Goal: Information Seeking & Learning: Learn about a topic

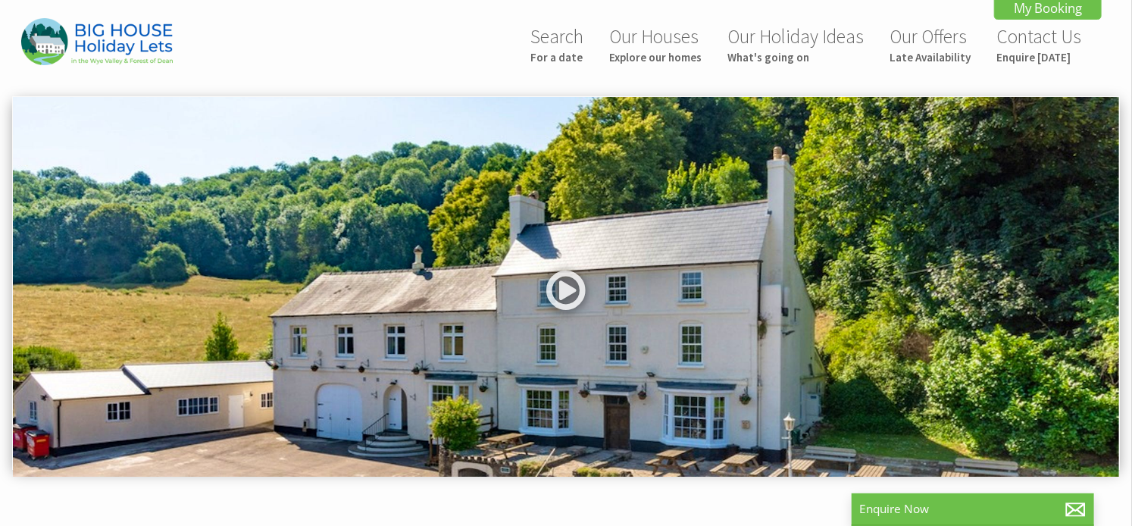
scroll to position [6, 0]
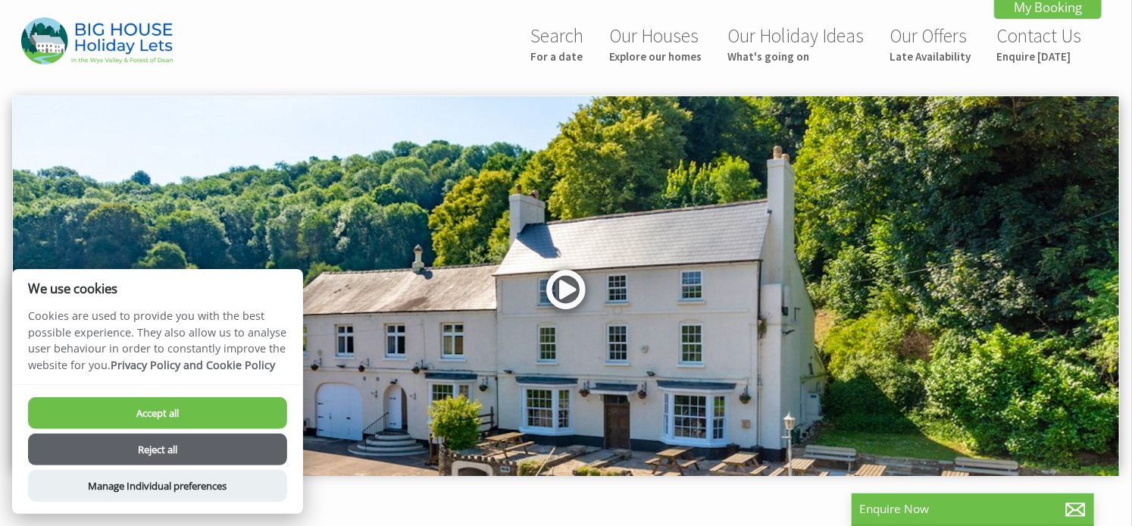
click at [559, 289] on link at bounding box center [565, 295] width 45 height 62
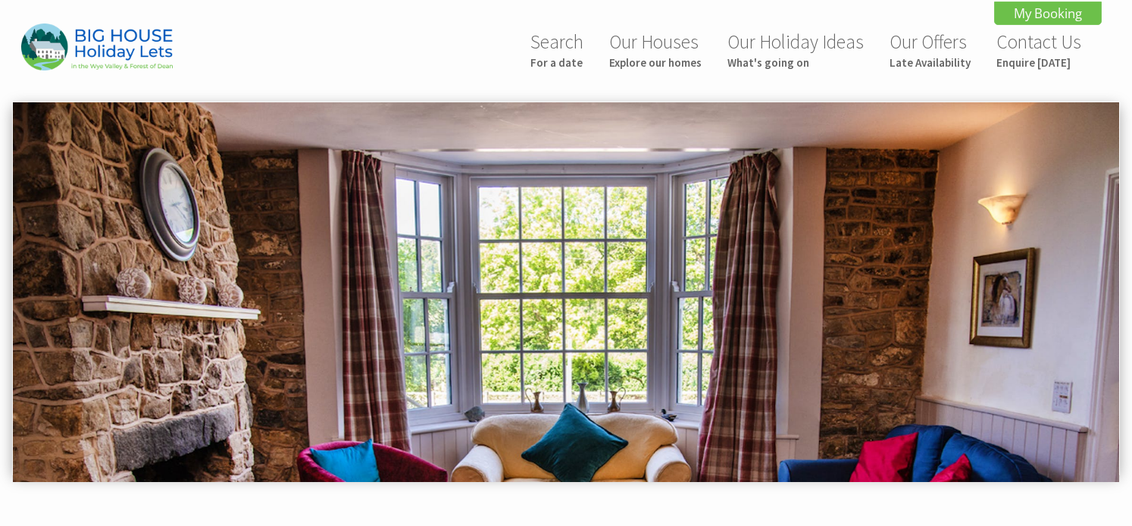
scroll to position [733, 0]
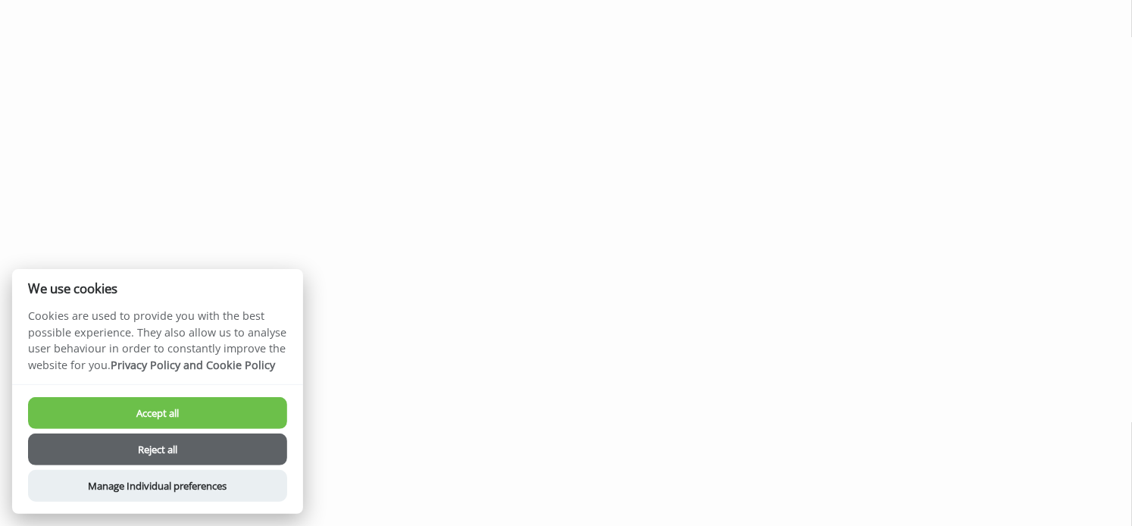
click at [179, 420] on button "Accept all" at bounding box center [157, 413] width 259 height 32
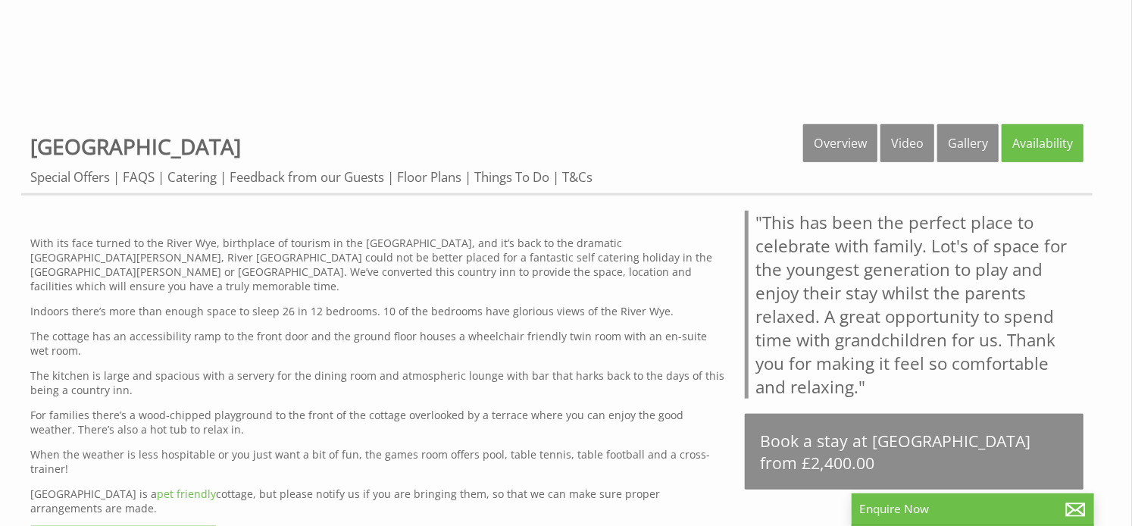
scroll to position [483, 0]
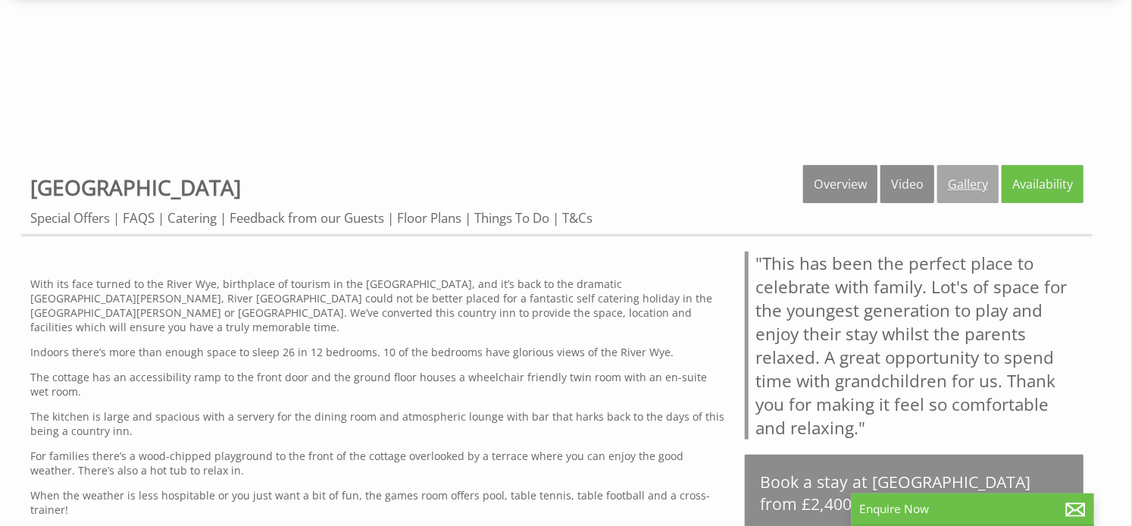
click at [963, 177] on link "Gallery" at bounding box center [967, 184] width 61 height 38
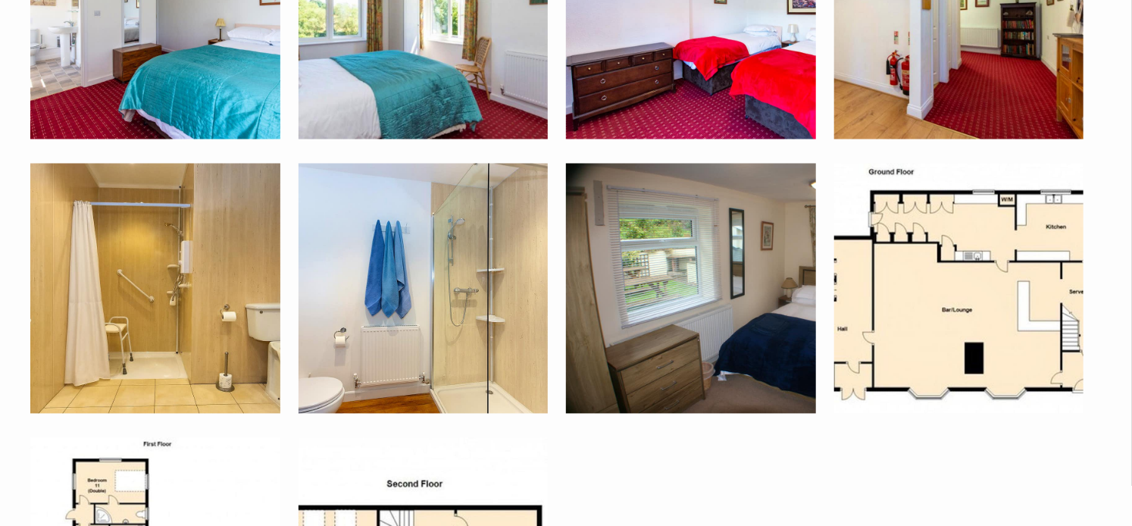
scroll to position [4107, 0]
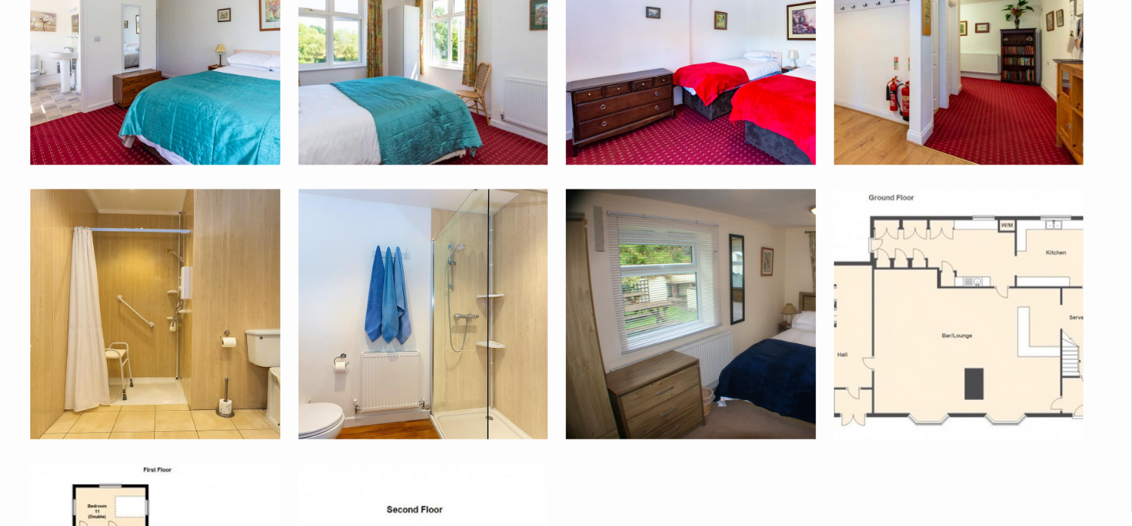
click at [1006, 373] on img at bounding box center [959, 314] width 250 height 250
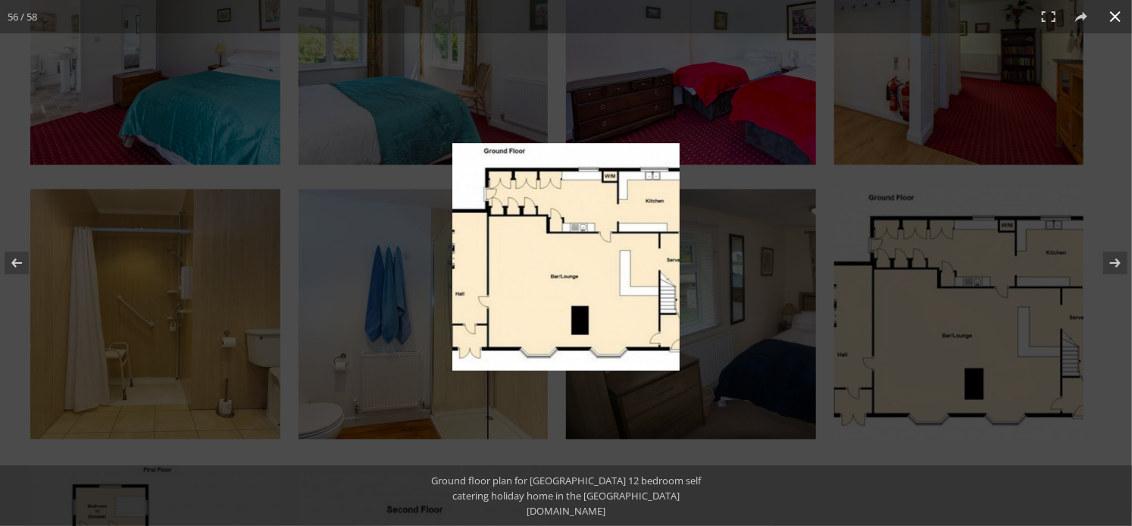
click at [1109, 11] on button at bounding box center [1114, 16] width 33 height 33
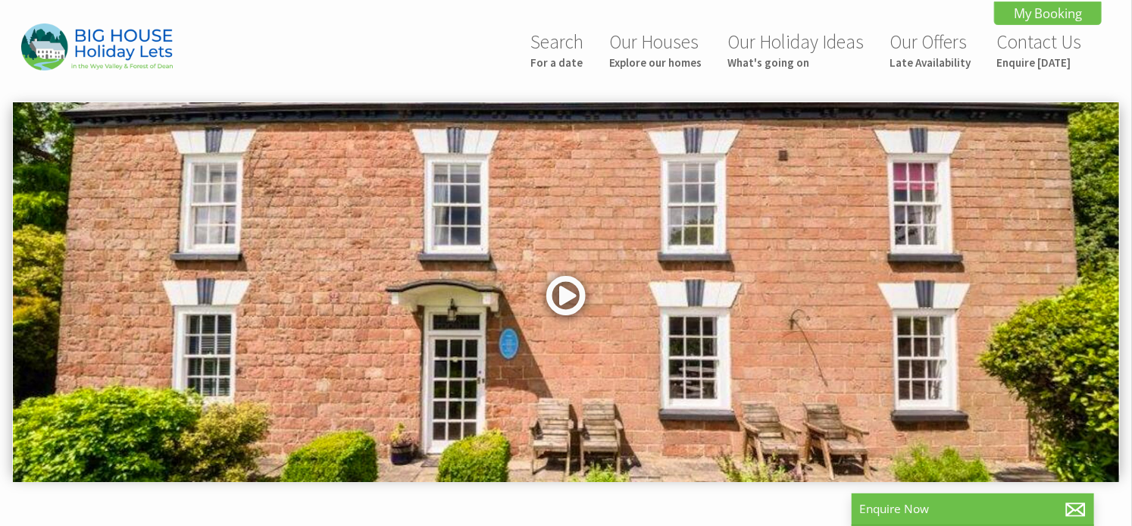
click at [568, 294] on link at bounding box center [565, 301] width 45 height 62
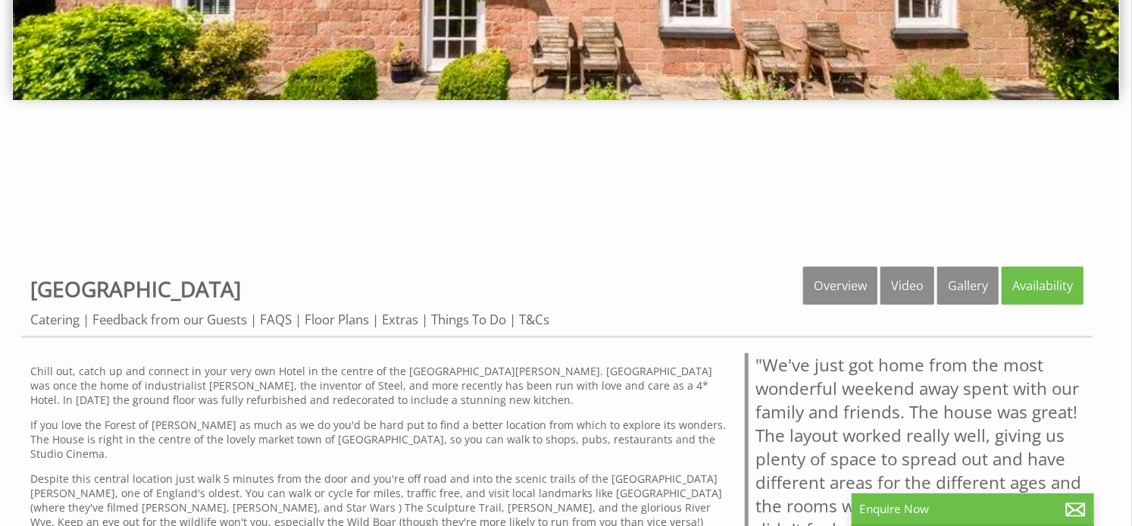
scroll to position [410, 0]
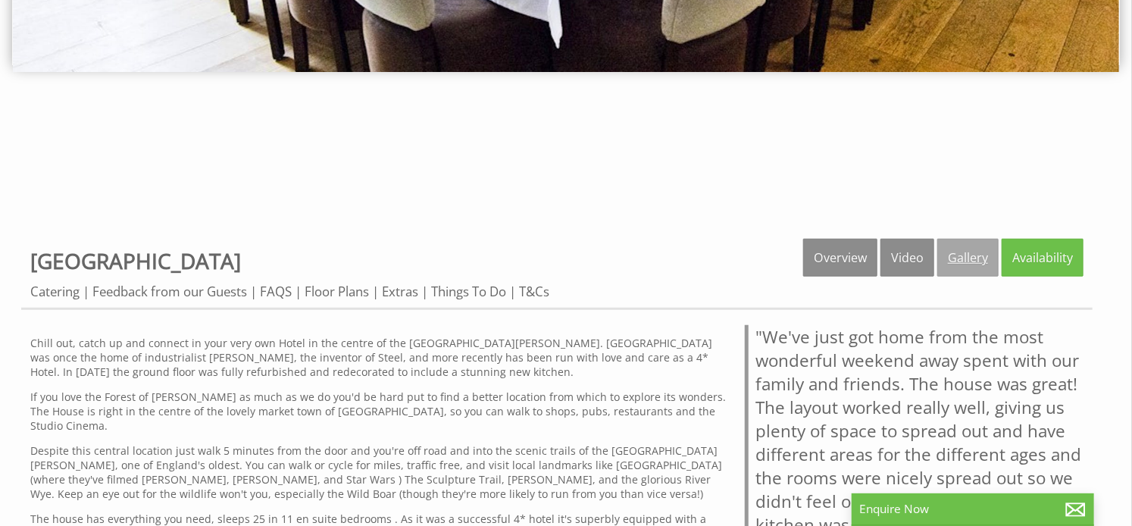
click at [968, 254] on link "Gallery" at bounding box center [967, 258] width 61 height 38
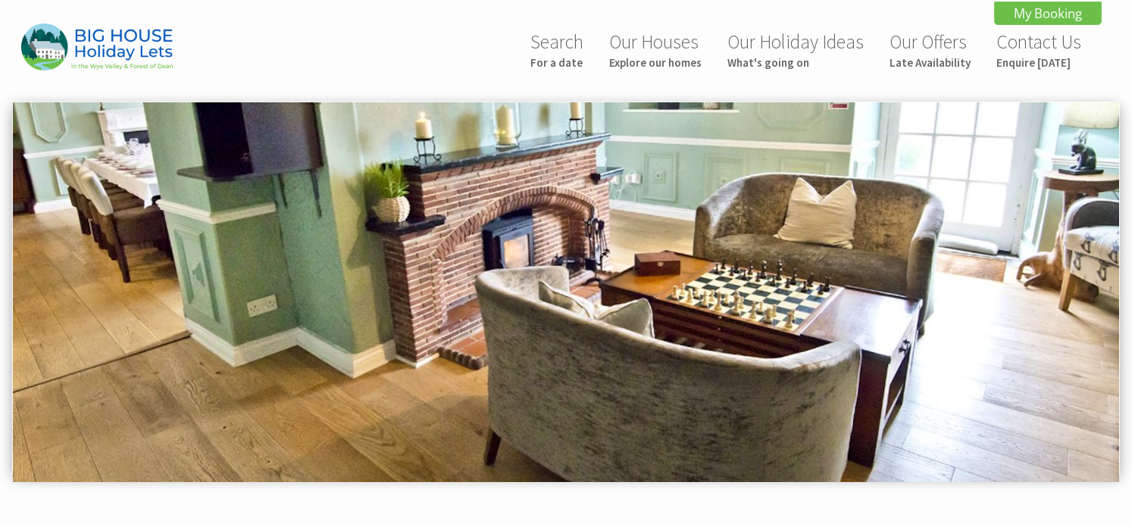
scroll to position [733, 0]
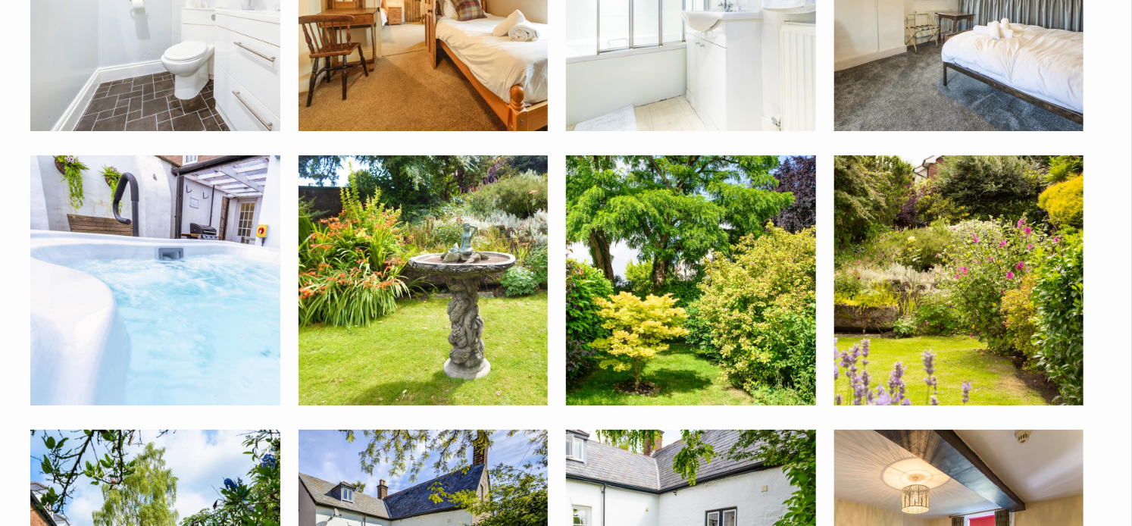
scroll to position [465, 0]
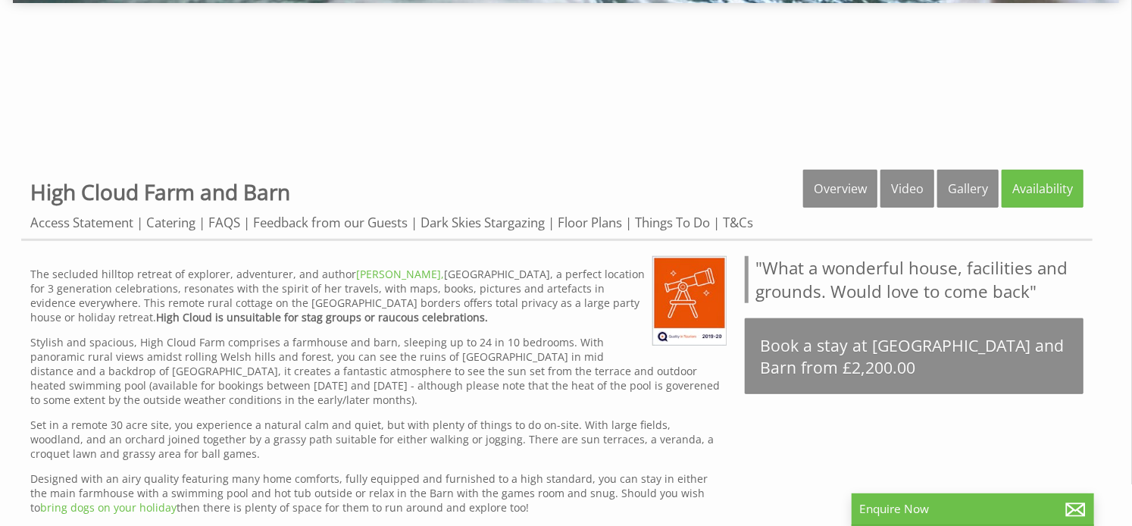
scroll to position [492, 0]
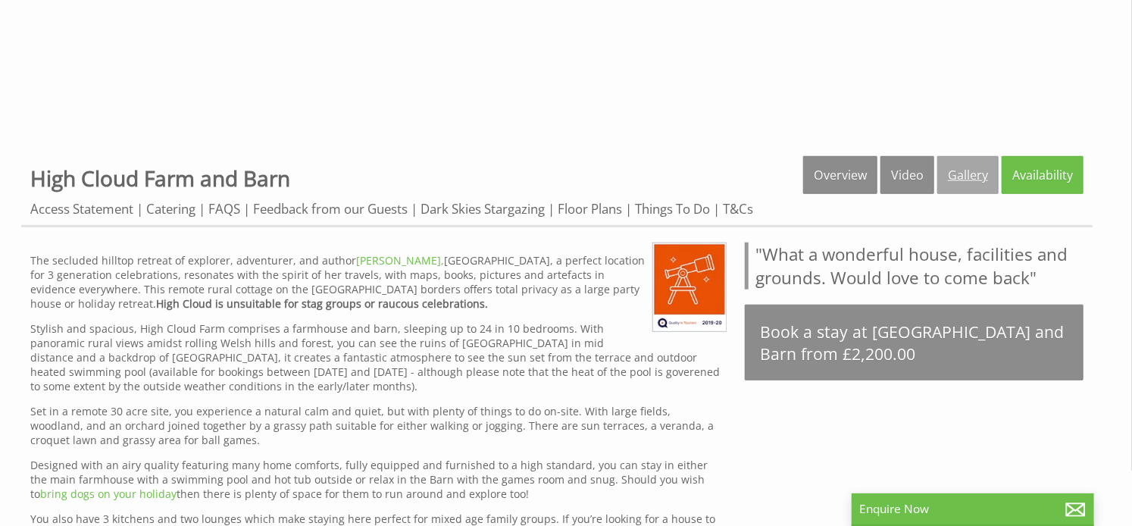
click at [958, 172] on link "Gallery" at bounding box center [967, 175] width 61 height 38
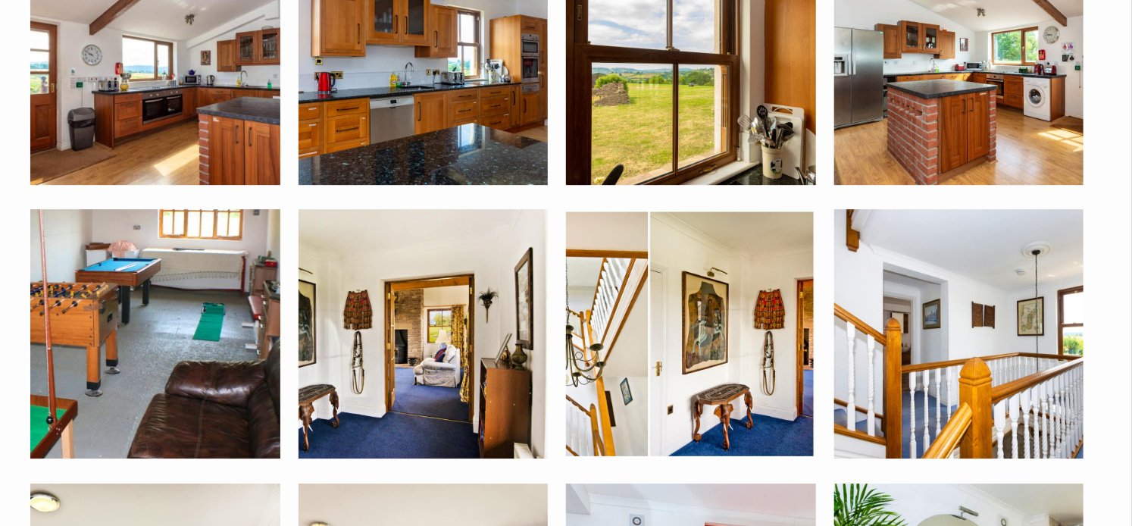
scroll to position [2202, 0]
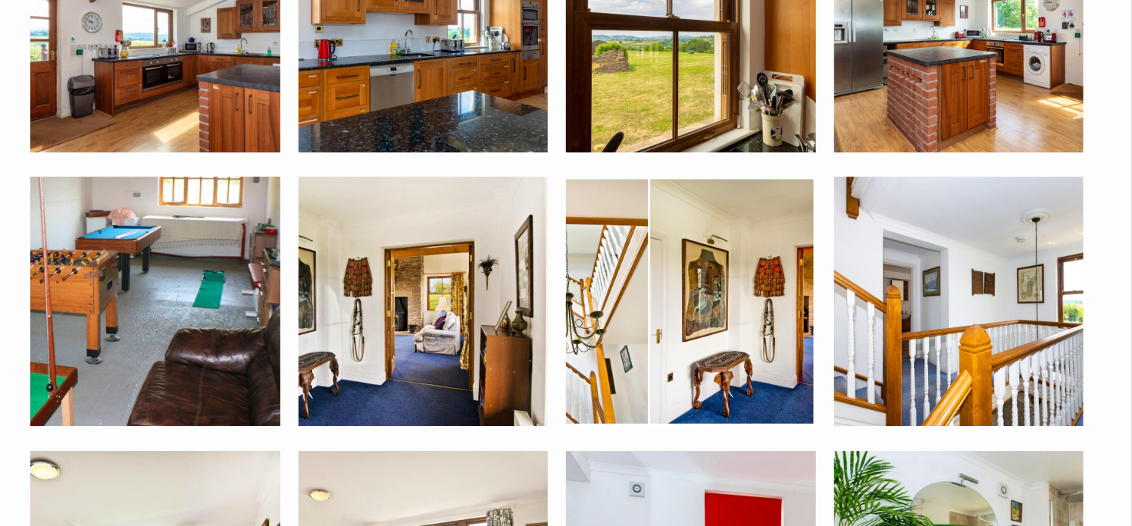
drag, startPoint x: 1130, startPoint y: 234, endPoint x: 1132, endPoint y: 245, distance: 11.6
click at [1131, 245] on html "Search For a date Our Houses Explore our homes Our Holiday Ideas What's going o…" at bounding box center [566, 471] width 1132 height 5346
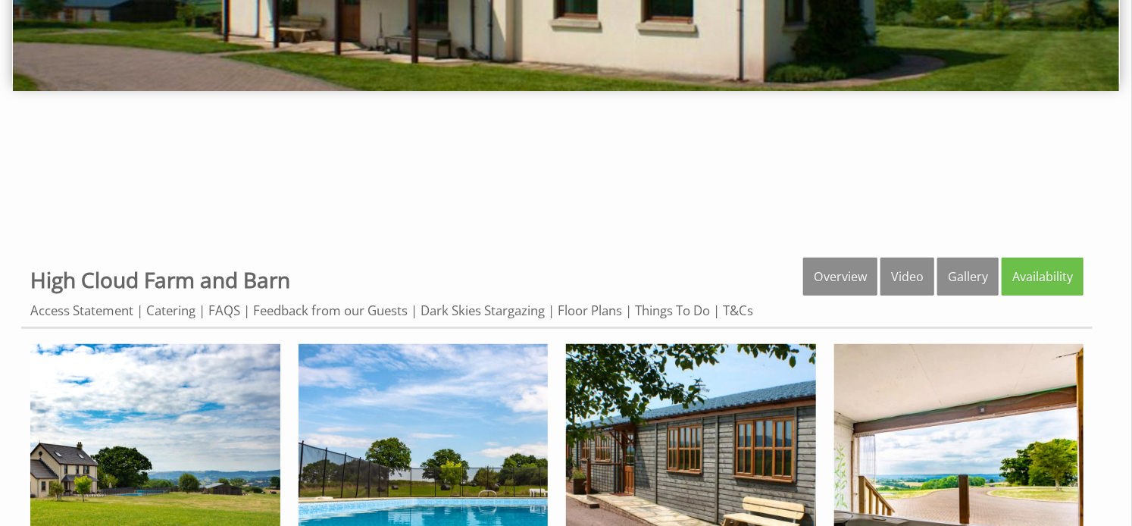
scroll to position [398, 0]
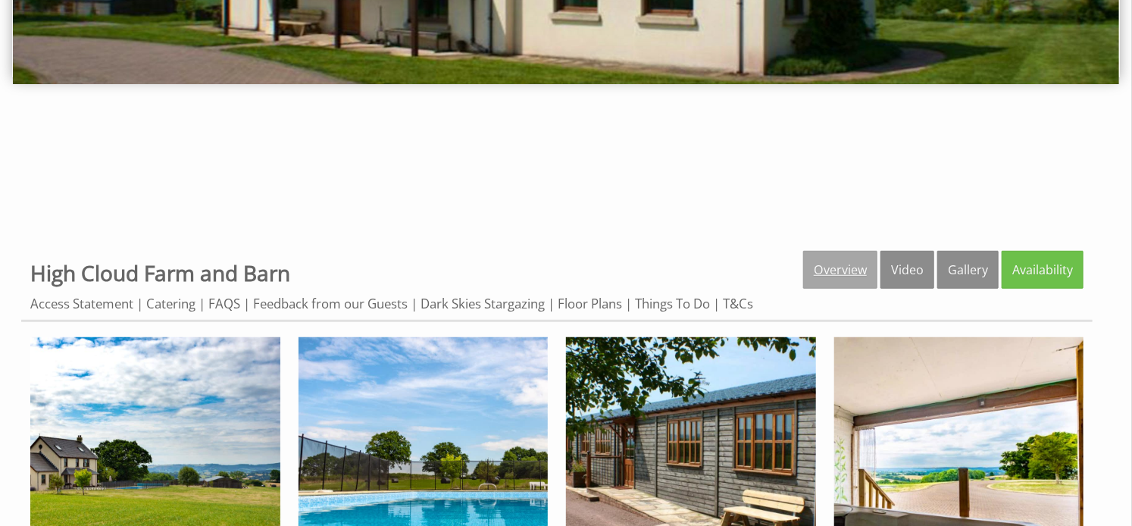
click at [863, 266] on link "Overview" at bounding box center [840, 270] width 74 height 38
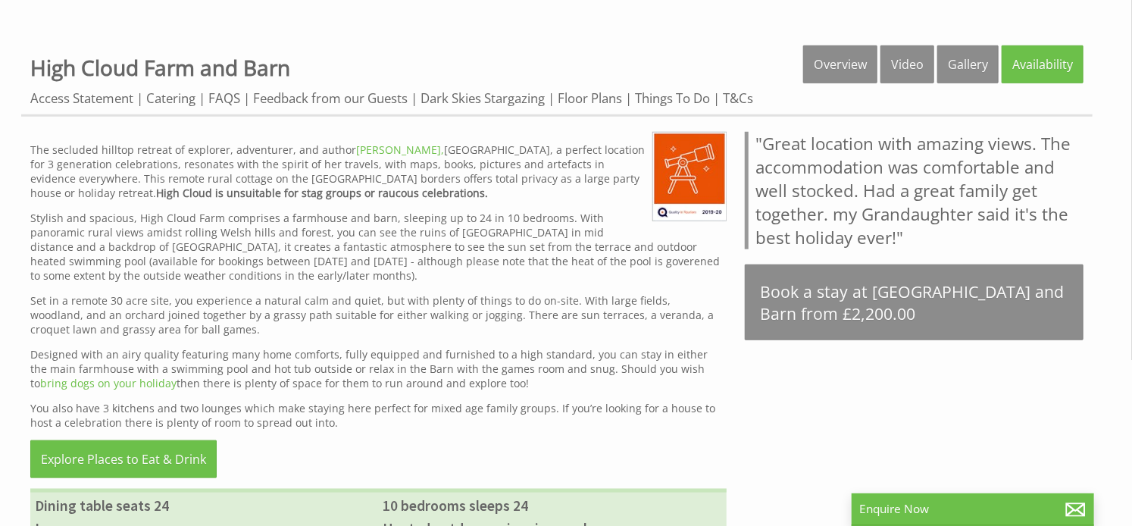
scroll to position [591, 0]
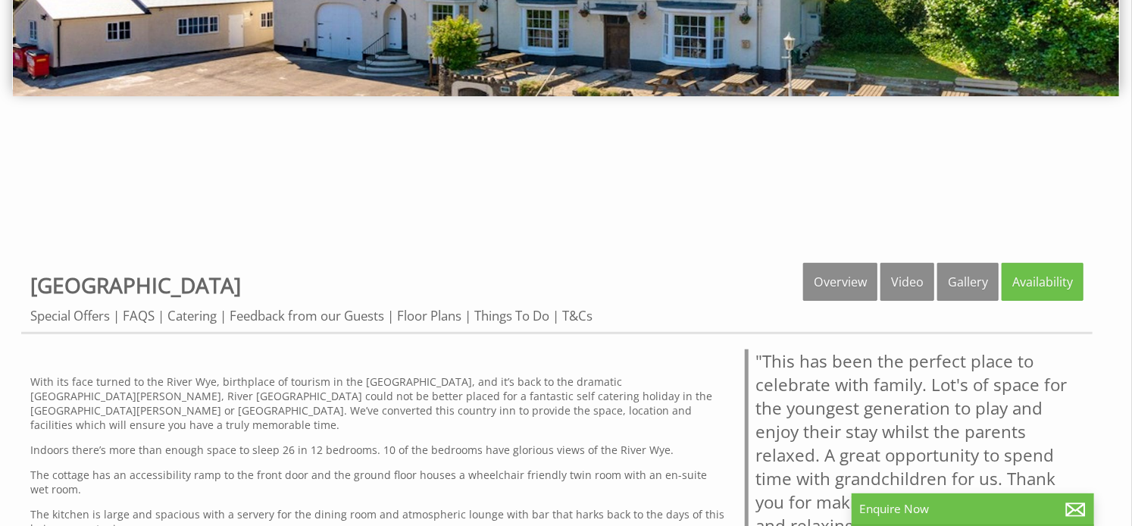
scroll to position [388, 0]
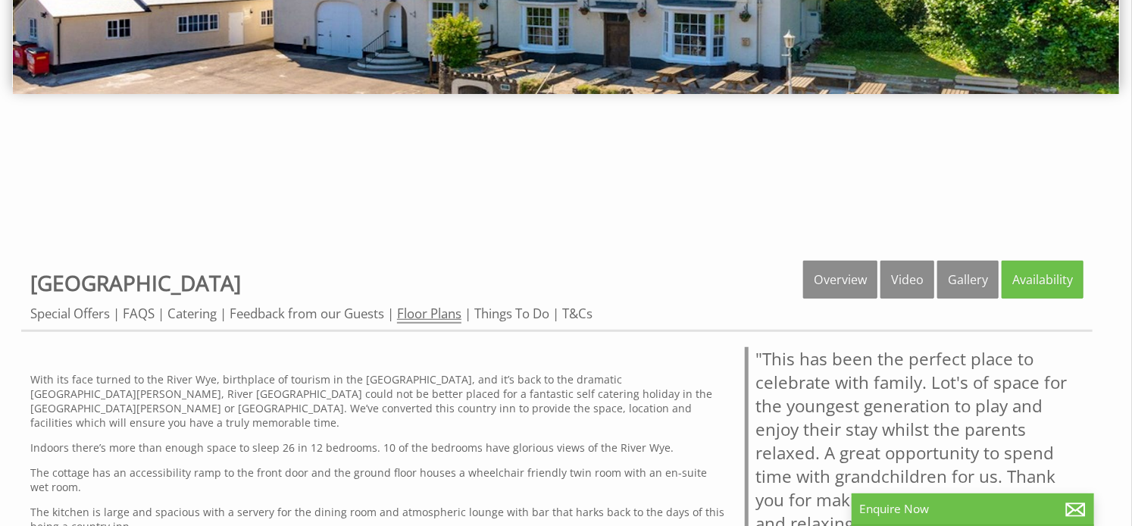
click at [434, 313] on link "Floor Plans" at bounding box center [429, 313] width 64 height 19
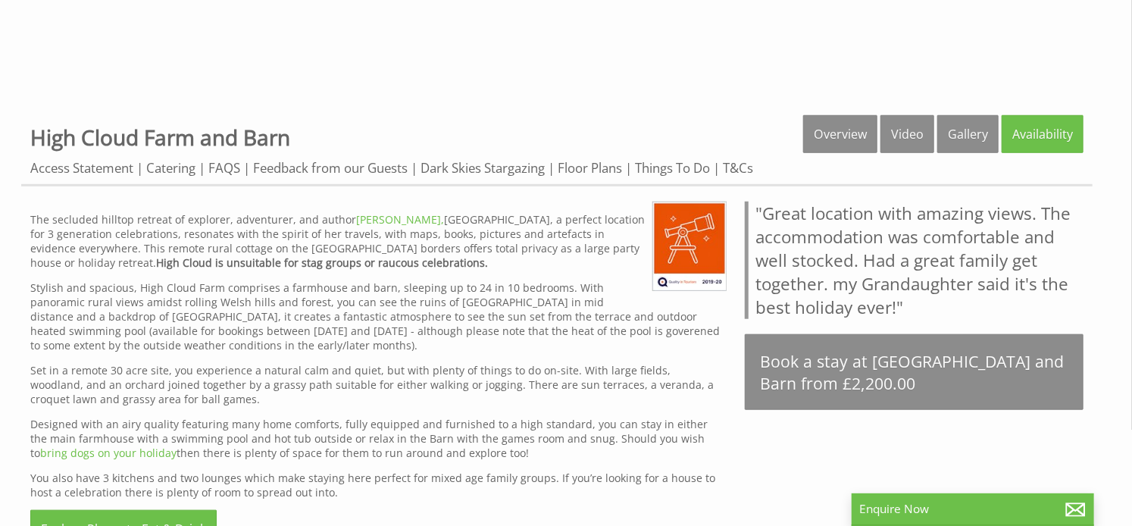
scroll to position [523, 0]
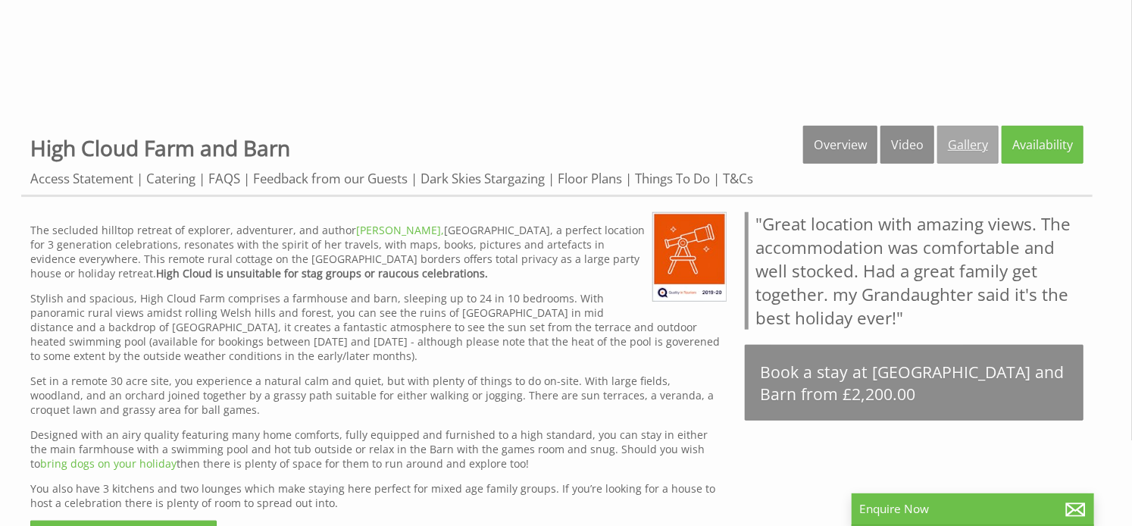
click at [975, 148] on link "Gallery" at bounding box center [967, 145] width 61 height 38
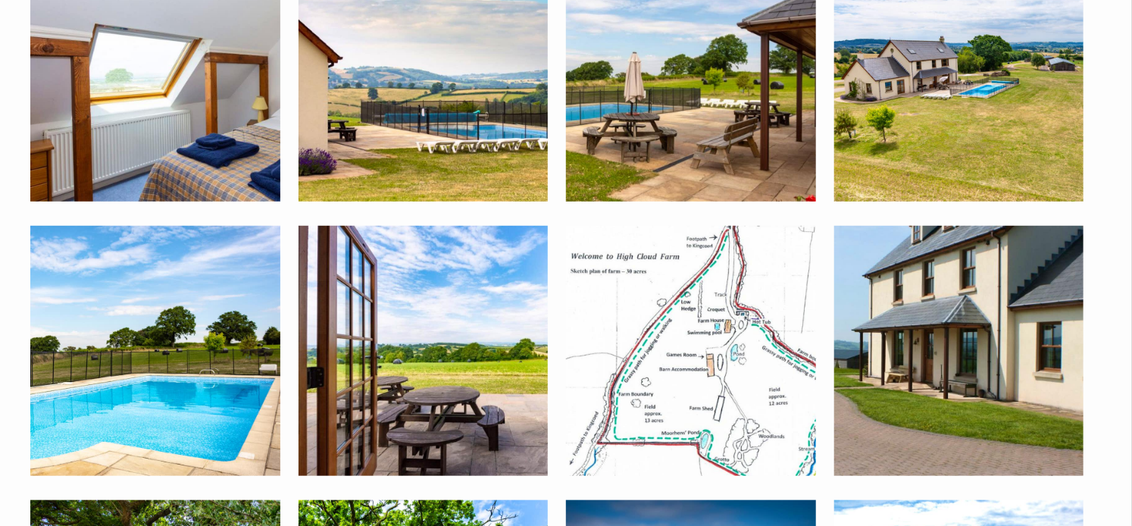
scroll to position [3282, 0]
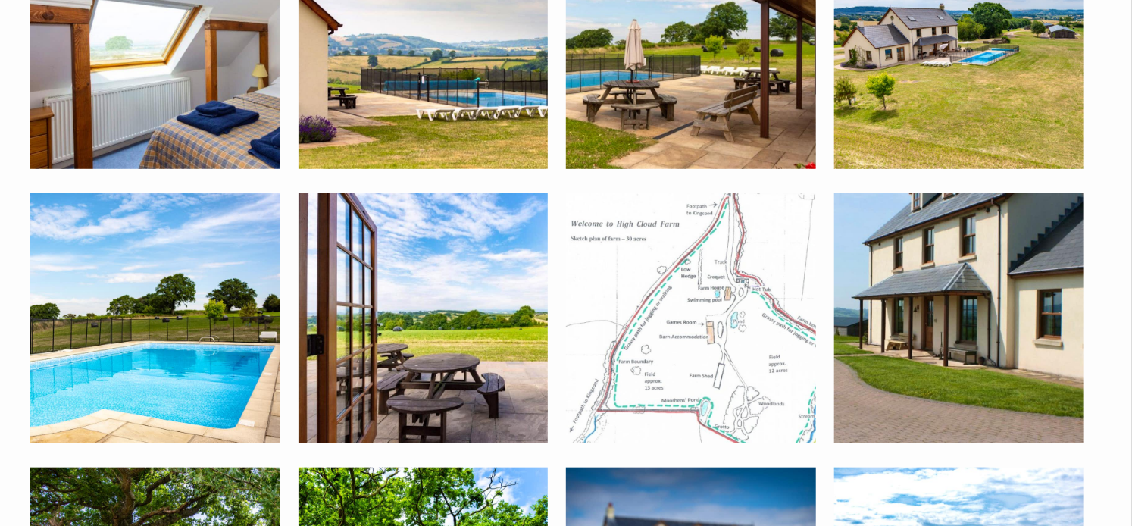
click at [676, 352] on img at bounding box center [691, 318] width 250 height 250
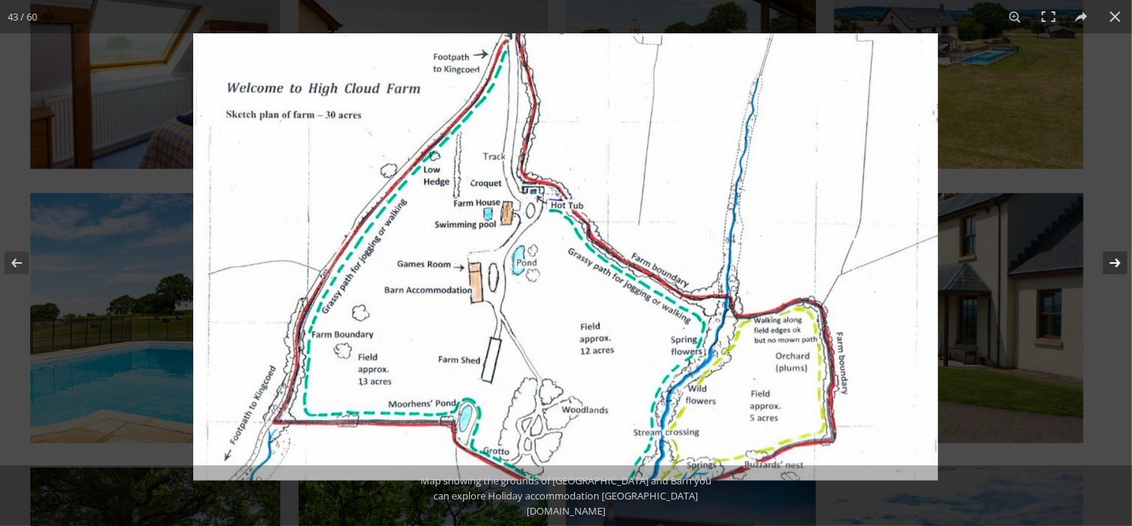
click at [1109, 261] on button at bounding box center [1104, 263] width 53 height 76
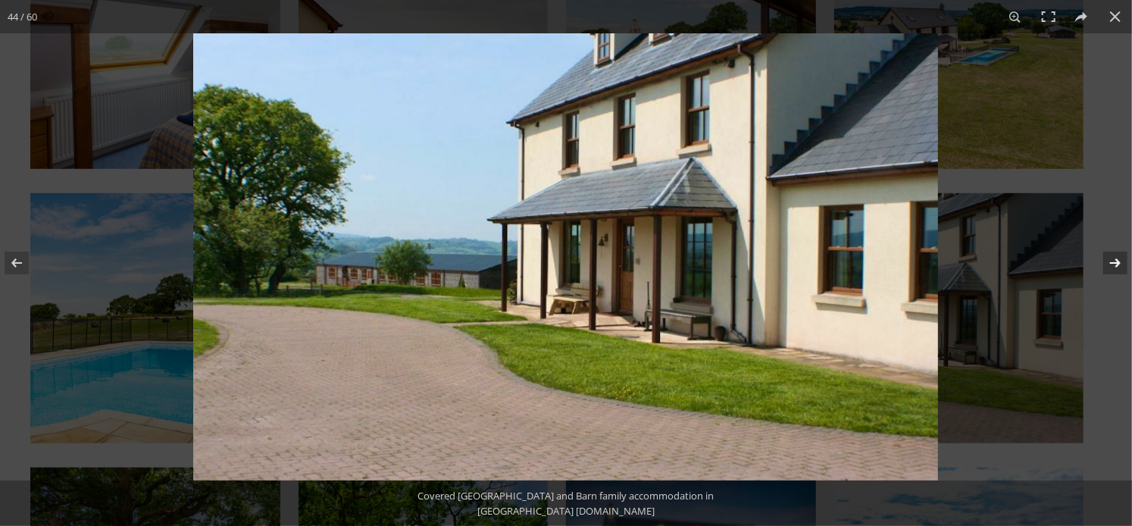
click at [1109, 261] on button at bounding box center [1104, 263] width 53 height 76
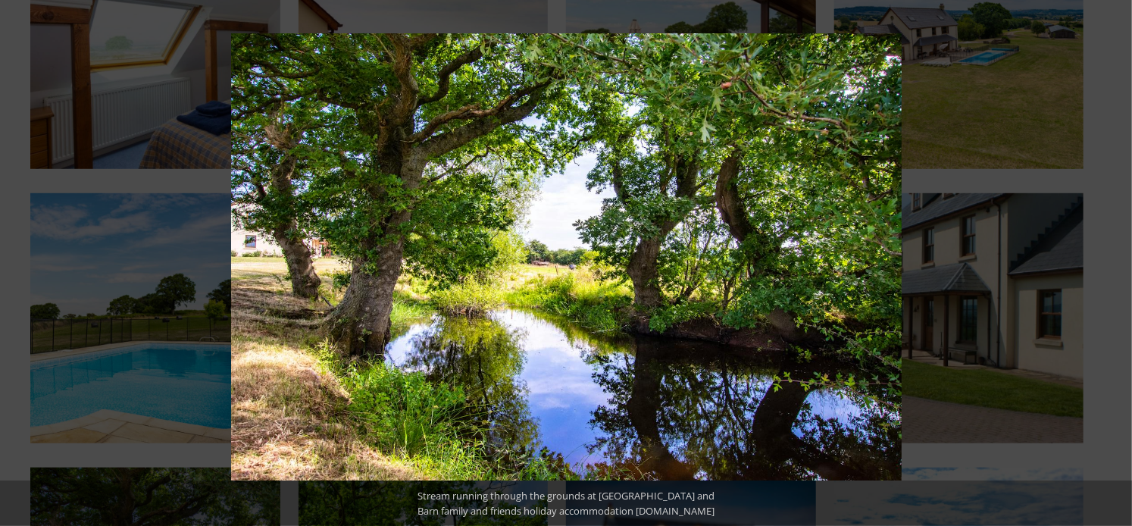
click at [1109, 261] on button at bounding box center [1104, 263] width 53 height 76
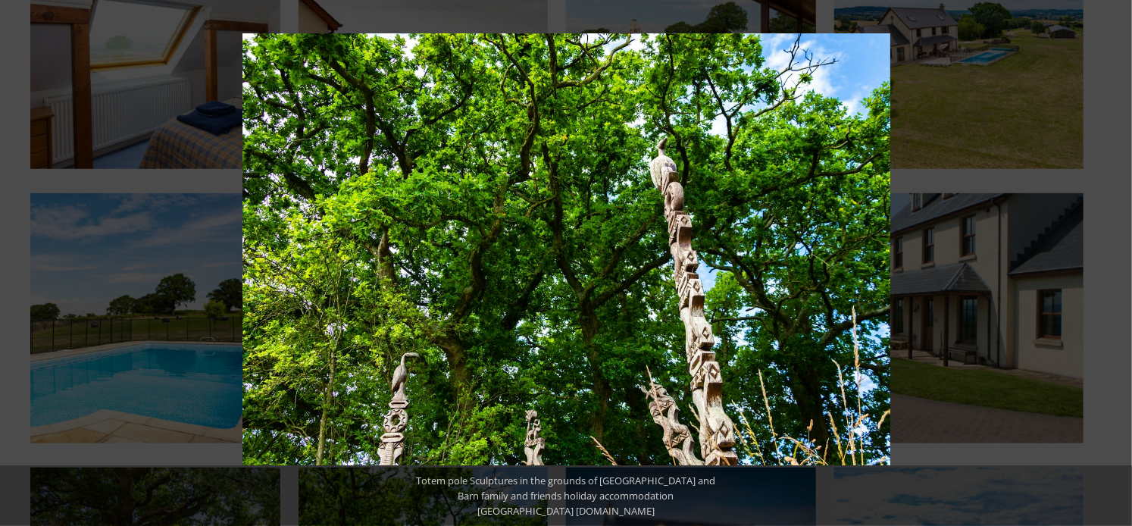
click at [1109, 261] on button at bounding box center [1104, 263] width 53 height 76
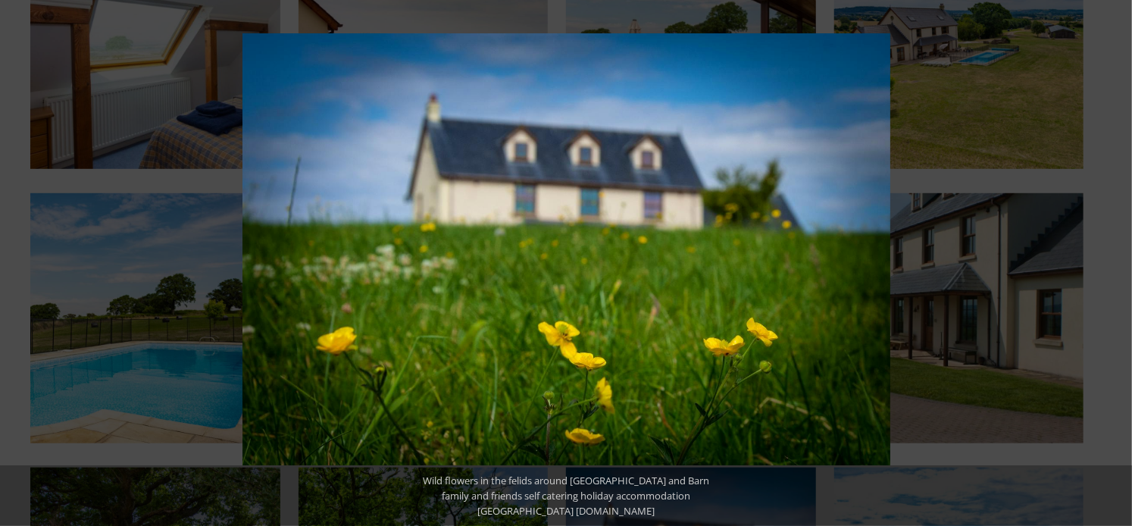
click at [1109, 261] on button at bounding box center [1104, 263] width 53 height 76
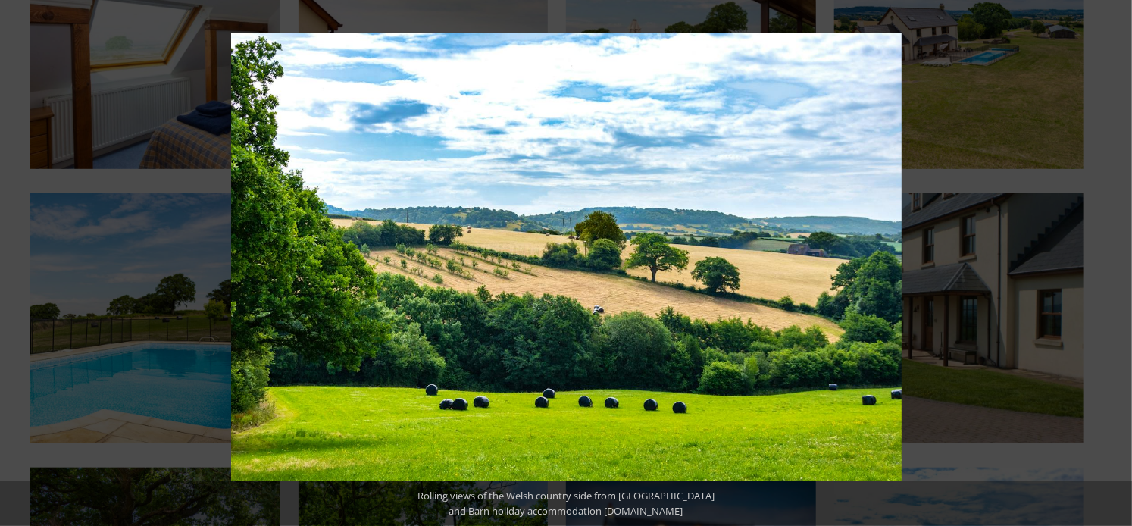
click at [1109, 261] on button at bounding box center [1104, 263] width 53 height 76
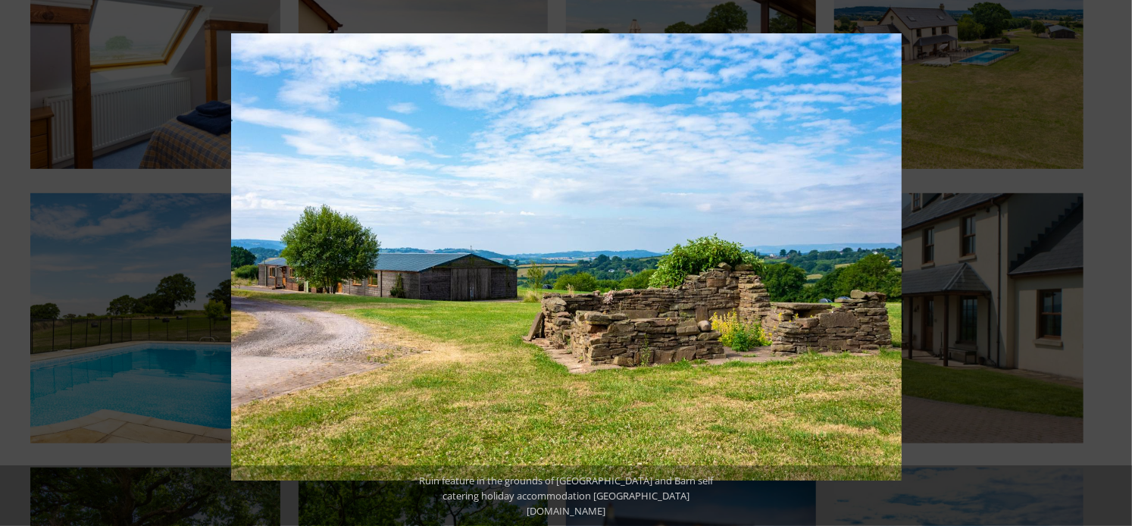
click at [1109, 261] on button at bounding box center [1104, 263] width 53 height 76
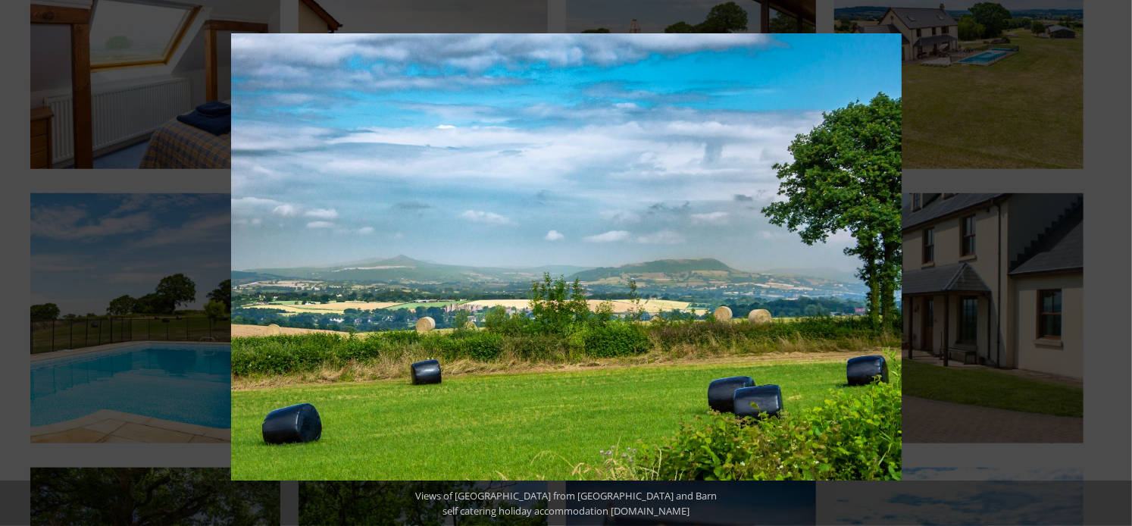
click at [1109, 261] on button at bounding box center [1104, 263] width 53 height 76
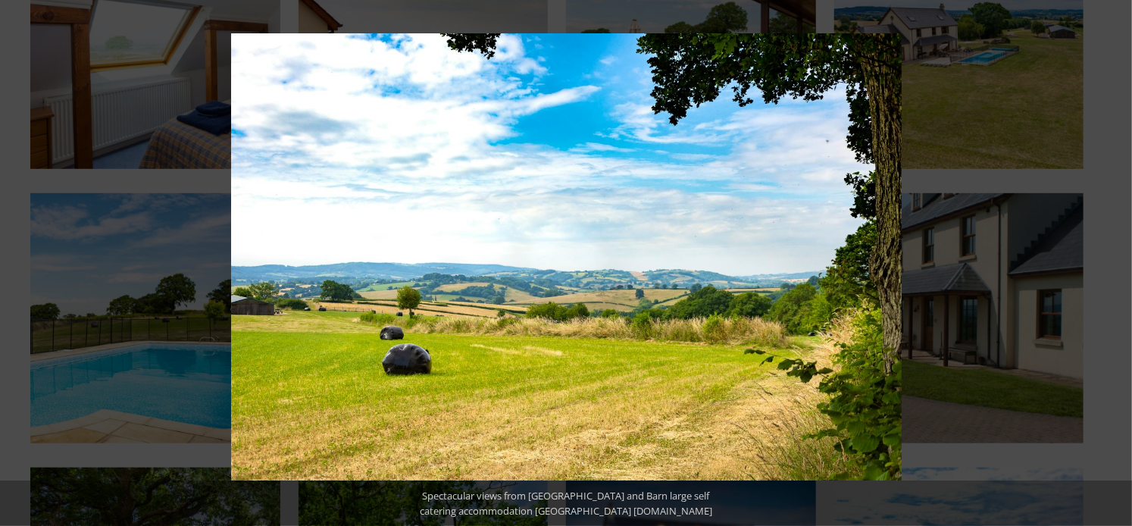
click at [1109, 261] on button at bounding box center [1104, 263] width 53 height 76
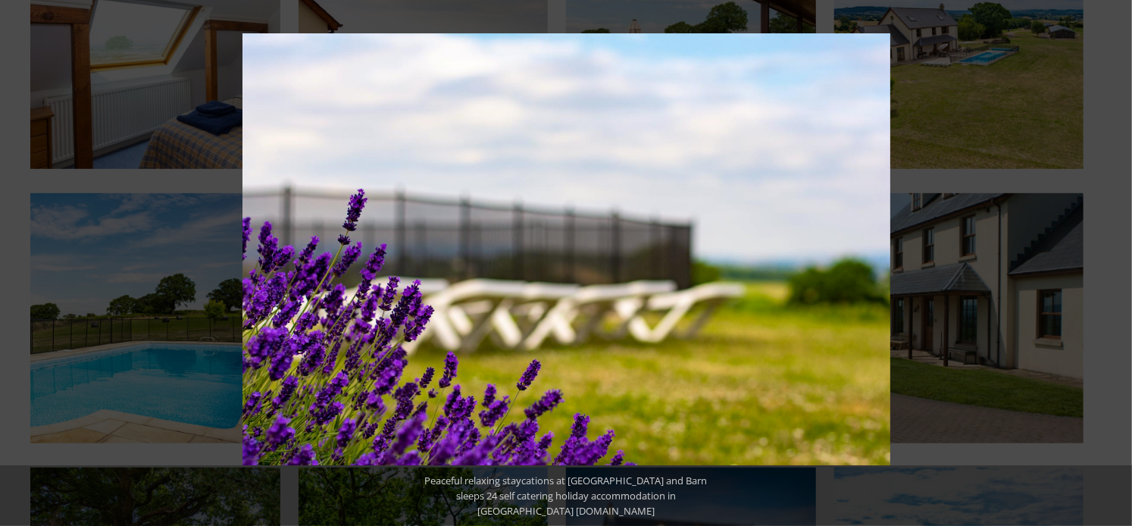
click at [1109, 261] on button at bounding box center [1104, 263] width 53 height 76
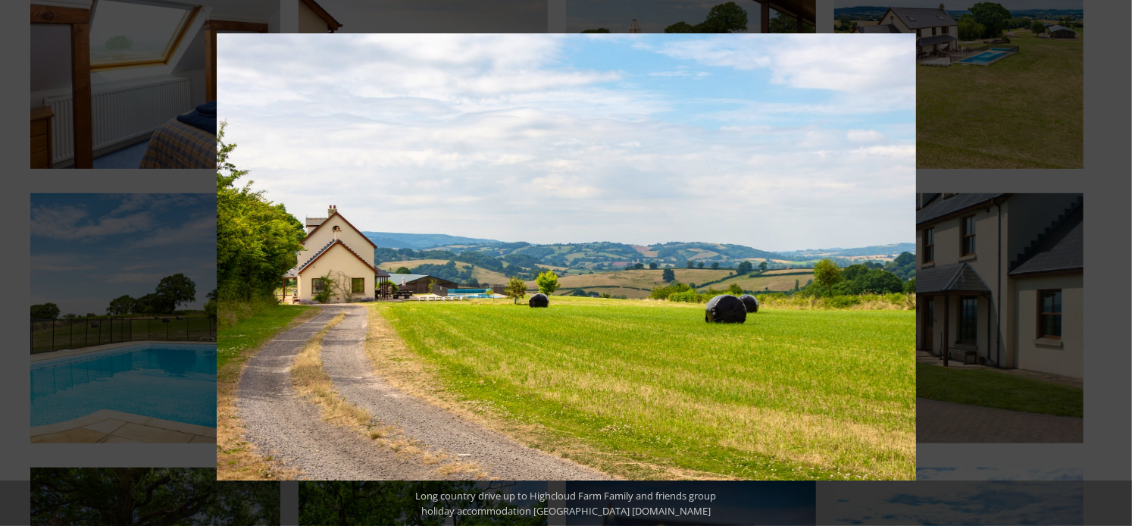
click at [1109, 261] on button at bounding box center [1104, 263] width 53 height 76
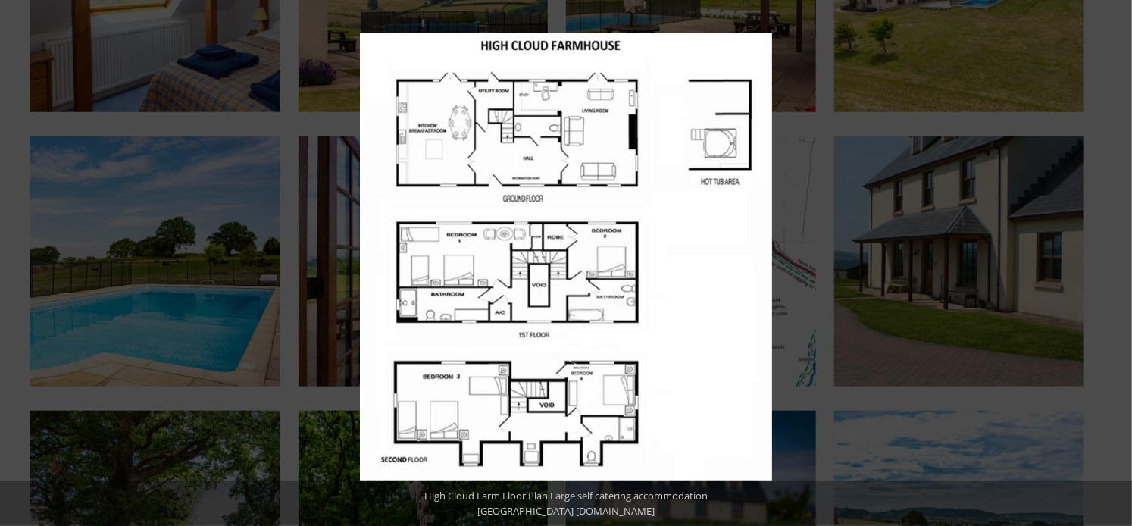
scroll to position [3342, 0]
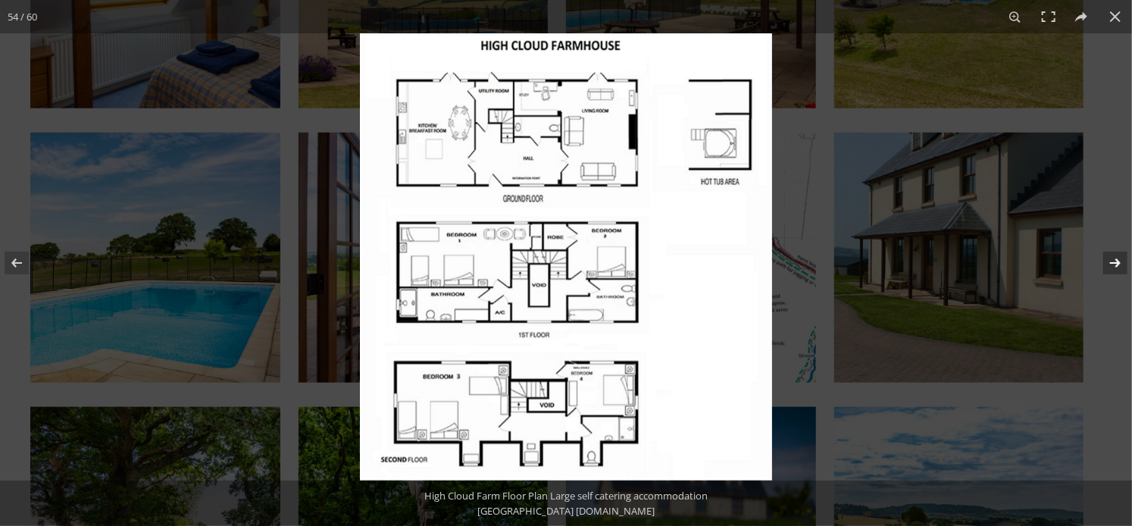
click at [1116, 254] on button at bounding box center [1104, 263] width 53 height 76
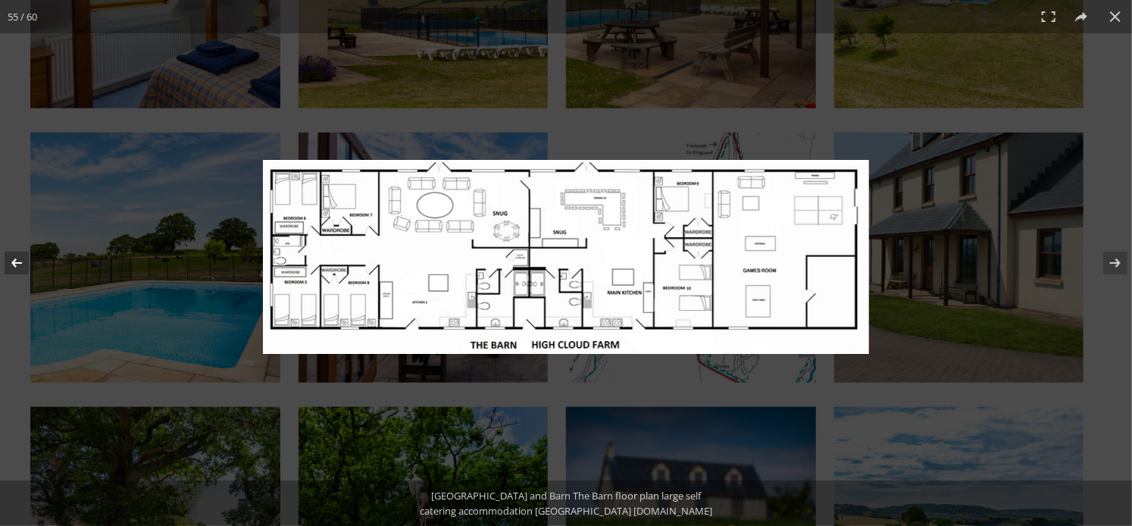
click at [23, 265] on button at bounding box center [26, 263] width 53 height 76
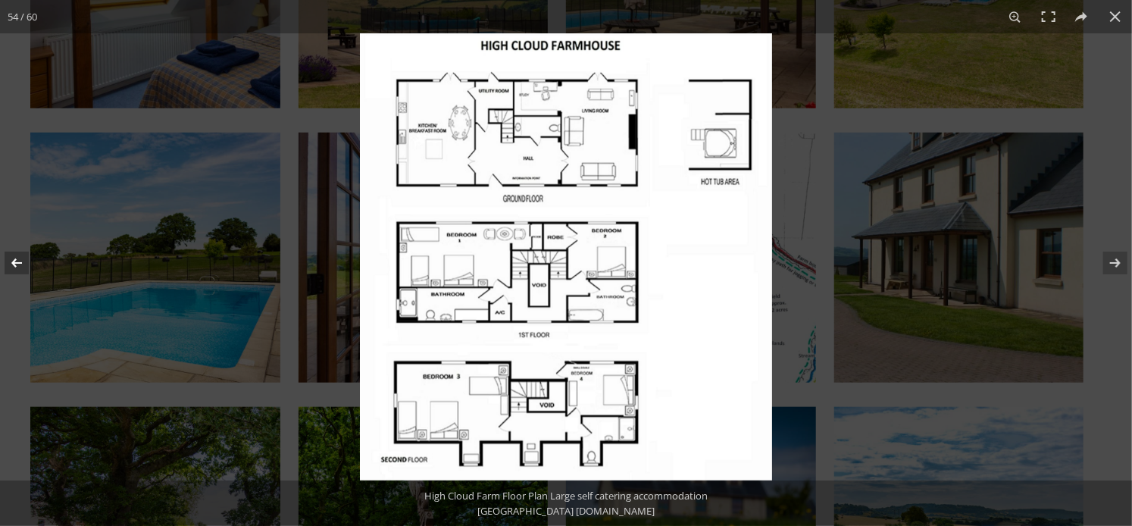
click at [23, 265] on button at bounding box center [26, 263] width 53 height 76
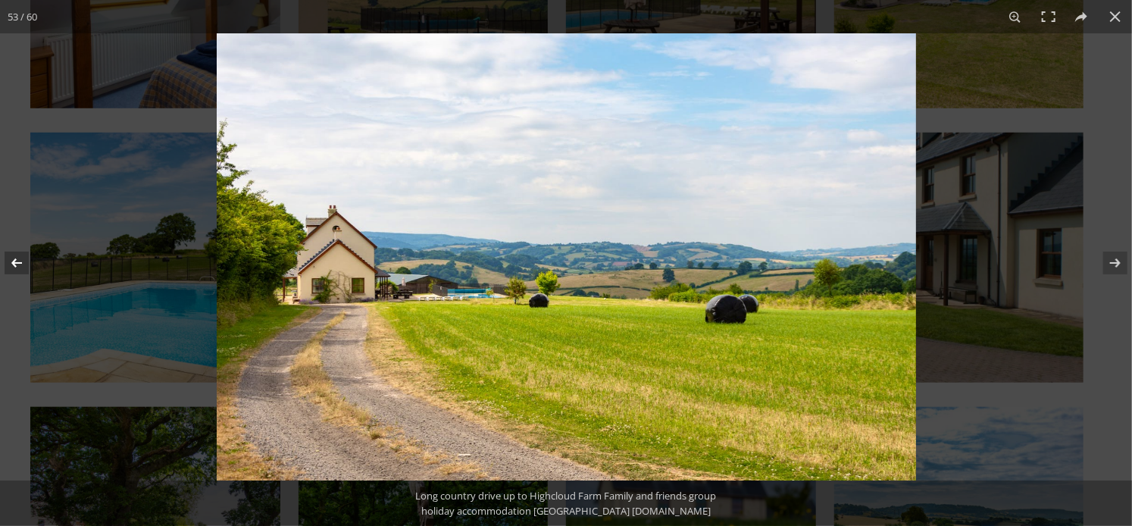
click at [23, 265] on button at bounding box center [26, 263] width 53 height 76
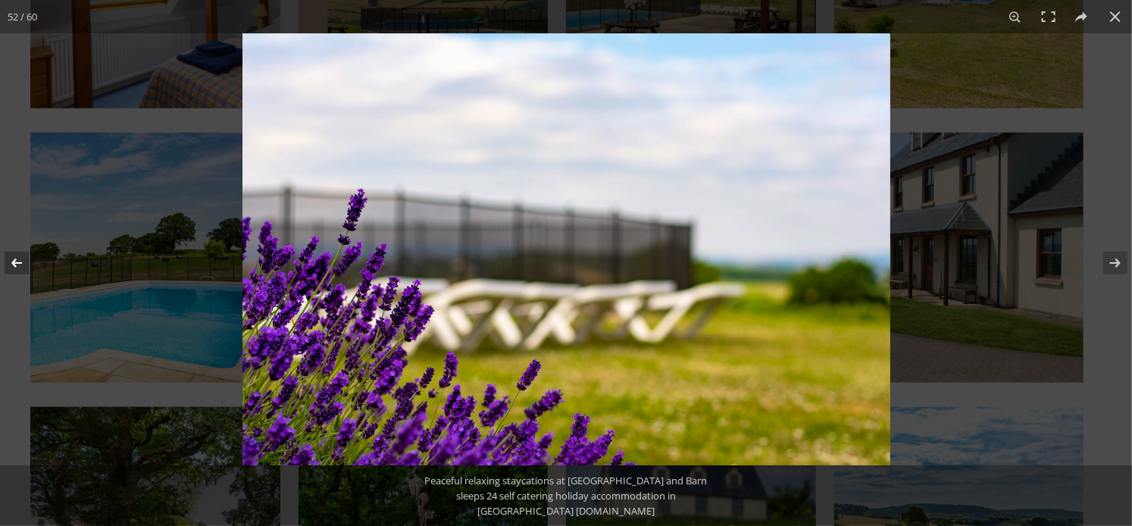
click at [23, 265] on button at bounding box center [26, 263] width 53 height 76
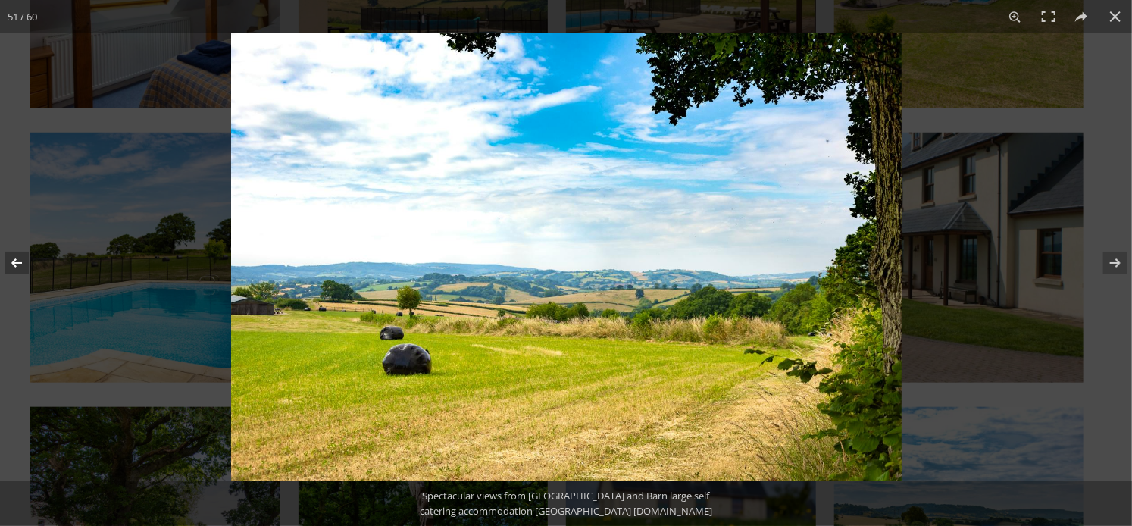
click at [23, 265] on button at bounding box center [26, 263] width 53 height 76
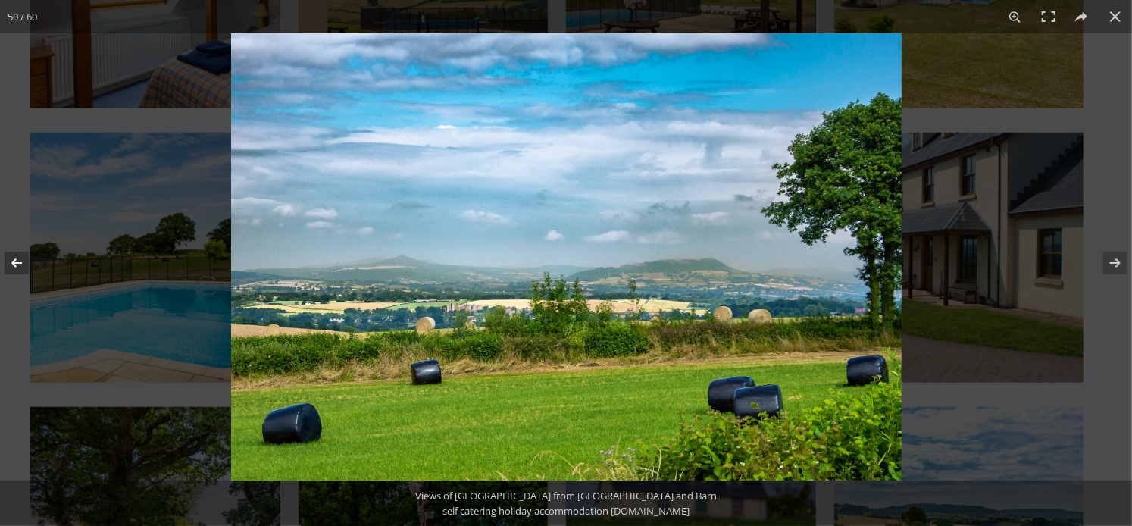
click at [23, 265] on button at bounding box center [26, 263] width 53 height 76
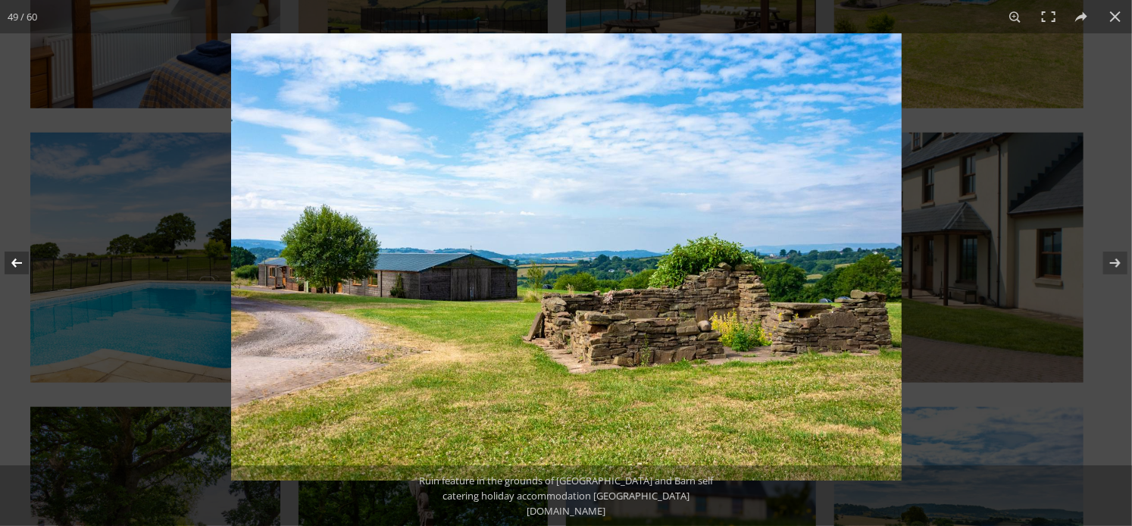
click at [23, 265] on button at bounding box center [26, 263] width 53 height 76
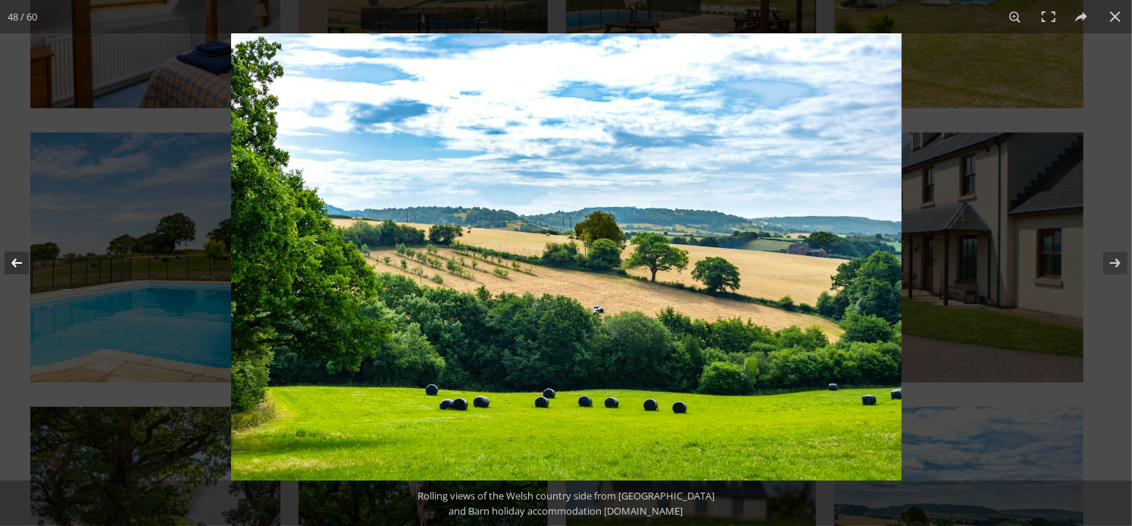
click at [23, 265] on button at bounding box center [26, 263] width 53 height 76
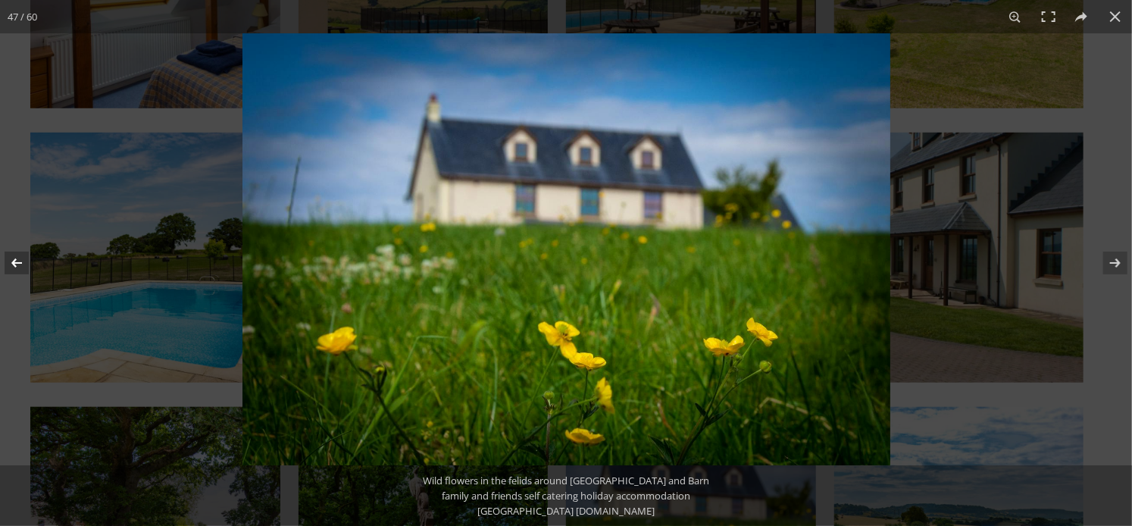
click at [23, 265] on button at bounding box center [26, 263] width 53 height 76
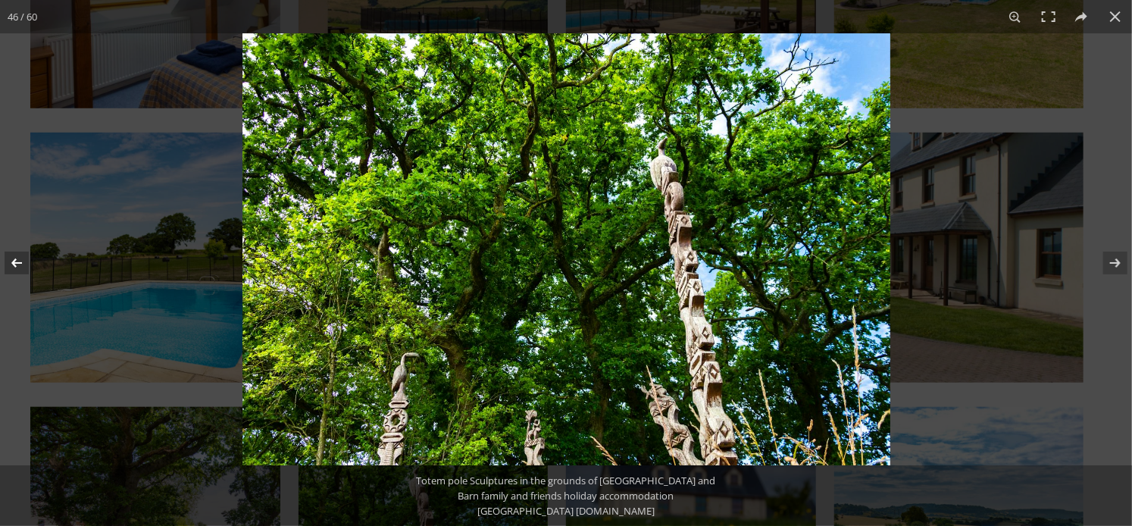
click at [23, 265] on button at bounding box center [26, 263] width 53 height 76
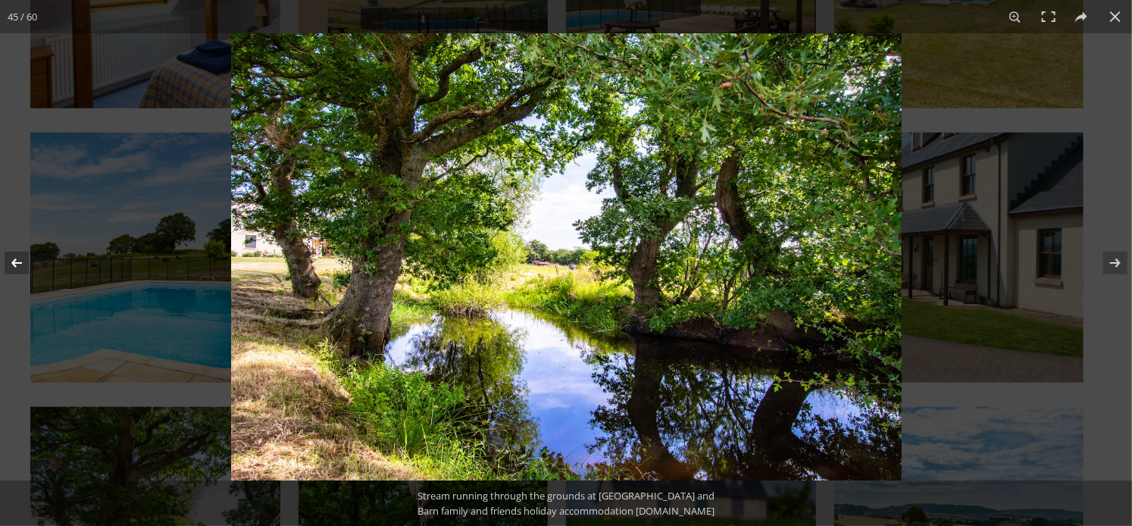
click at [23, 265] on button at bounding box center [26, 263] width 53 height 76
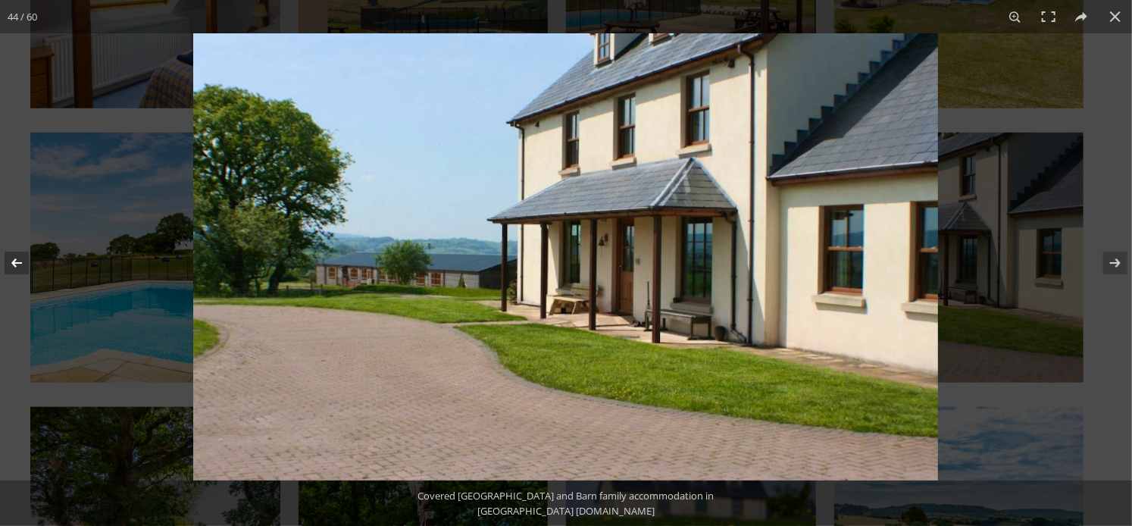
click at [23, 265] on button at bounding box center [26, 263] width 53 height 76
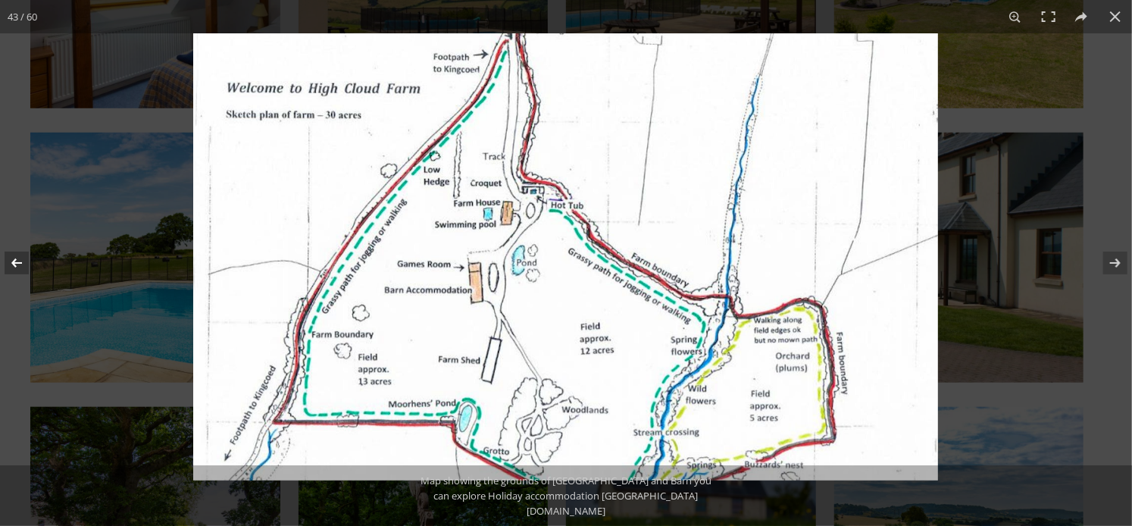
click at [23, 265] on button at bounding box center [26, 263] width 53 height 76
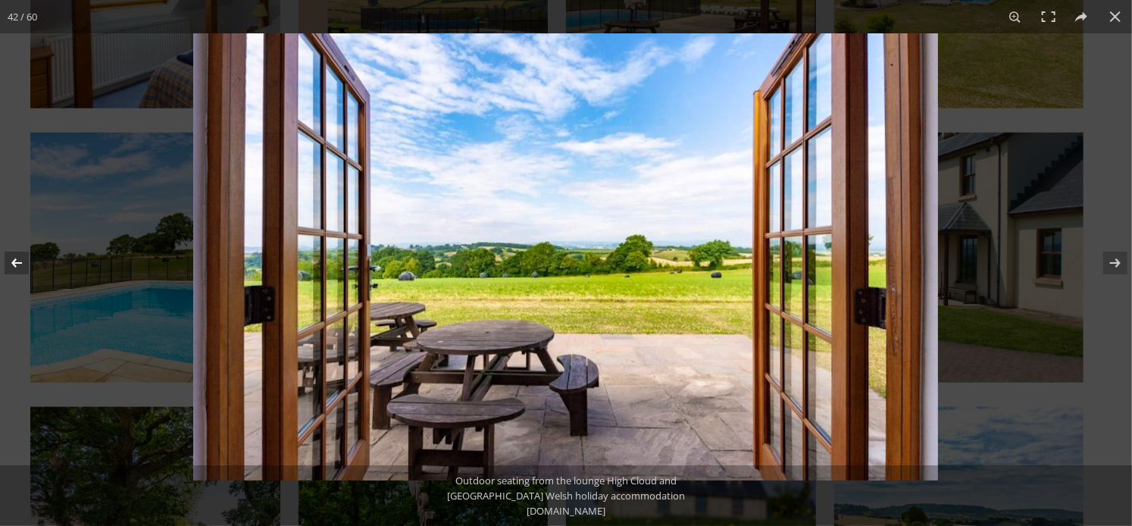
click at [23, 265] on button at bounding box center [26, 263] width 53 height 76
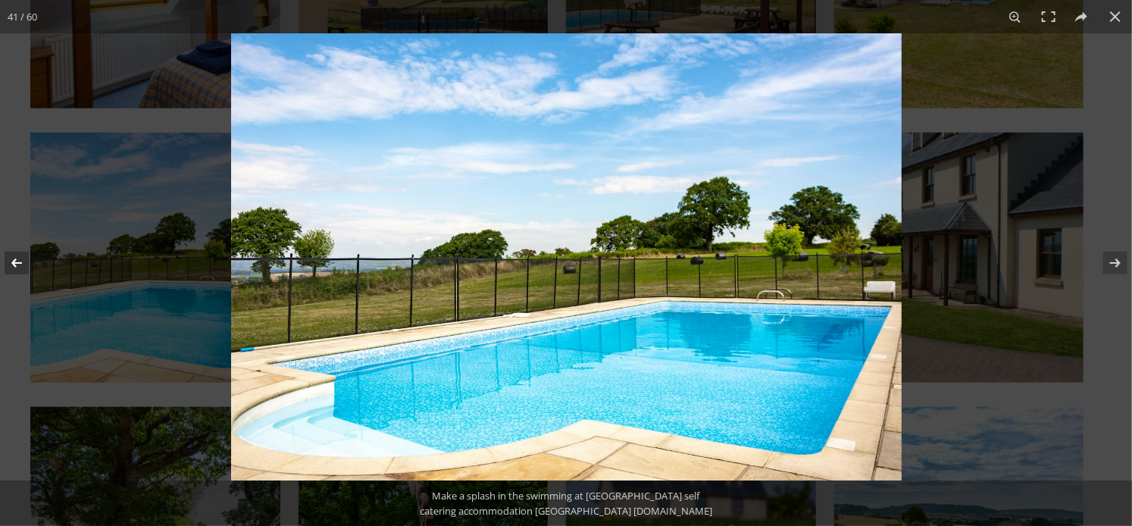
click at [23, 265] on button at bounding box center [26, 263] width 53 height 76
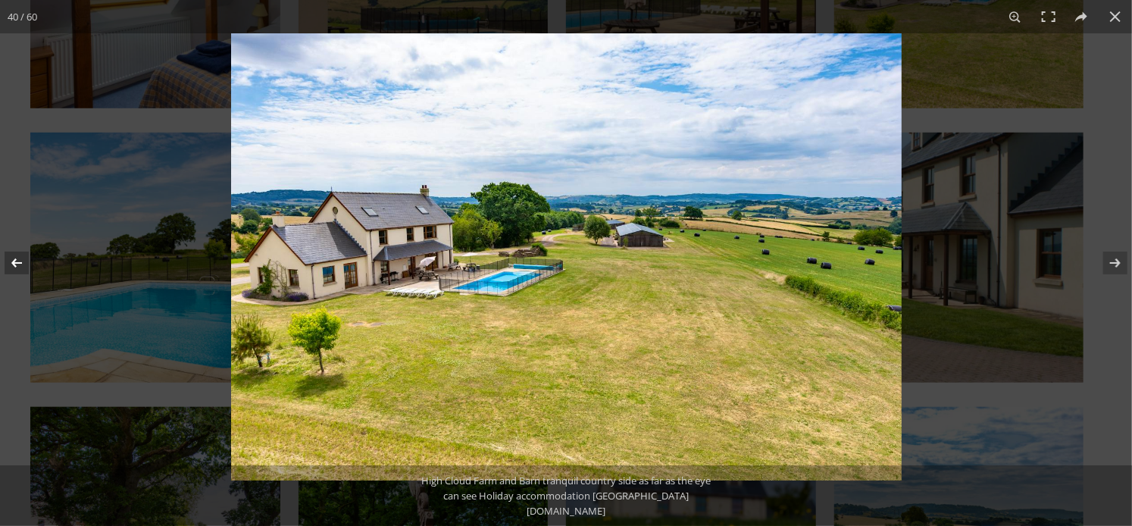
click at [23, 265] on button at bounding box center [26, 263] width 53 height 76
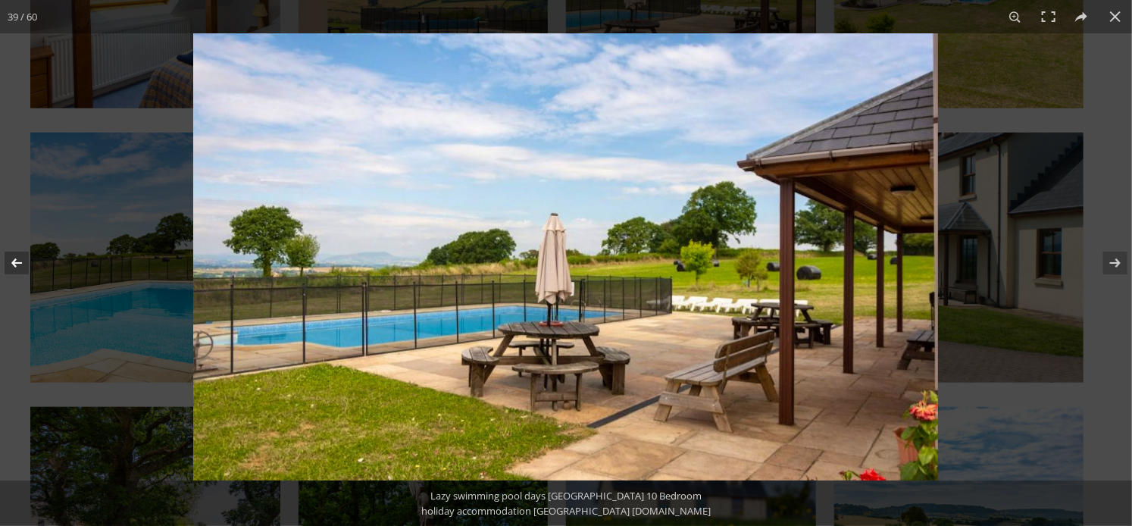
click at [23, 265] on button at bounding box center [26, 263] width 53 height 76
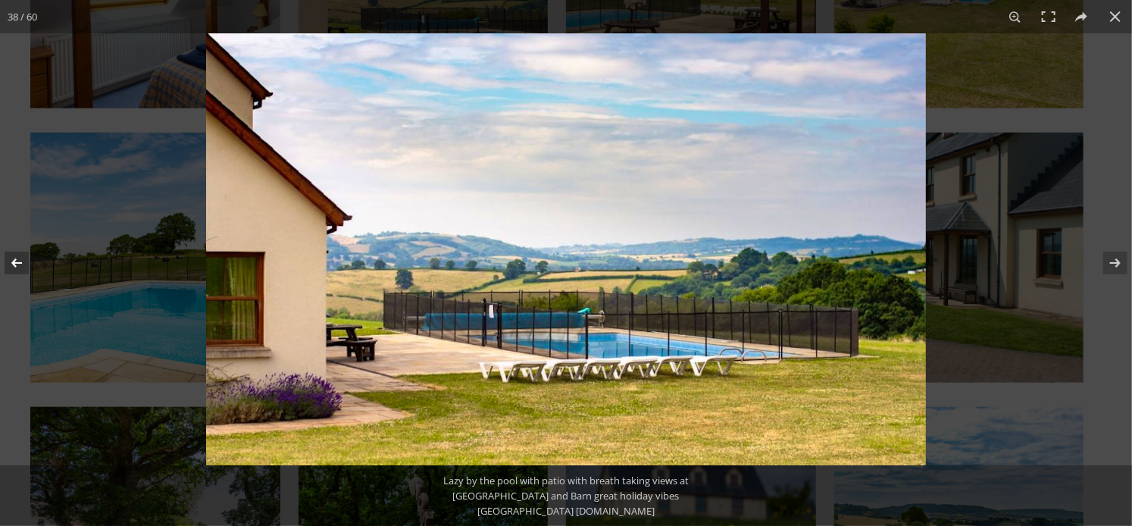
click at [23, 265] on button at bounding box center [26, 263] width 53 height 76
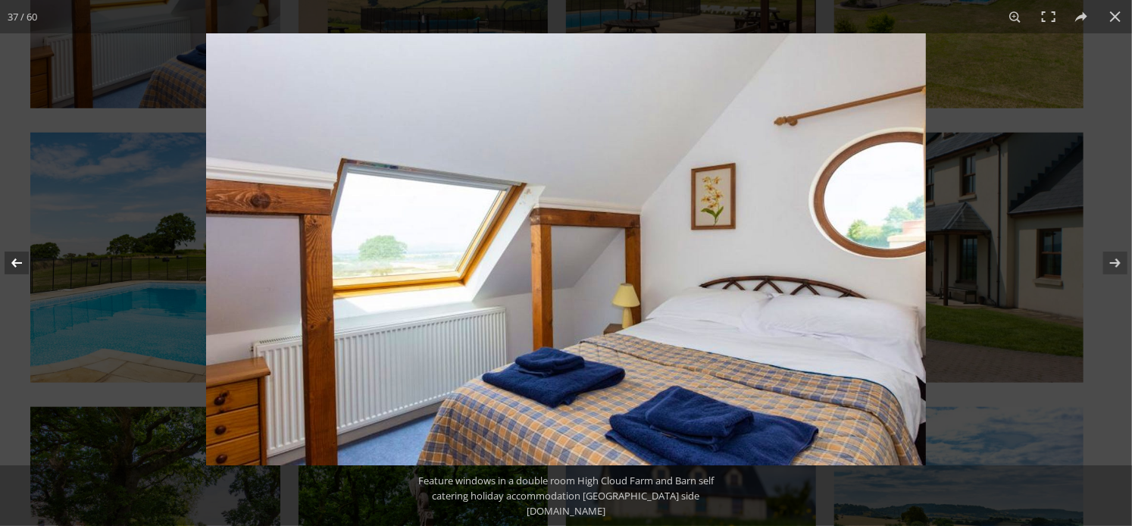
click at [23, 265] on button at bounding box center [26, 263] width 53 height 76
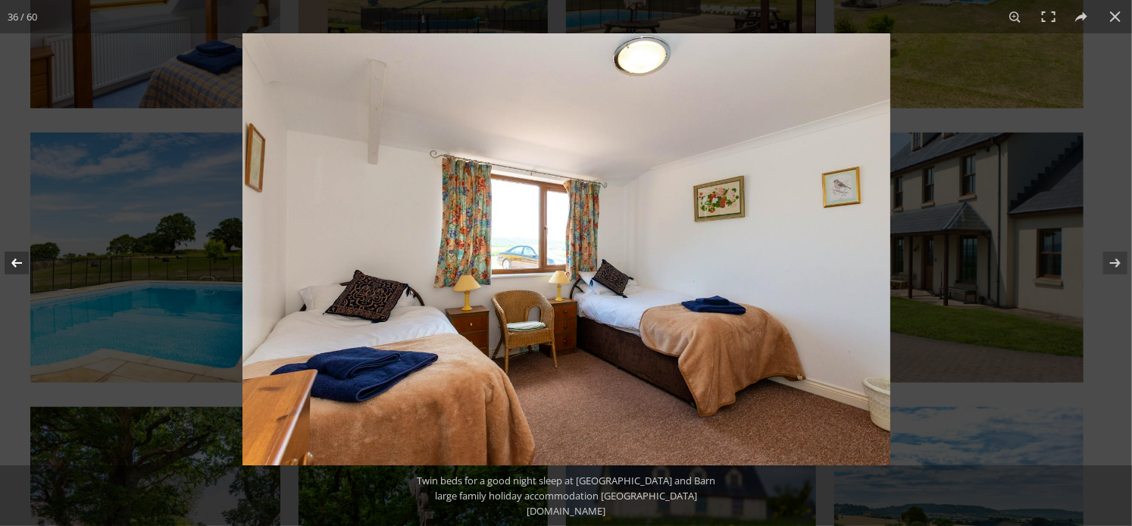
click at [23, 265] on button at bounding box center [26, 263] width 53 height 76
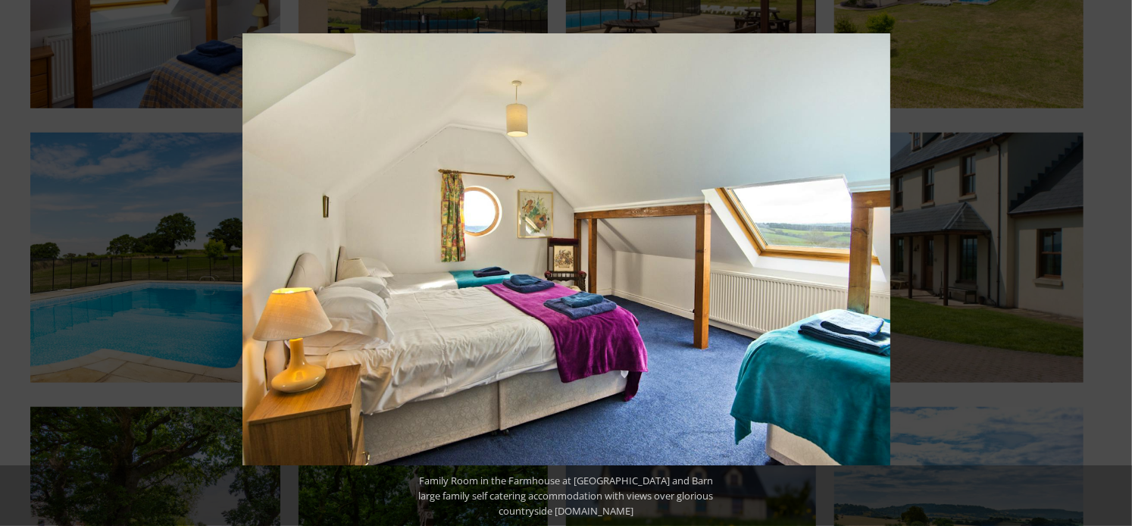
click at [23, 265] on button at bounding box center [26, 263] width 53 height 76
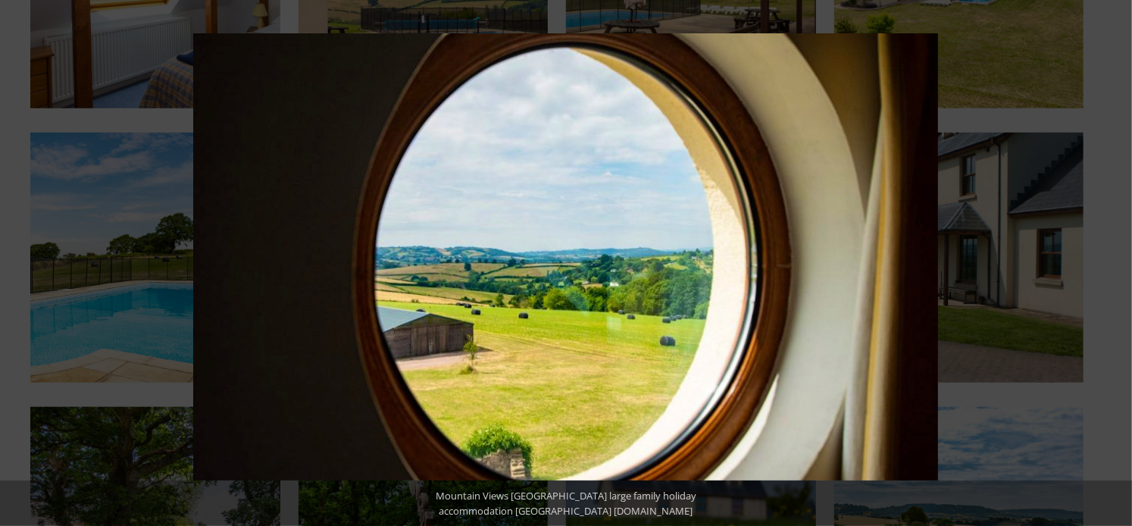
click at [23, 265] on button at bounding box center [26, 263] width 53 height 76
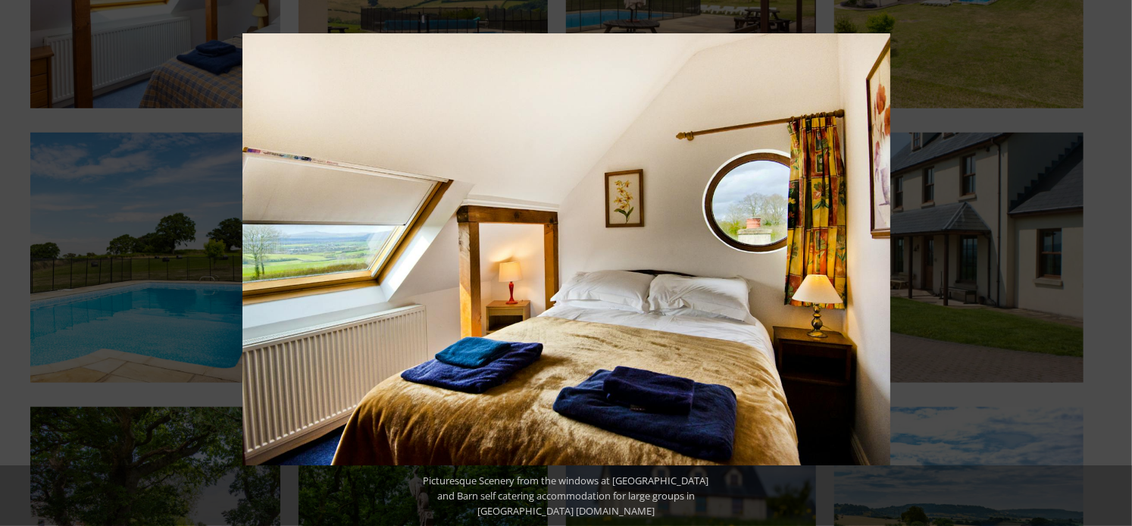
click at [23, 265] on button at bounding box center [26, 263] width 53 height 76
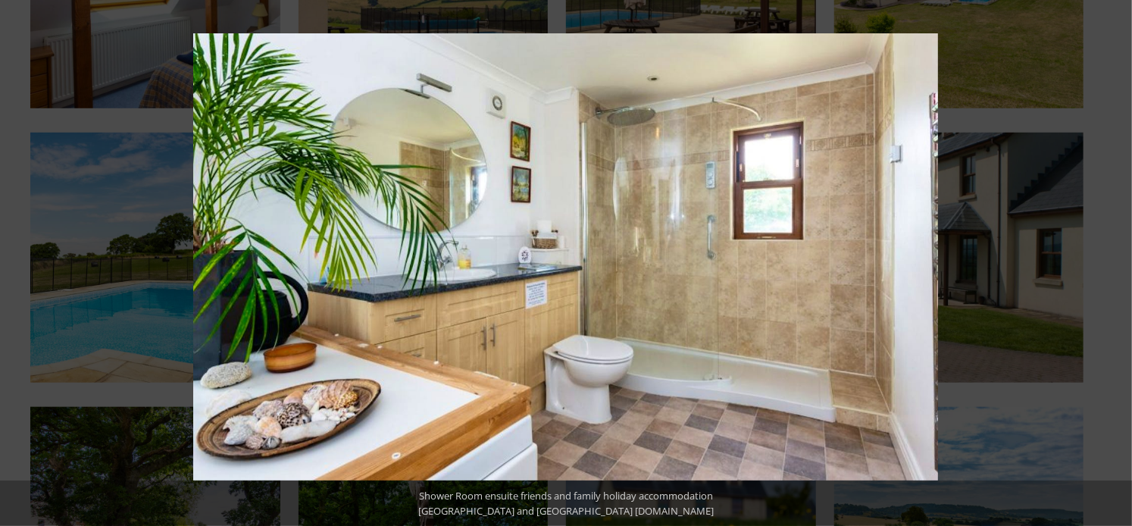
click at [23, 265] on button at bounding box center [26, 263] width 53 height 76
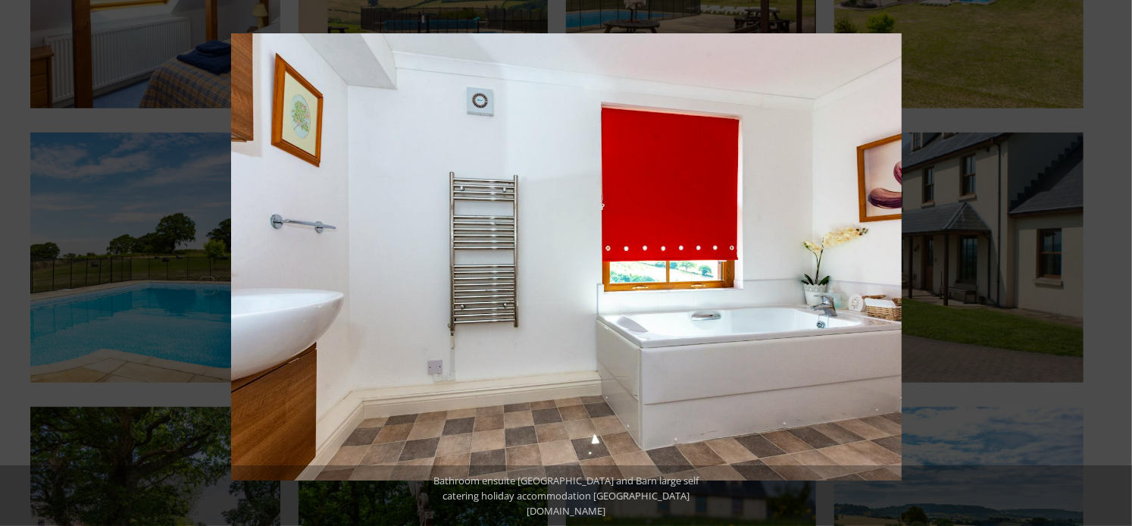
click at [23, 265] on button at bounding box center [26, 263] width 53 height 76
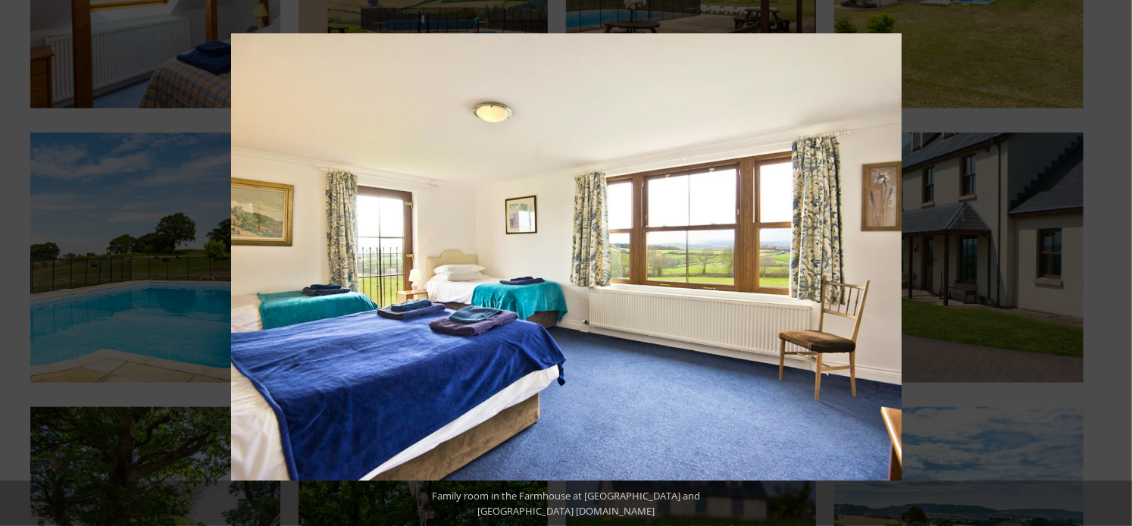
click at [23, 265] on button at bounding box center [26, 263] width 53 height 76
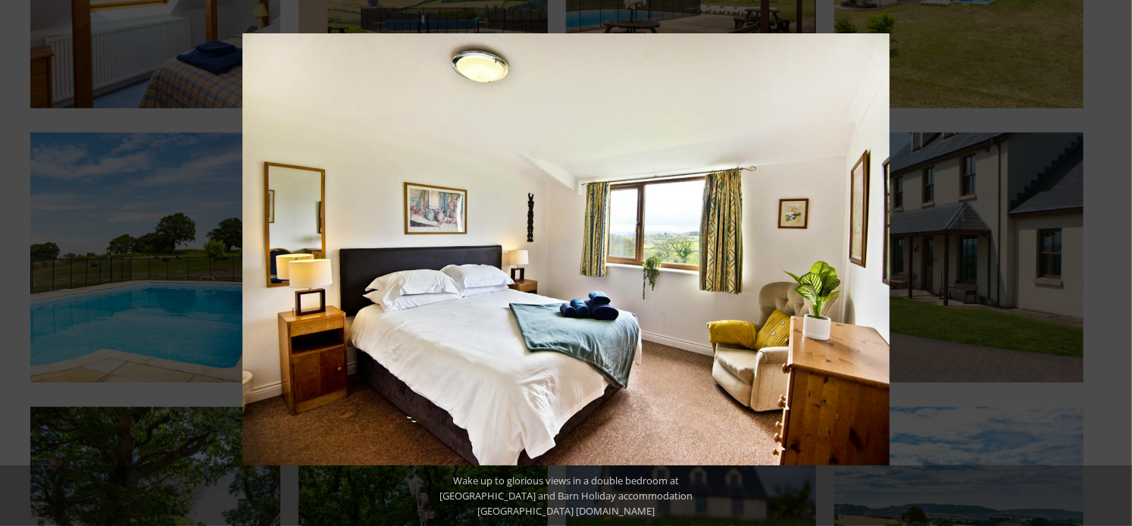
click at [23, 265] on button at bounding box center [26, 263] width 53 height 76
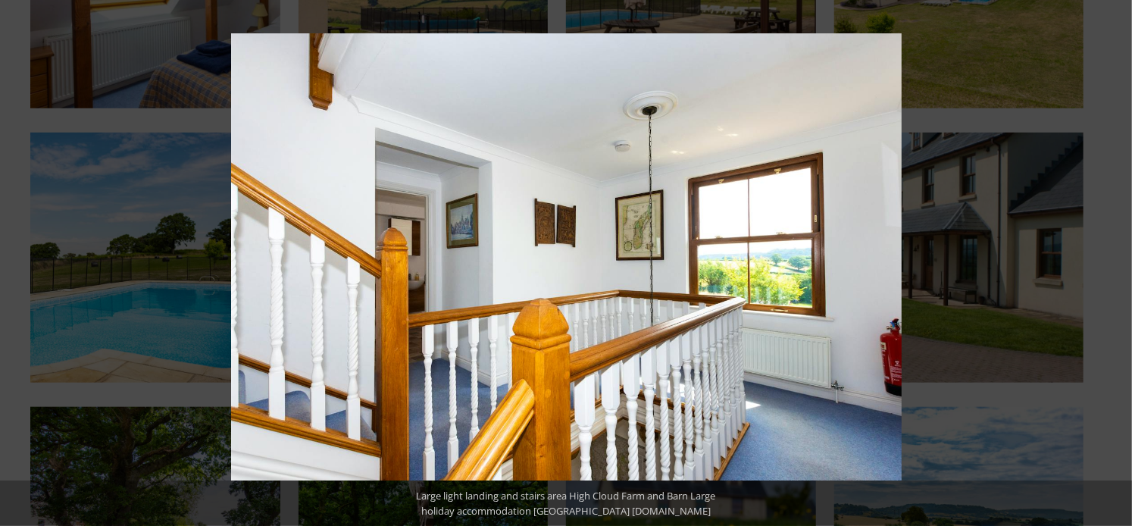
click at [23, 265] on button at bounding box center [26, 263] width 53 height 76
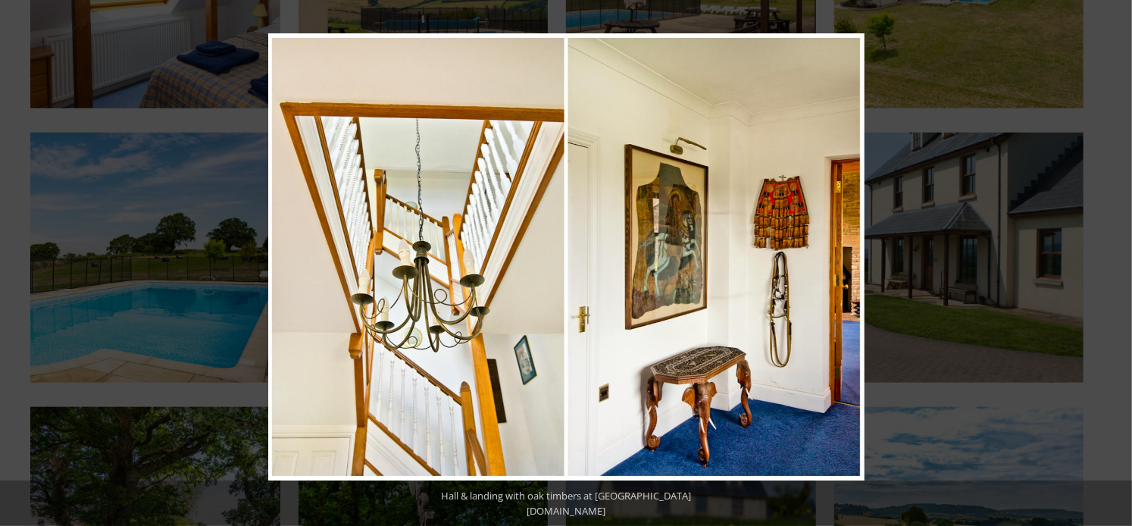
click at [23, 265] on button at bounding box center [26, 263] width 53 height 76
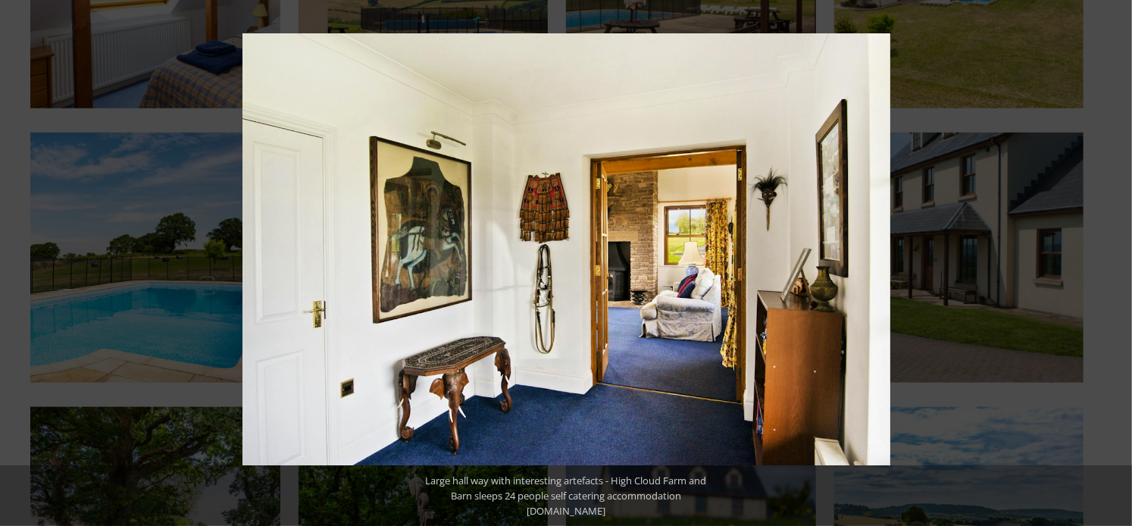
click at [23, 265] on button at bounding box center [26, 263] width 53 height 76
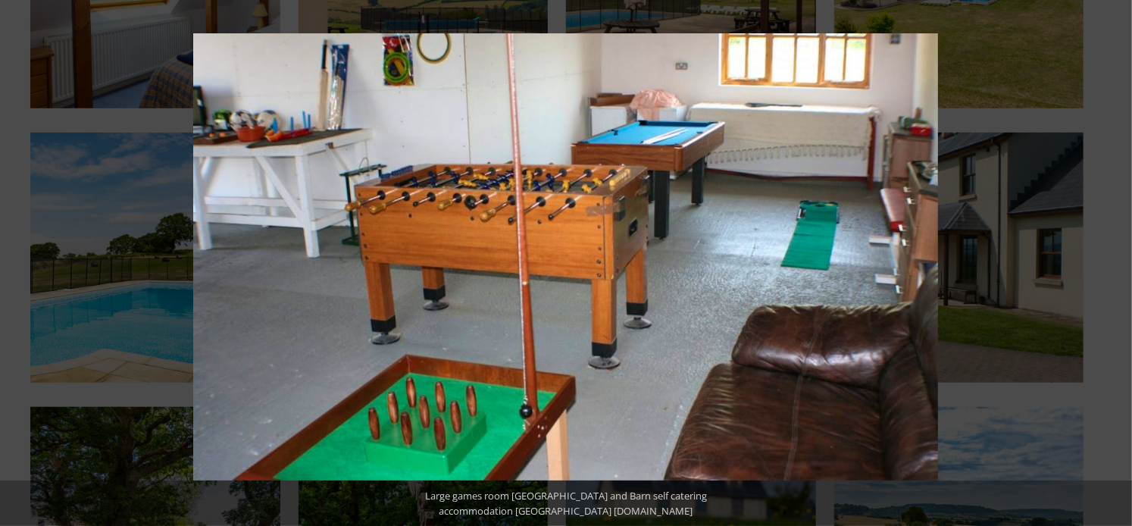
click at [23, 265] on button at bounding box center [26, 263] width 53 height 76
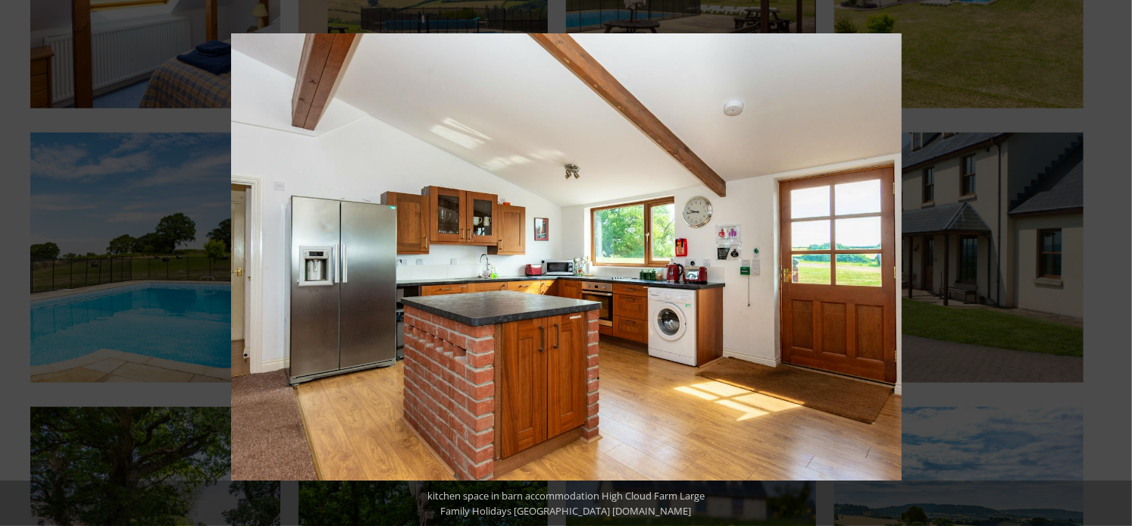
click at [23, 265] on button at bounding box center [26, 263] width 53 height 76
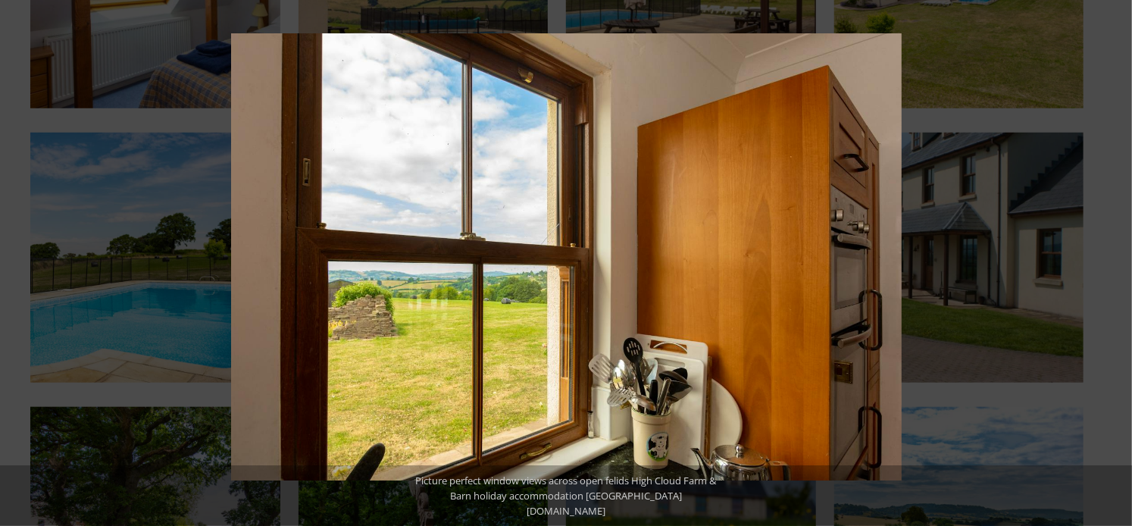
click at [23, 265] on button at bounding box center [26, 263] width 53 height 76
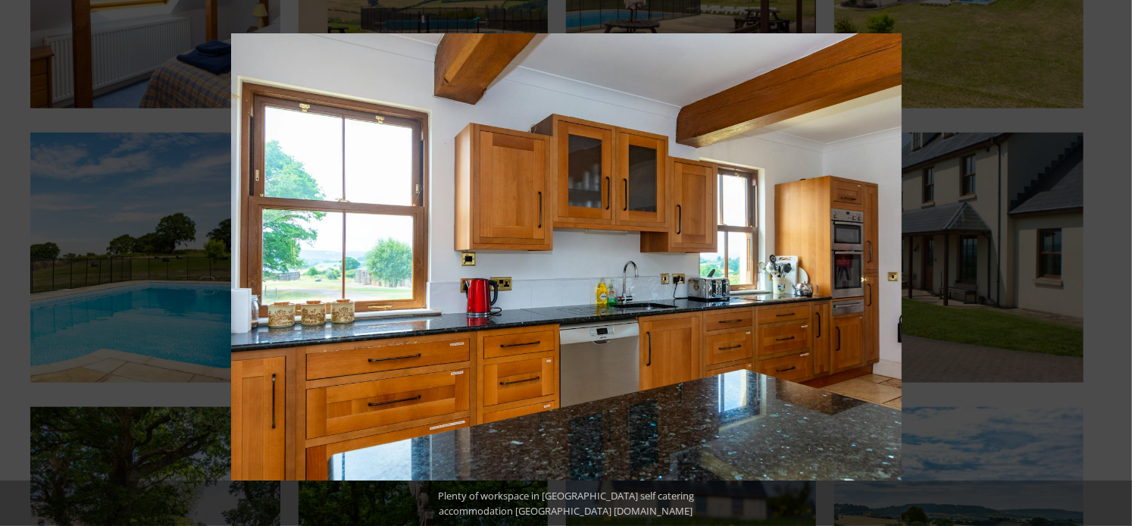
click at [23, 265] on button at bounding box center [26, 263] width 53 height 76
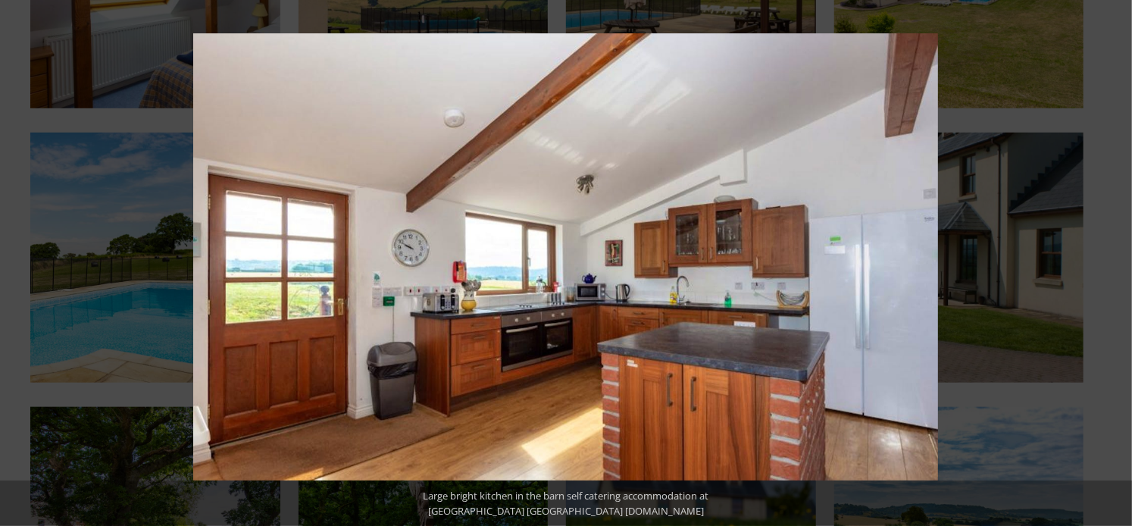
click at [23, 265] on button at bounding box center [26, 263] width 53 height 76
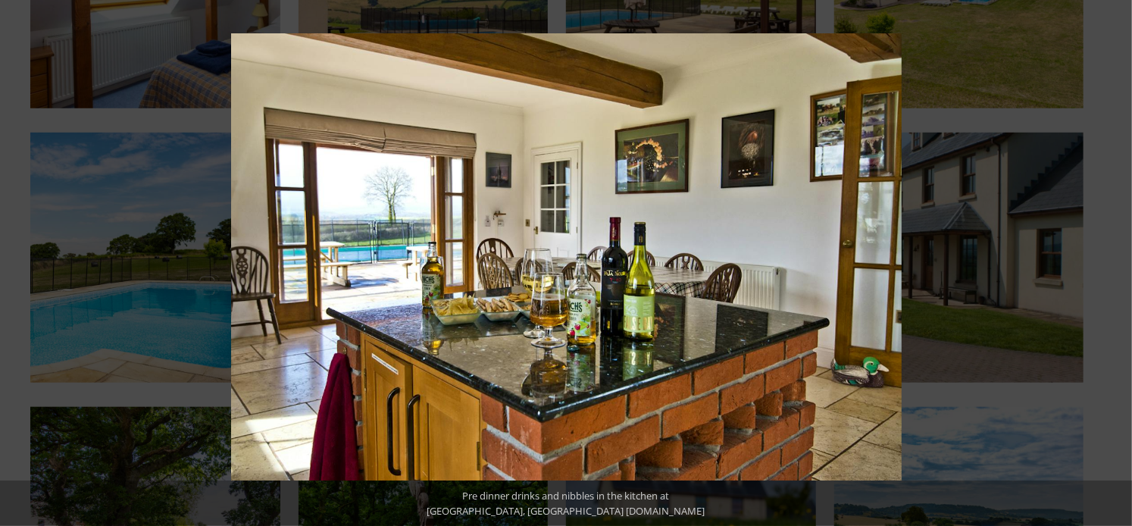
click at [23, 265] on button at bounding box center [26, 263] width 53 height 76
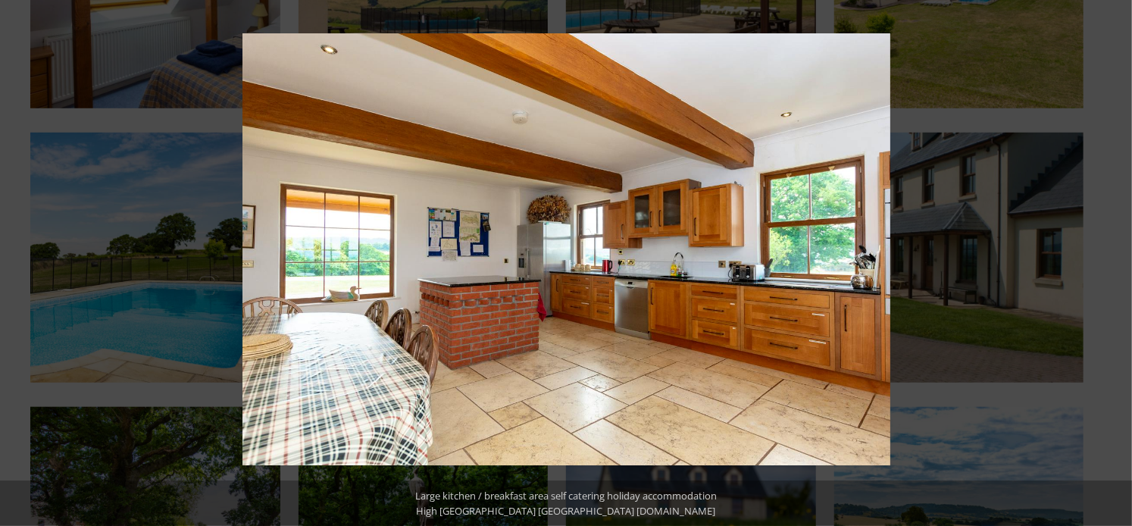
click at [23, 265] on button at bounding box center [26, 263] width 53 height 76
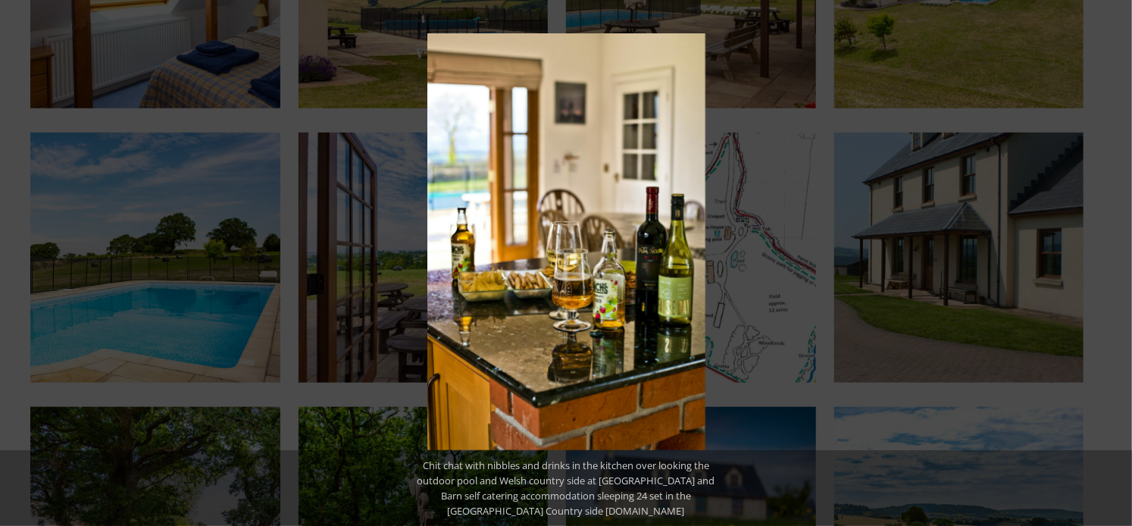
click at [23, 265] on button at bounding box center [26, 263] width 53 height 76
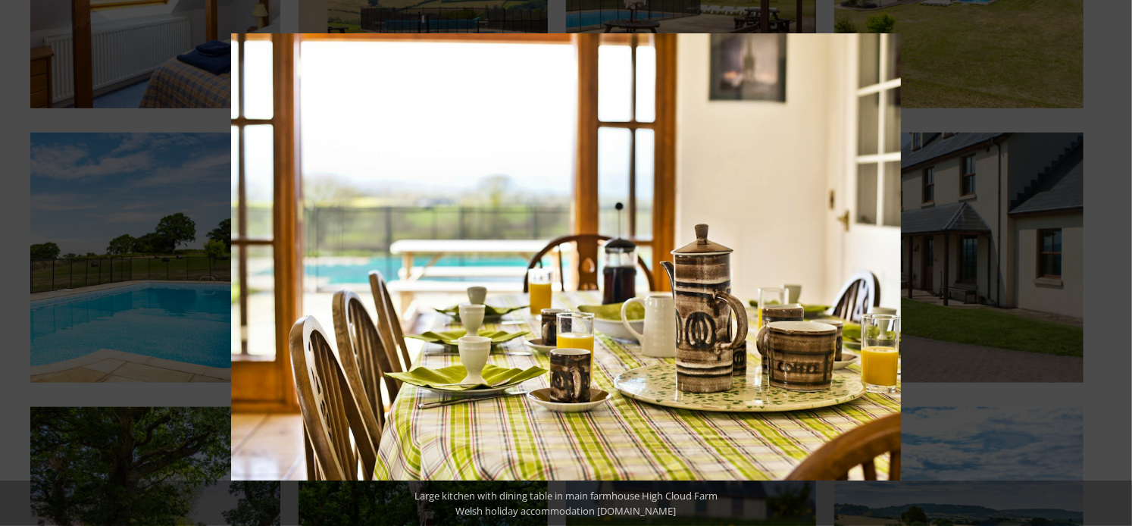
click at [23, 265] on button at bounding box center [26, 263] width 53 height 76
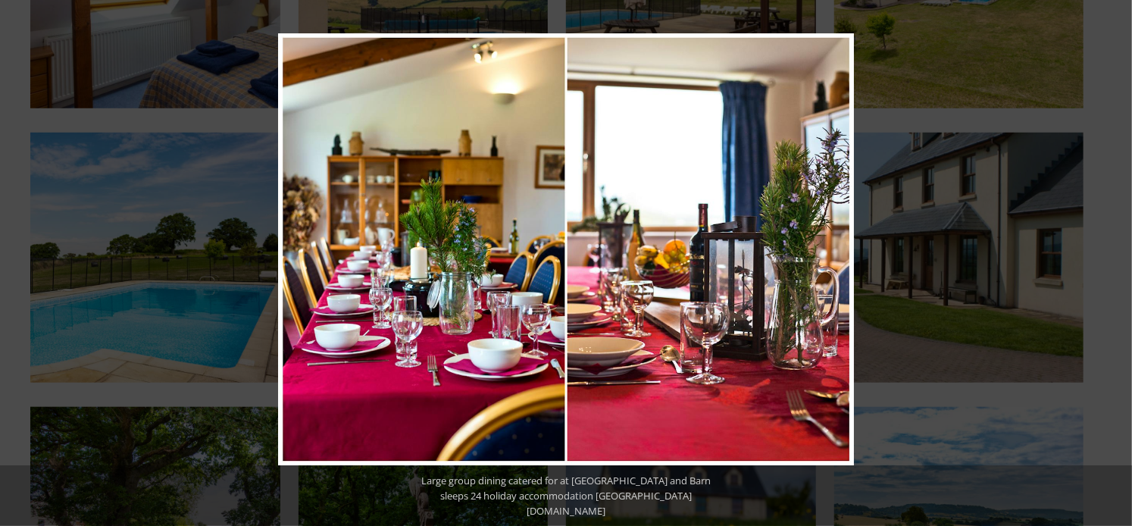
click at [23, 265] on button at bounding box center [26, 263] width 53 height 76
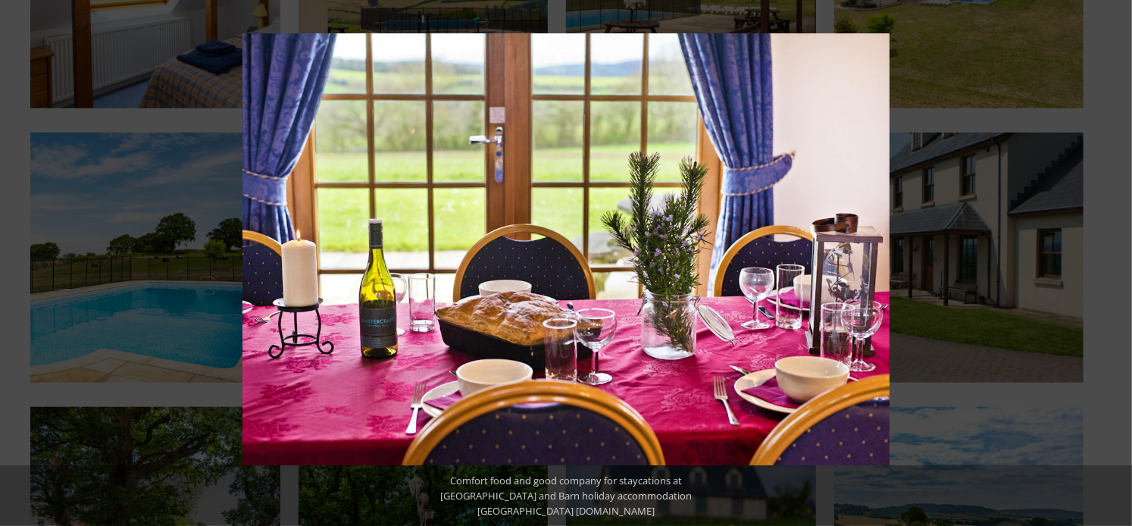
click at [23, 265] on button at bounding box center [26, 263] width 53 height 76
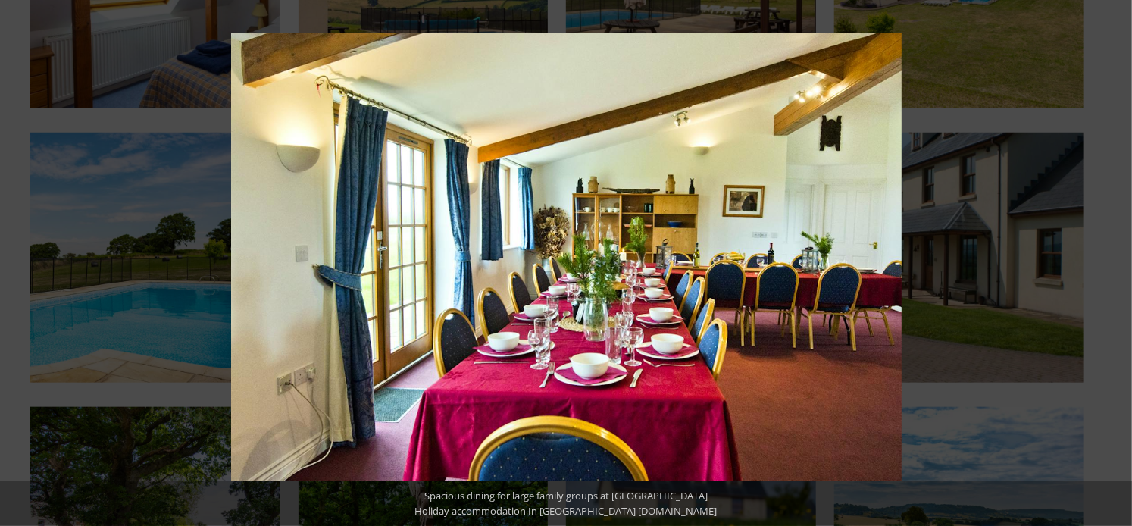
click at [23, 265] on button at bounding box center [26, 263] width 53 height 76
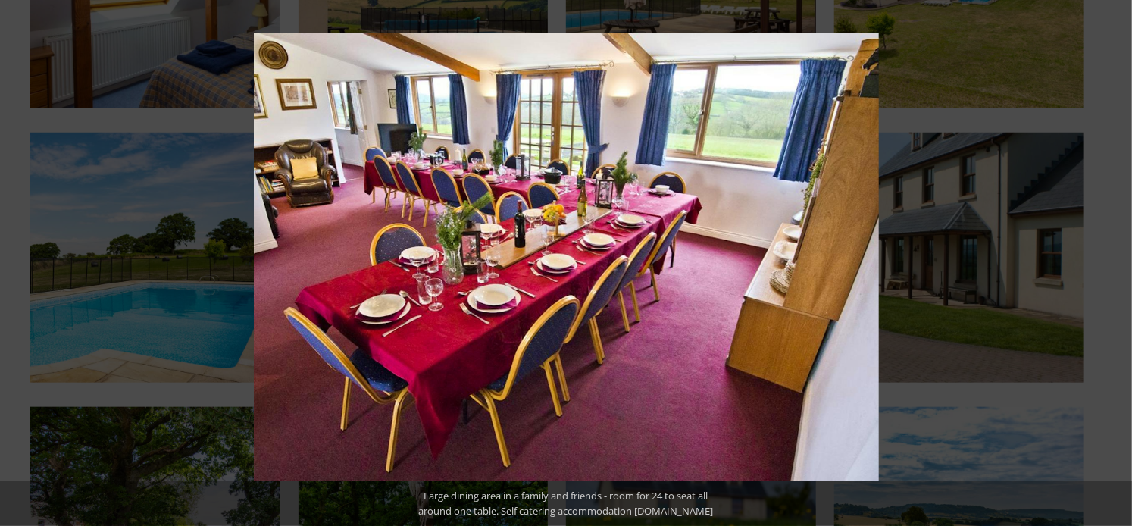
click at [23, 265] on button at bounding box center [26, 263] width 53 height 76
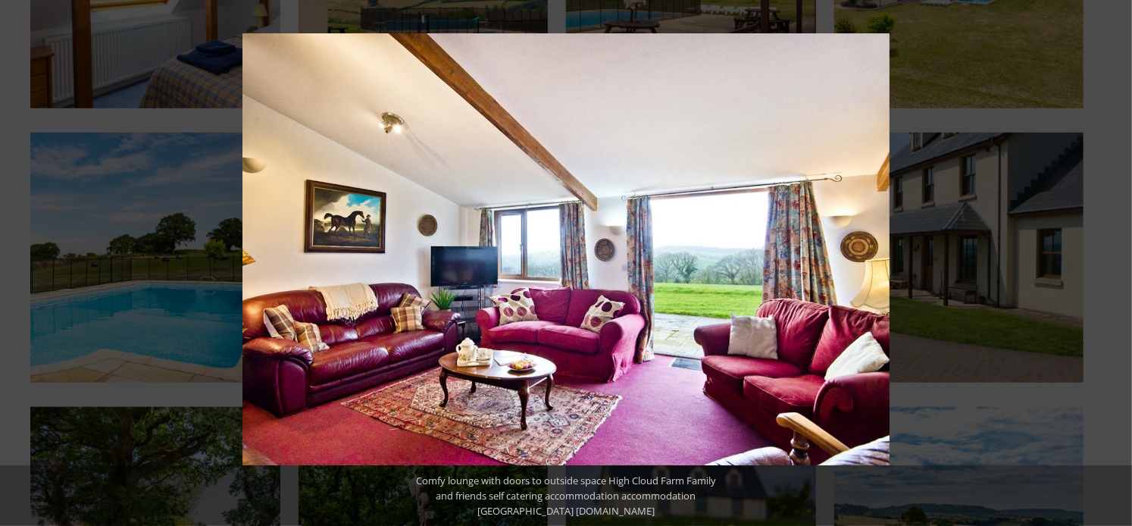
click at [23, 265] on button at bounding box center [26, 263] width 53 height 76
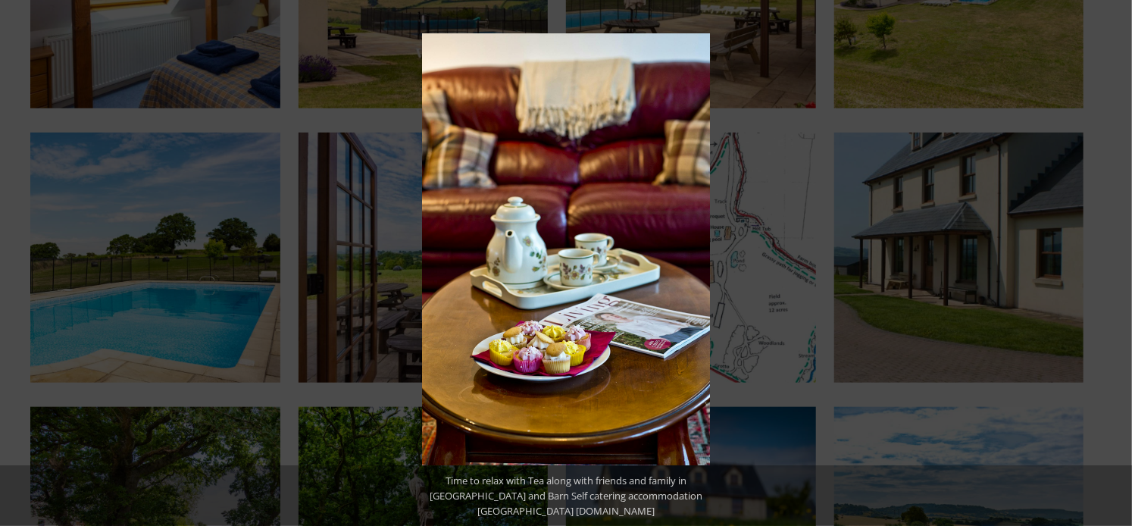
click at [23, 265] on button at bounding box center [26, 263] width 53 height 76
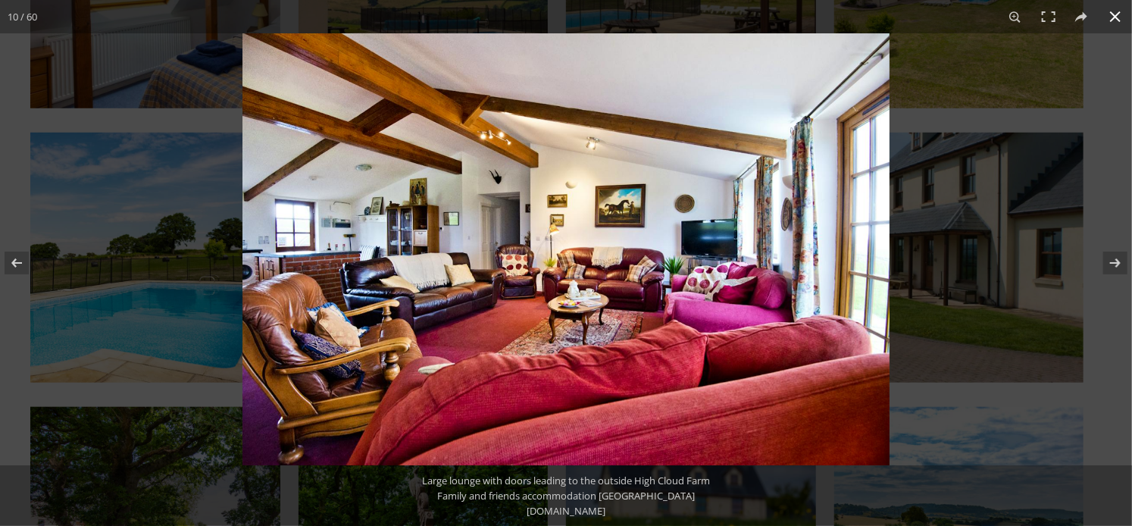
click at [1114, 17] on button at bounding box center [1114, 16] width 33 height 33
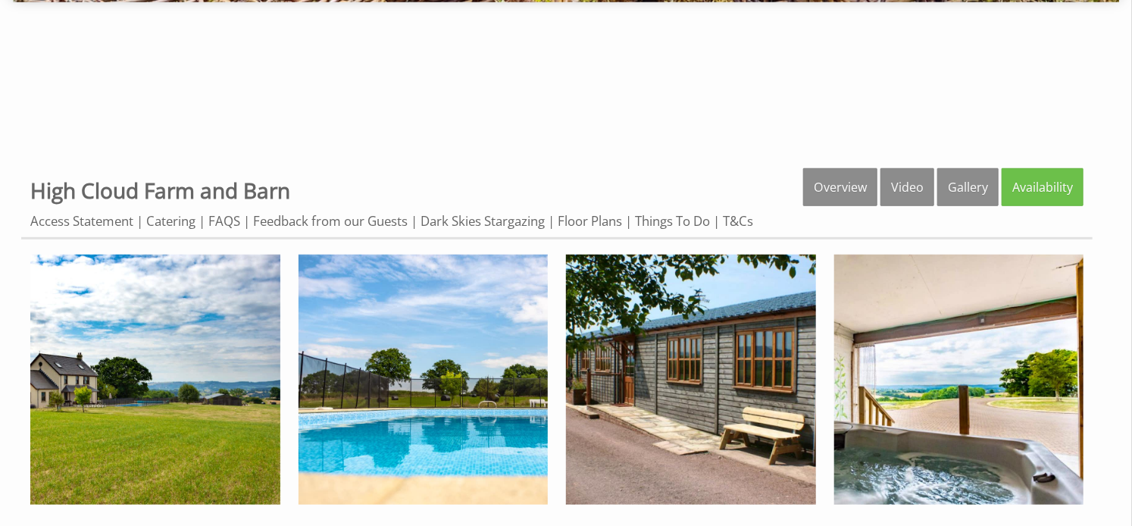
scroll to position [473, 0]
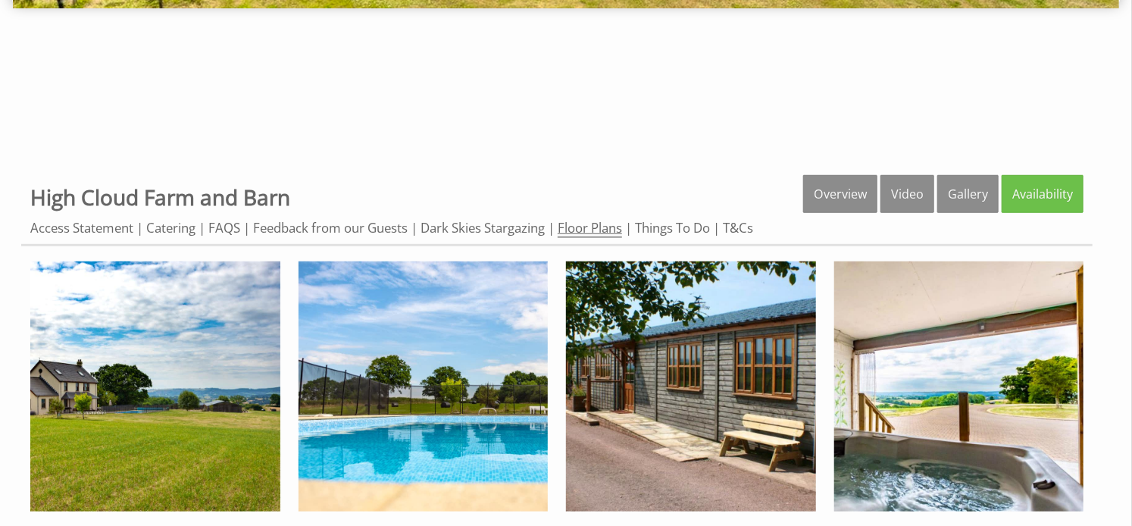
click at [592, 231] on link "Floor Plans" at bounding box center [589, 228] width 64 height 19
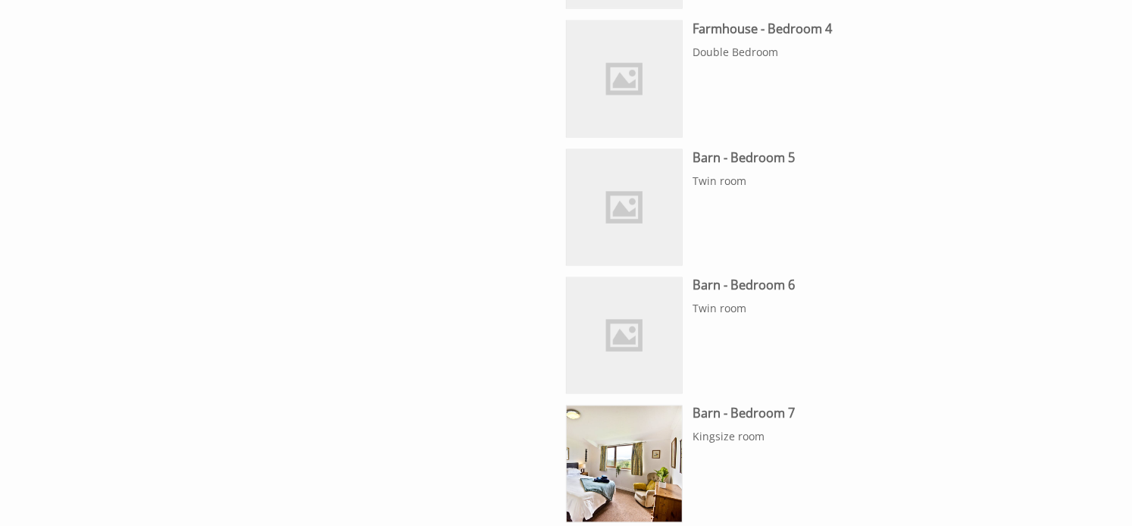
scroll to position [1106, 0]
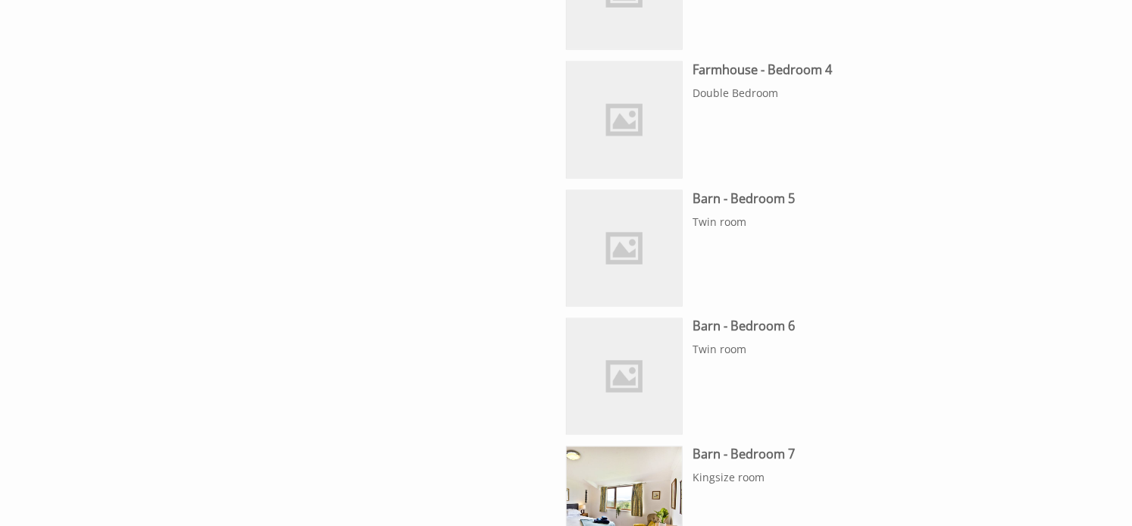
drag, startPoint x: 645, startPoint y: 281, endPoint x: 785, endPoint y: 295, distance: 140.0
click at [785, 295] on li "We don't have an image of this room just yet, sorry. Barn - Bedroom 5 Twin room" at bounding box center [820, 248] width 508 height 117
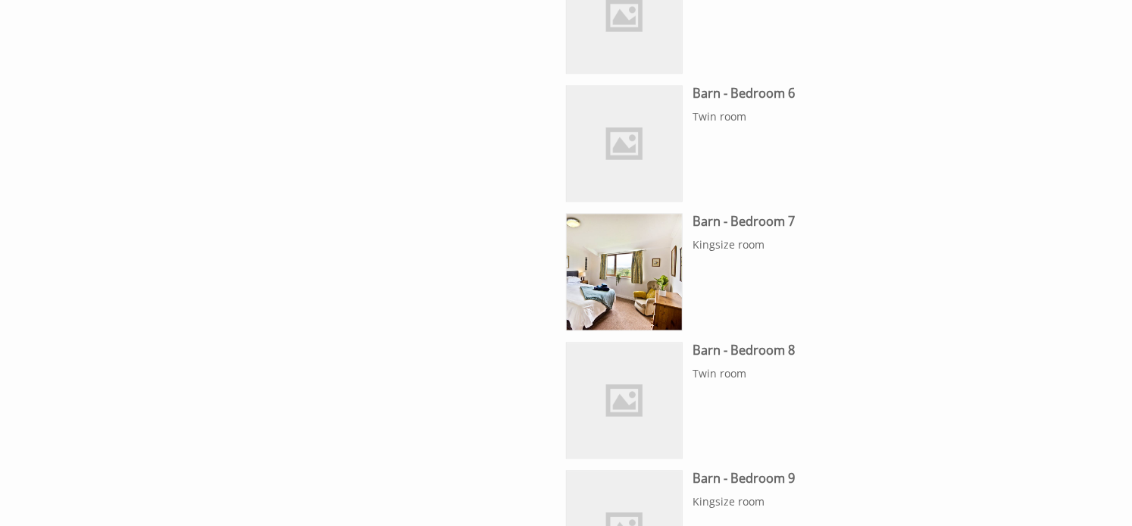
scroll to position [1347, 0]
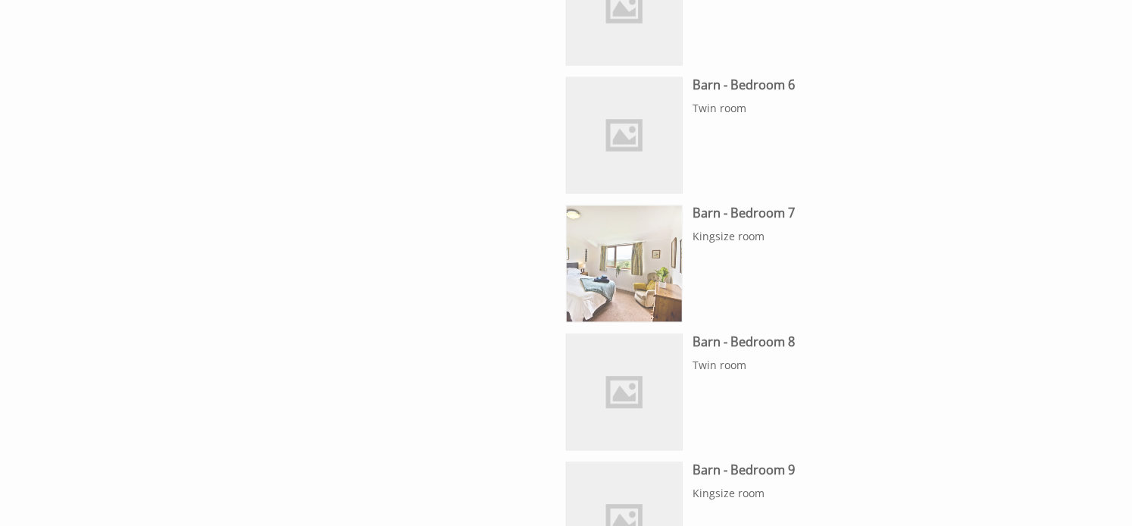
click at [648, 292] on img at bounding box center [624, 263] width 115 height 115
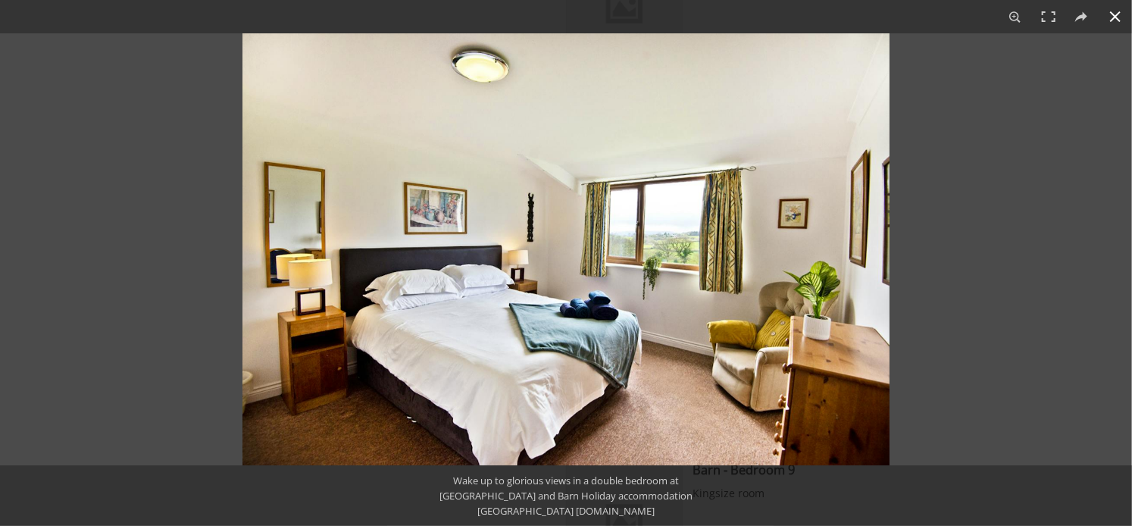
click at [1121, 12] on button at bounding box center [1114, 16] width 33 height 33
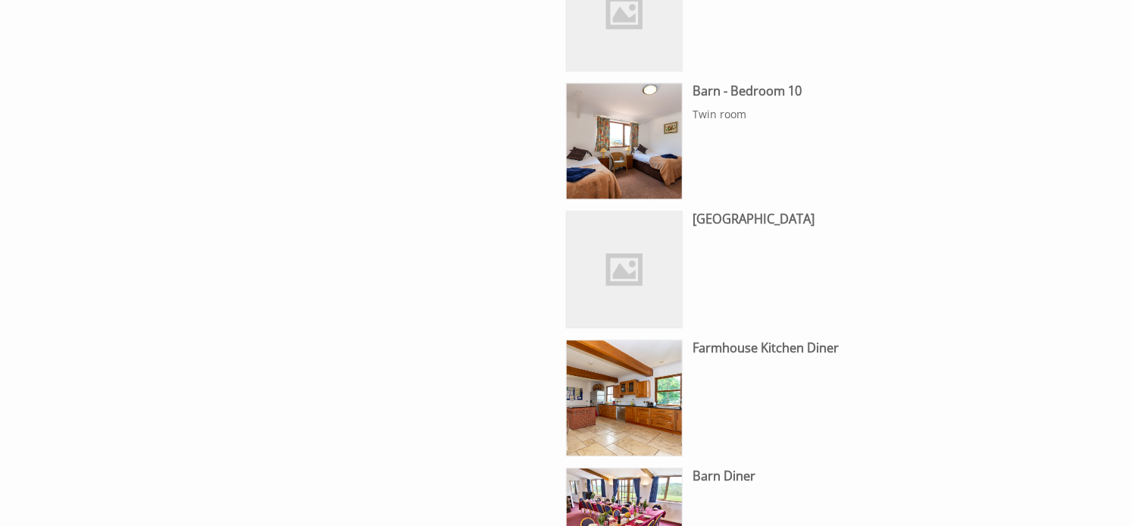
scroll to position [1837, 0]
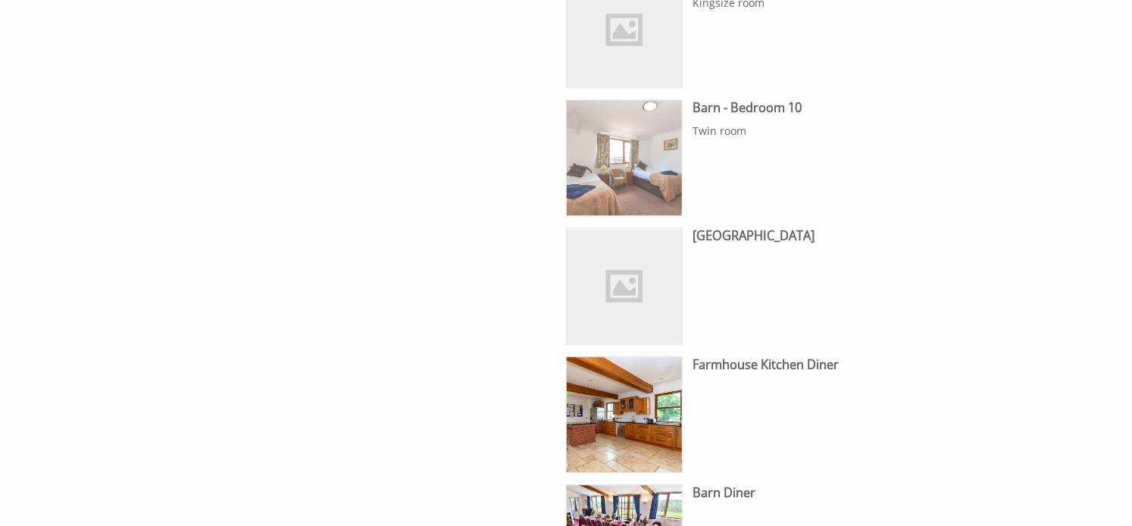
click at [627, 161] on img at bounding box center [624, 157] width 115 height 115
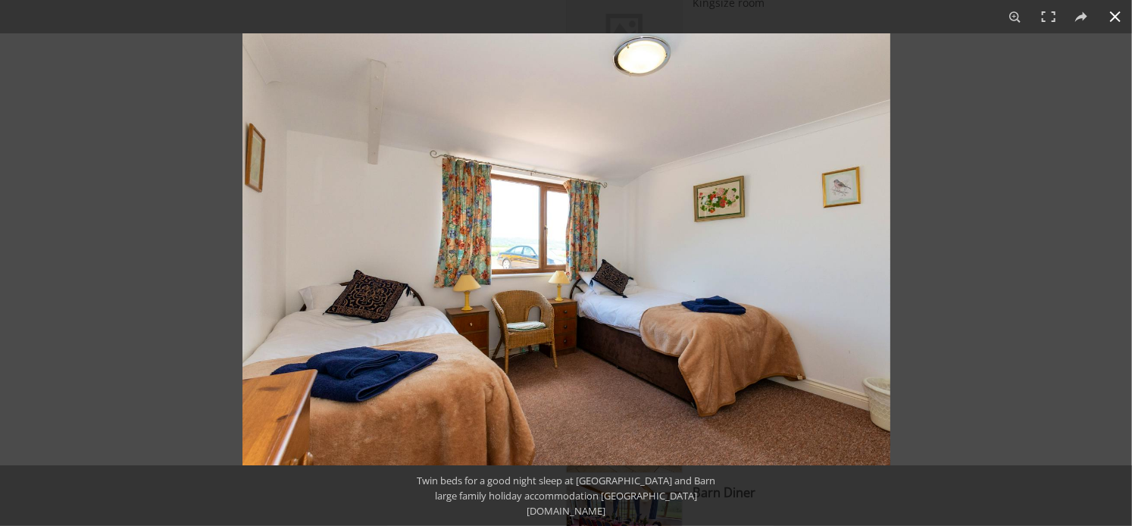
click at [1113, 21] on button at bounding box center [1114, 16] width 33 height 33
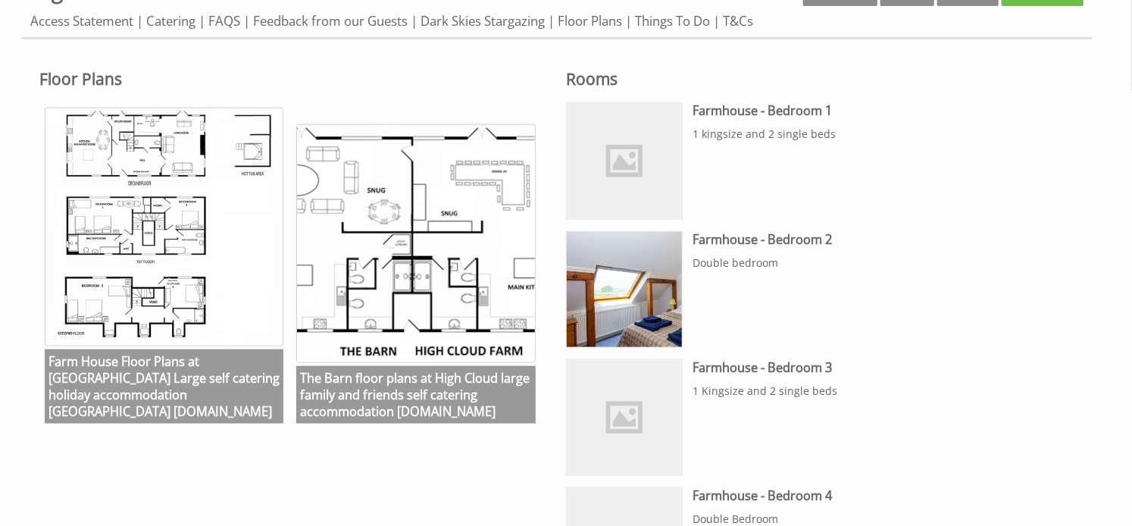
scroll to position [673, 0]
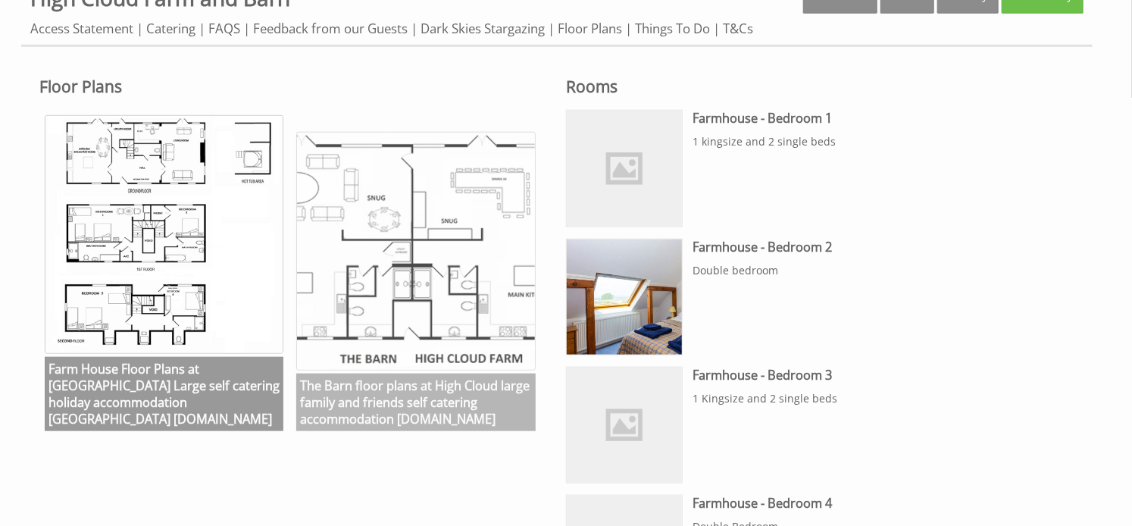
click at [434, 252] on img at bounding box center [415, 251] width 239 height 239
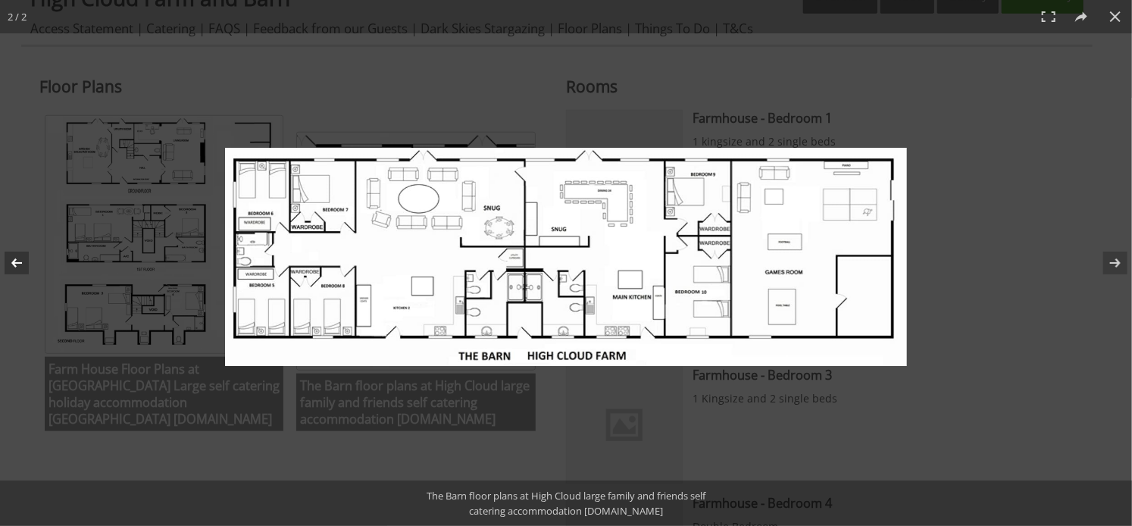
click at [14, 264] on button at bounding box center [26, 263] width 53 height 76
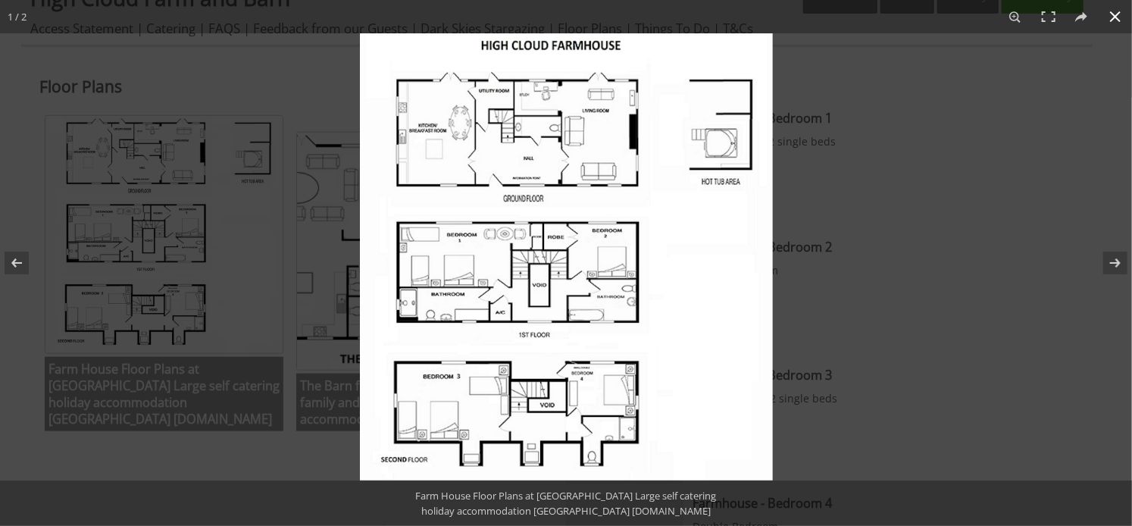
click at [1112, 12] on button at bounding box center [1114, 16] width 33 height 33
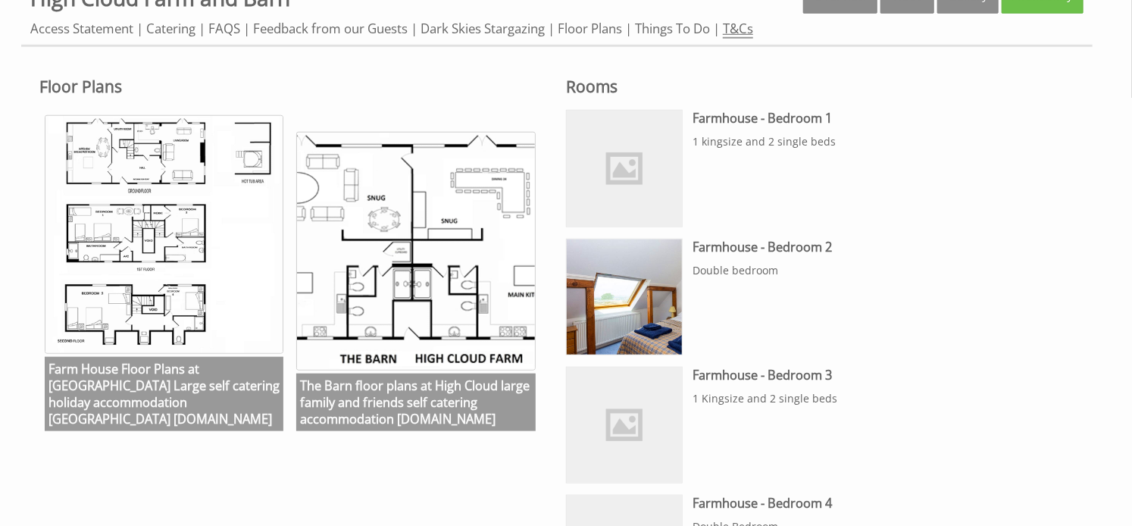
click at [747, 26] on link "T&Cs" at bounding box center [738, 29] width 30 height 19
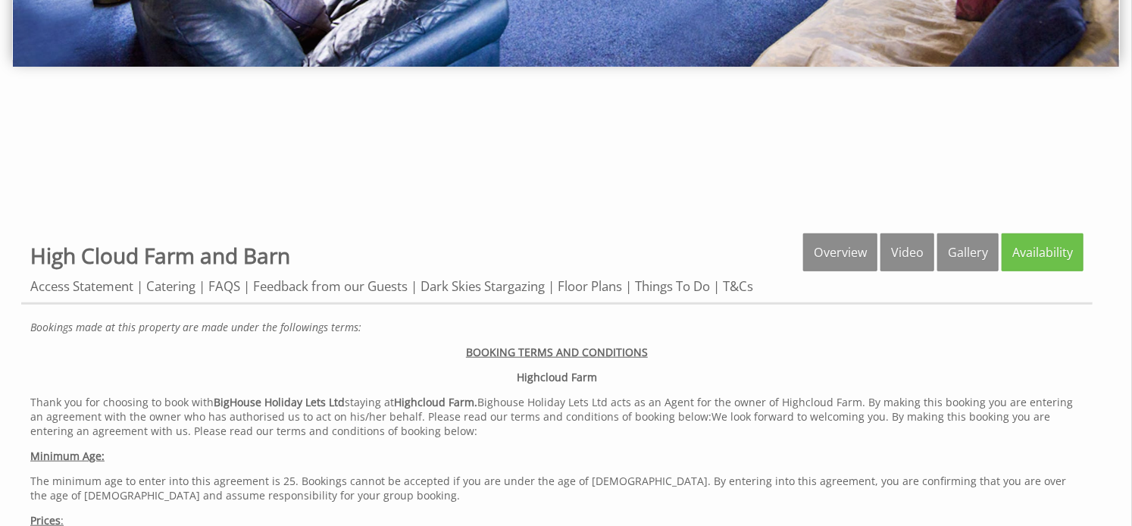
scroll to position [406, 0]
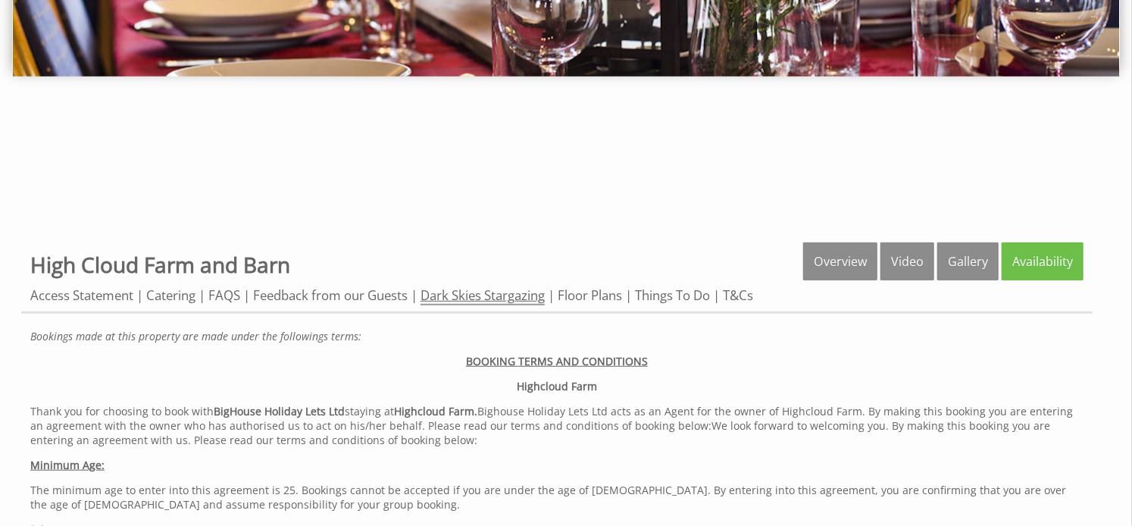
click at [470, 293] on link "Dark Skies Stargazing" at bounding box center [482, 295] width 124 height 19
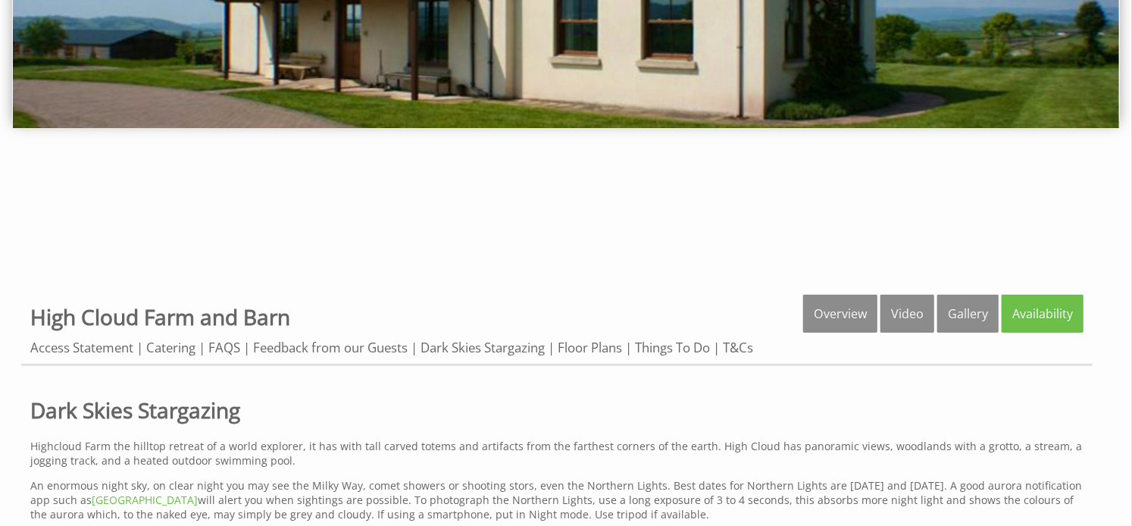
scroll to position [368, 0]
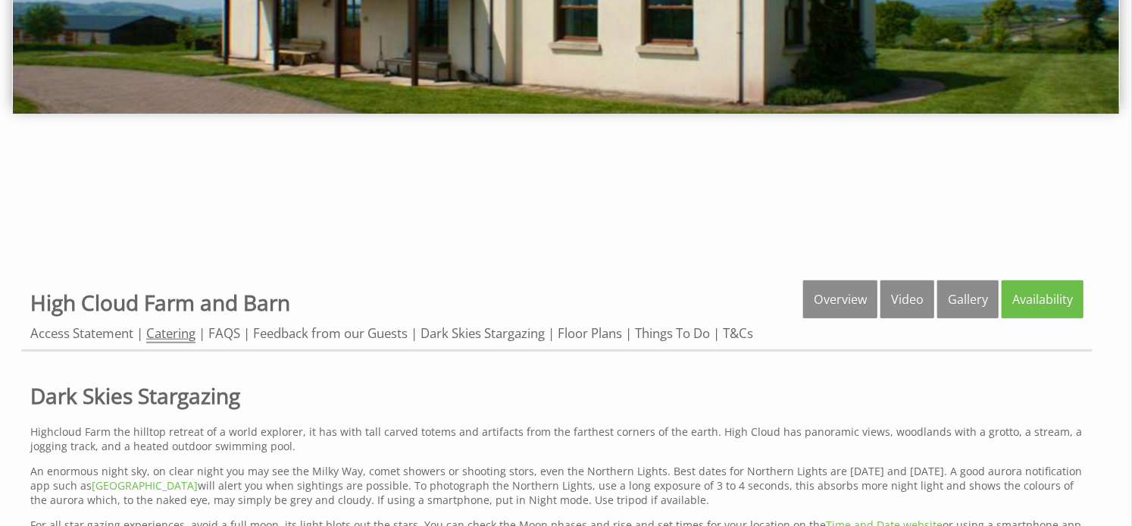
click at [185, 334] on link "Catering" at bounding box center [170, 333] width 49 height 19
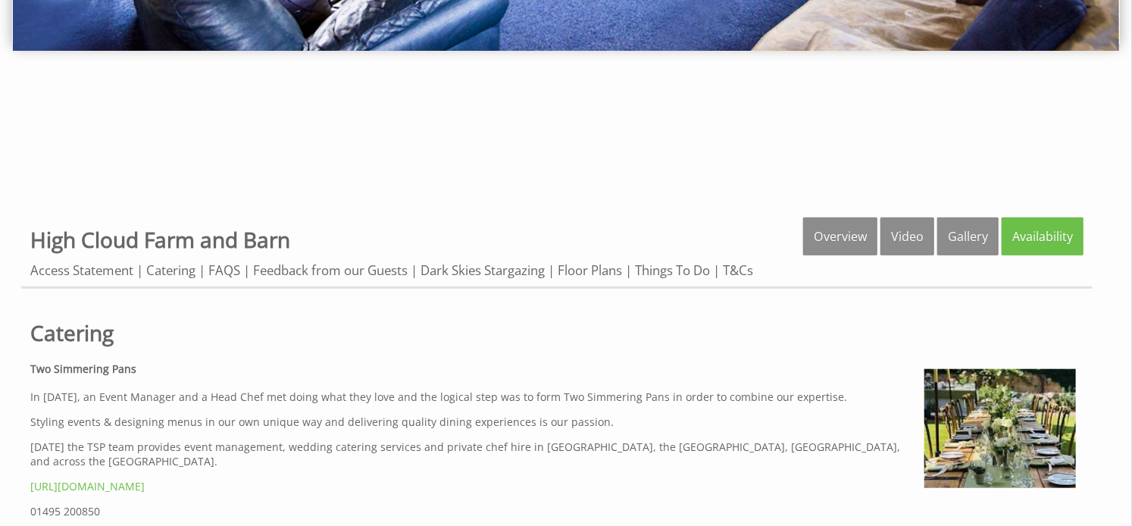
scroll to position [354, 0]
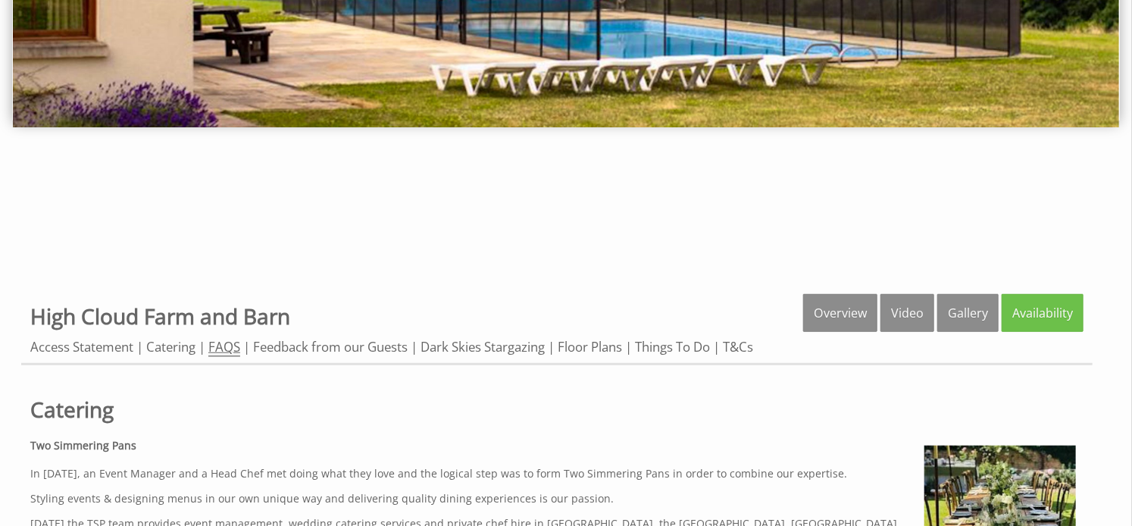
click at [229, 351] on link "FAQS" at bounding box center [224, 347] width 32 height 19
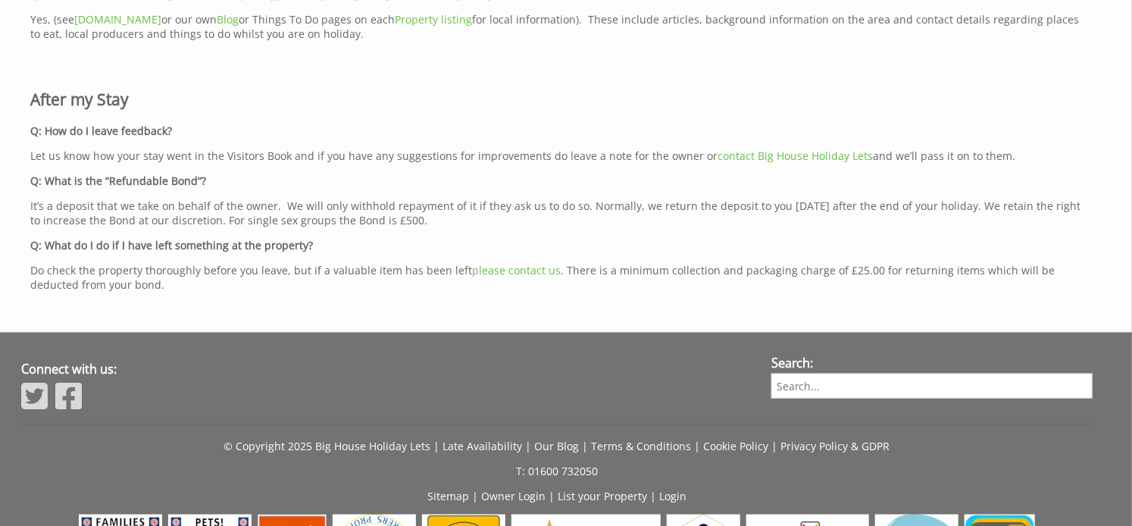
scroll to position [3581, 0]
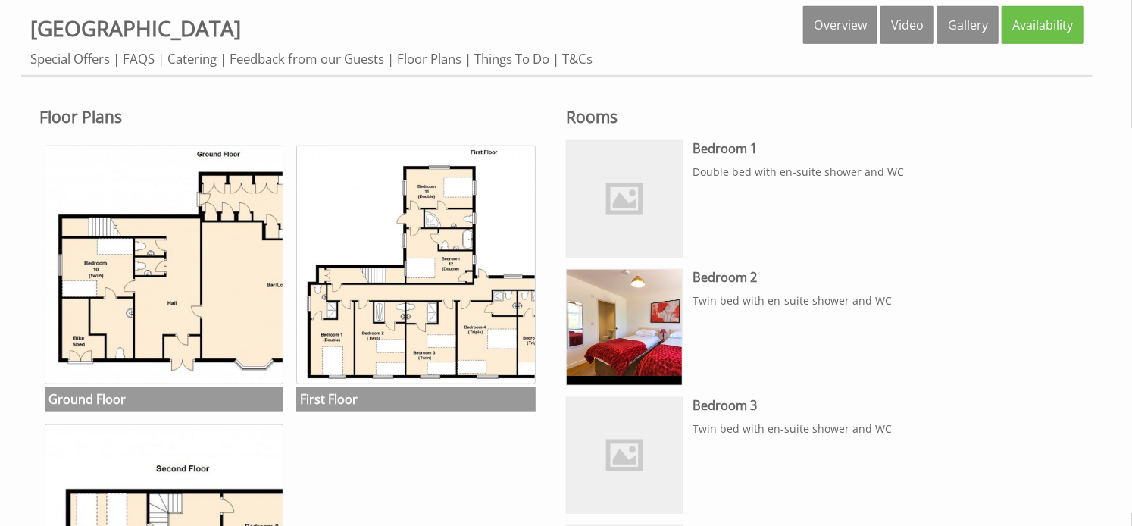
scroll to position [651, 0]
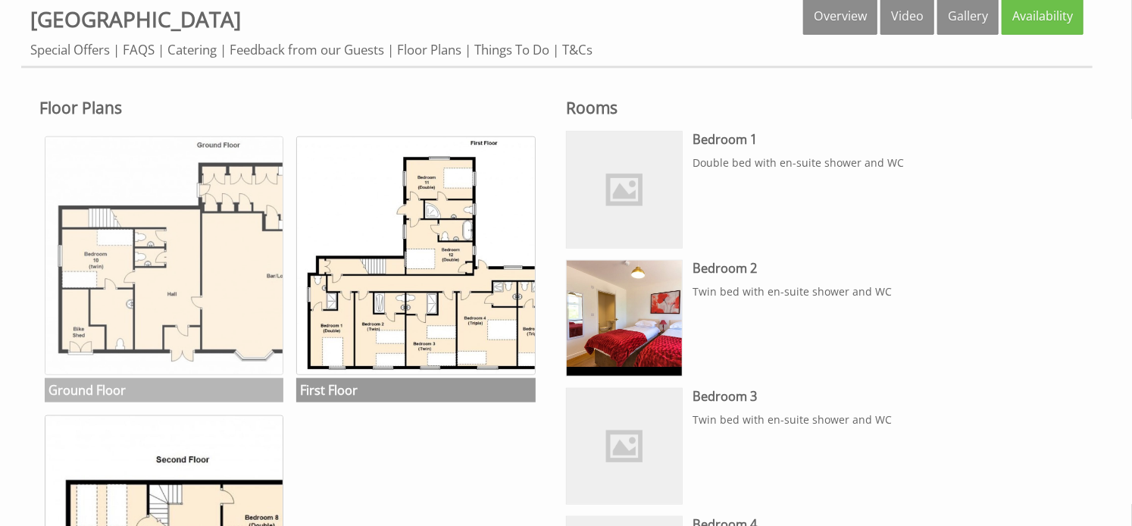
click at [164, 257] on img at bounding box center [164, 255] width 239 height 239
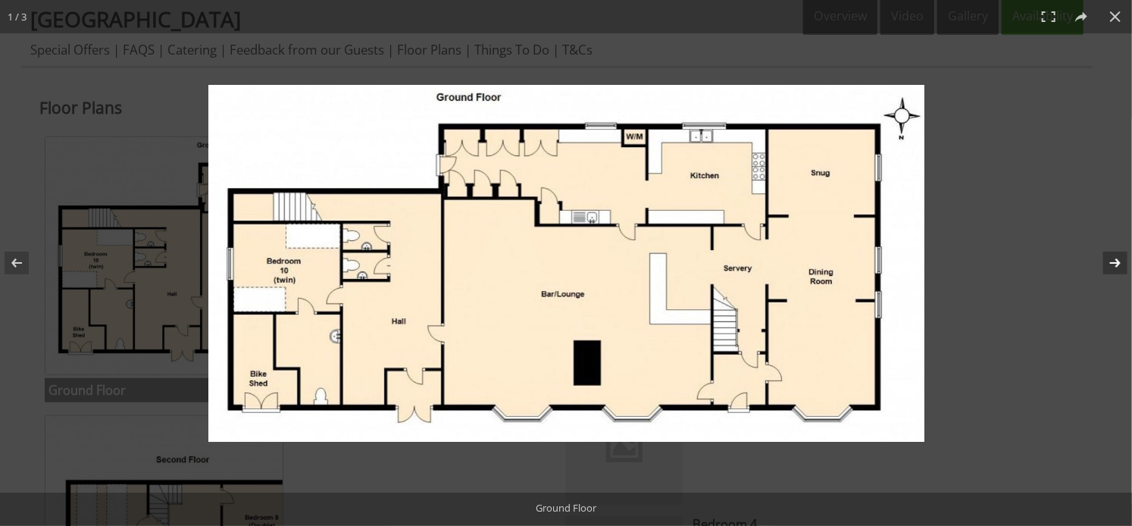
click at [1114, 258] on button at bounding box center [1104, 263] width 53 height 76
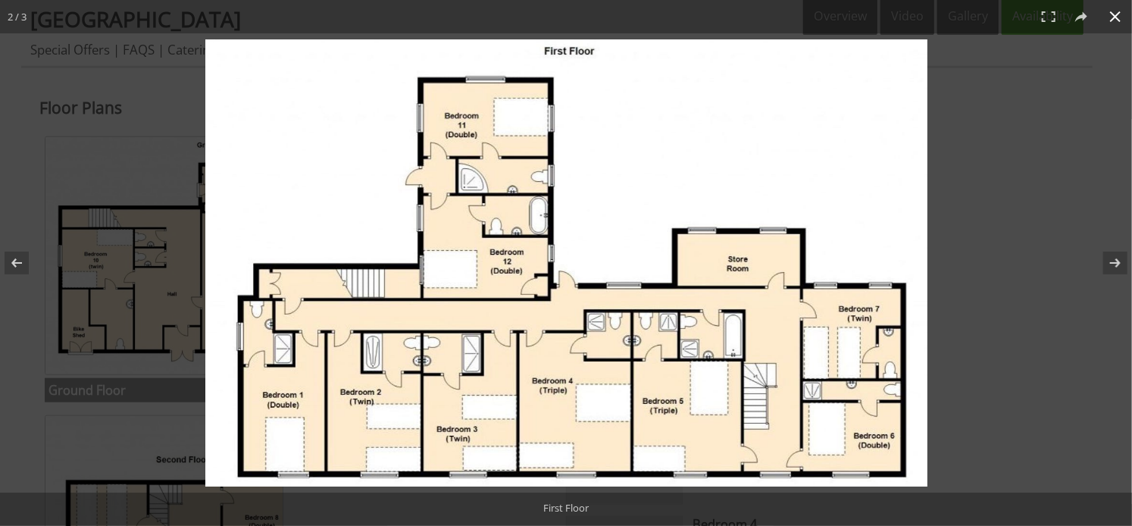
click at [1115, 14] on button at bounding box center [1114, 16] width 33 height 33
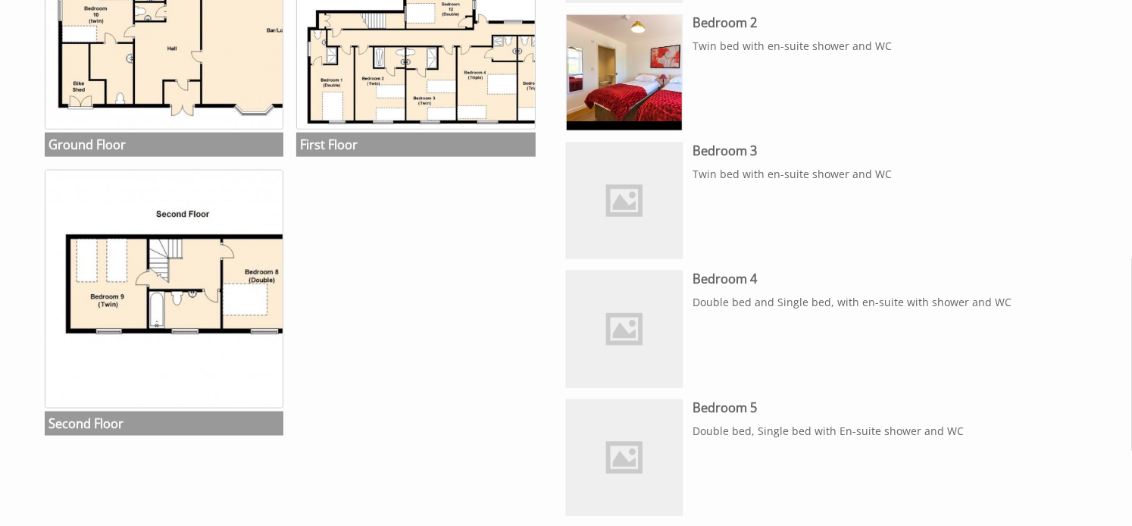
scroll to position [892, 0]
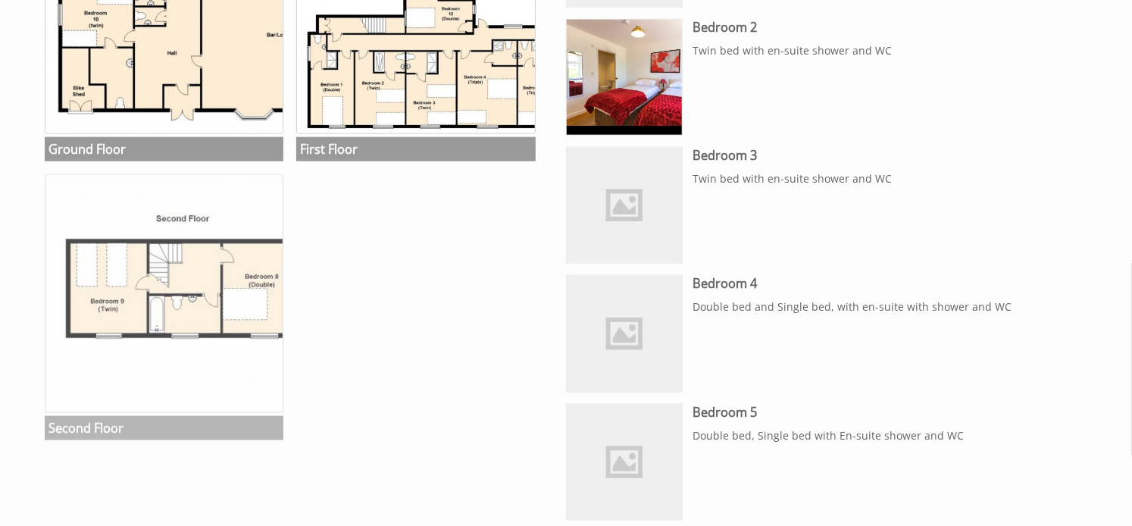
click at [217, 338] on img at bounding box center [164, 293] width 239 height 239
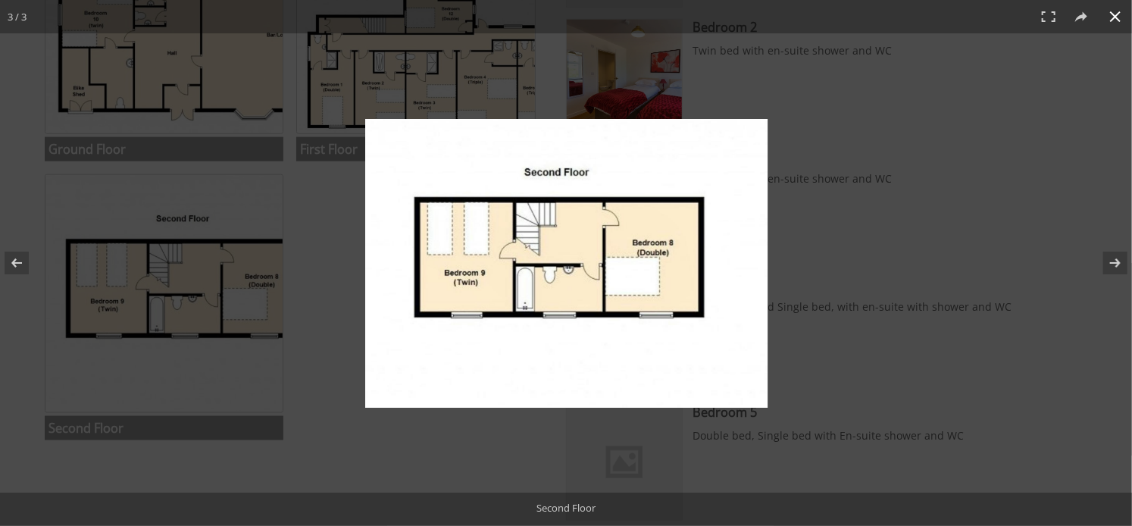
click at [1111, 18] on button at bounding box center [1114, 16] width 33 height 33
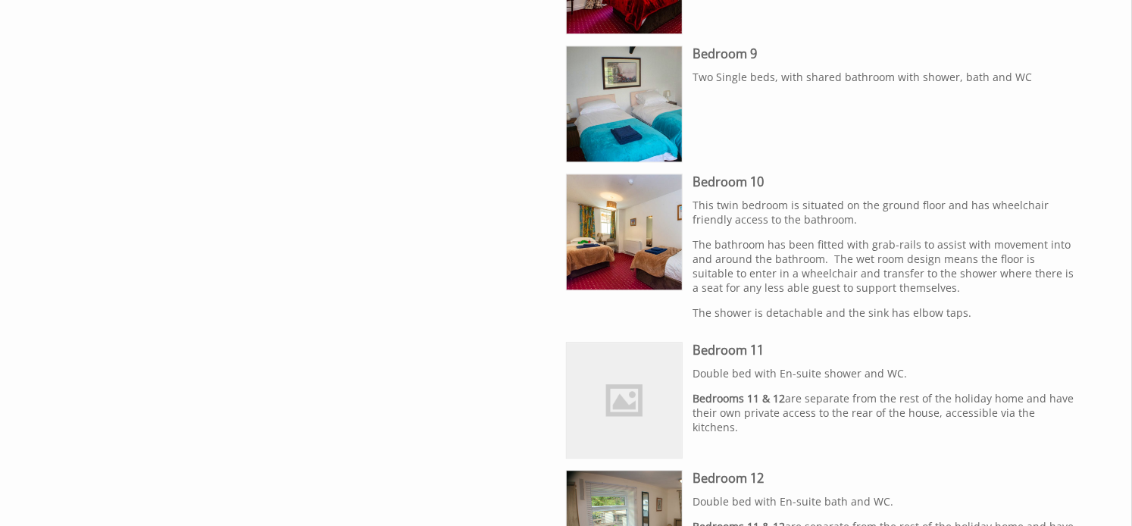
scroll to position [1781, 0]
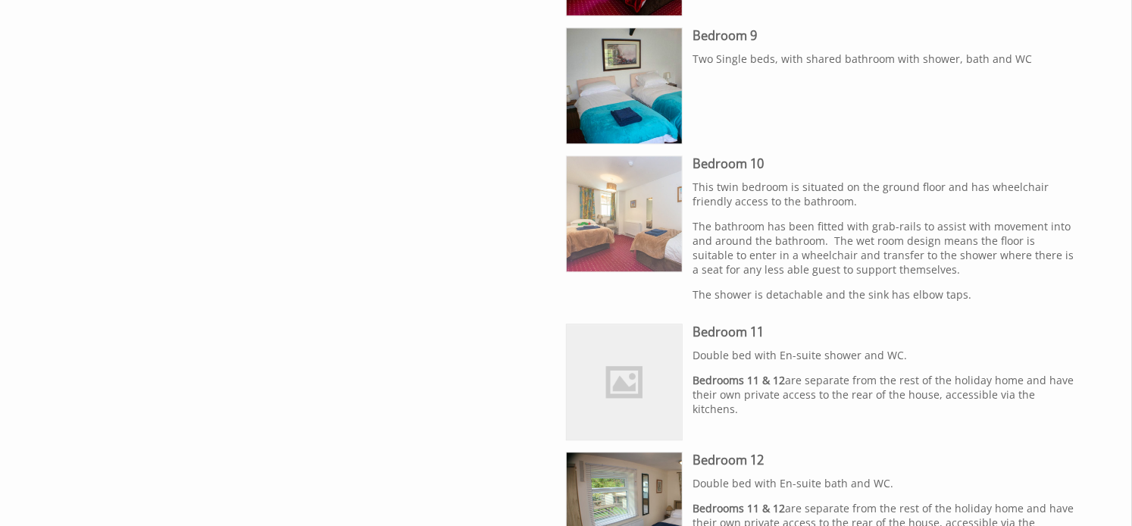
click at [630, 249] on img at bounding box center [624, 213] width 115 height 115
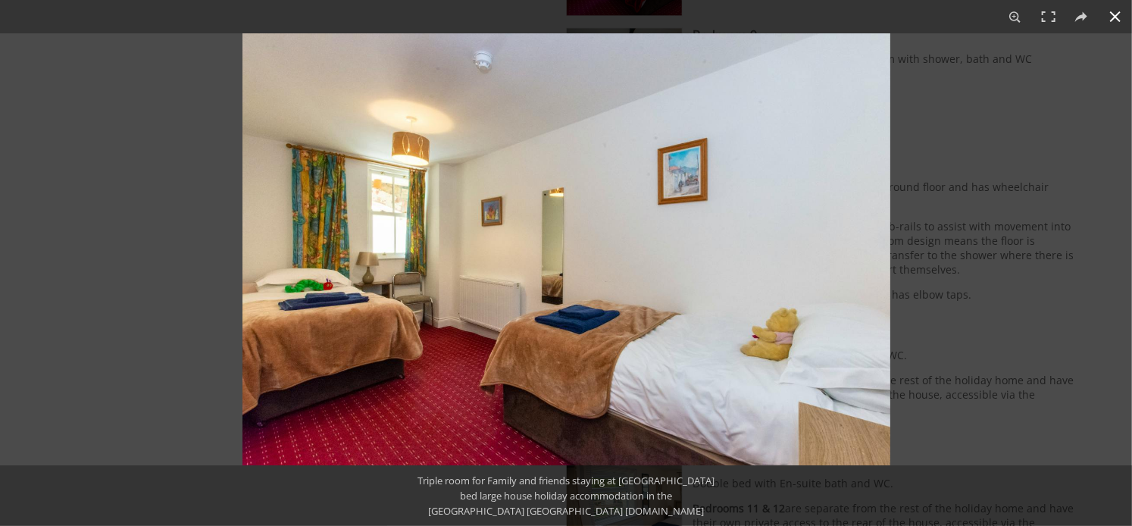
click at [1112, 19] on button at bounding box center [1114, 16] width 33 height 33
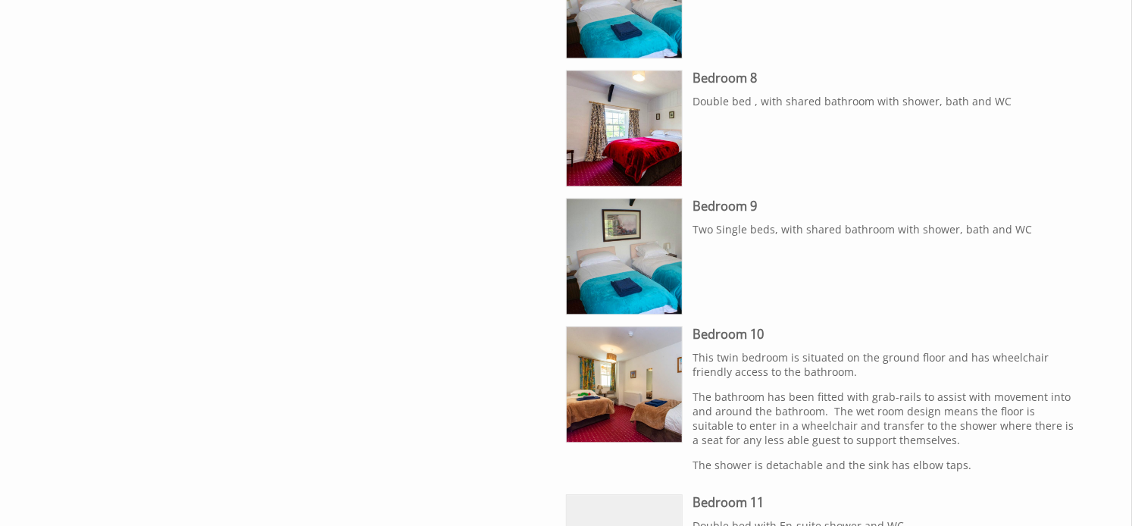
scroll to position [1648, 0]
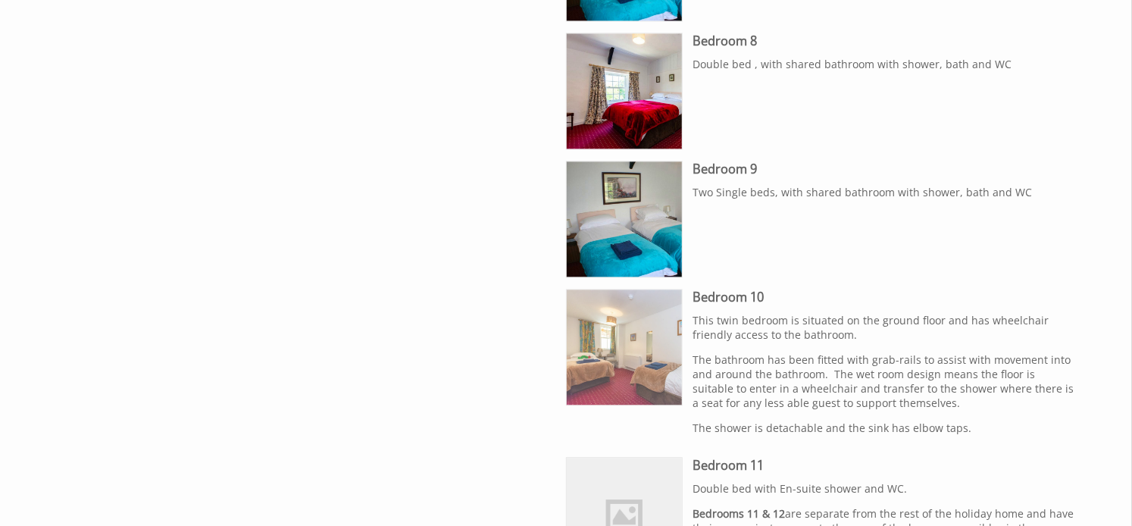
click at [626, 344] on img at bounding box center [624, 346] width 115 height 115
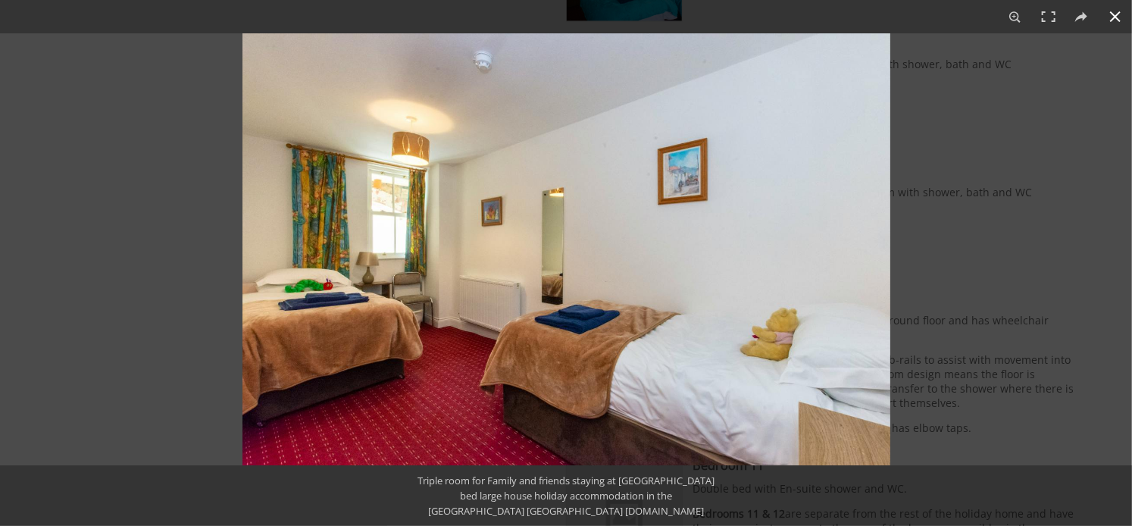
scroll to position [1733, 0]
click at [1112, 11] on button at bounding box center [1114, 16] width 33 height 33
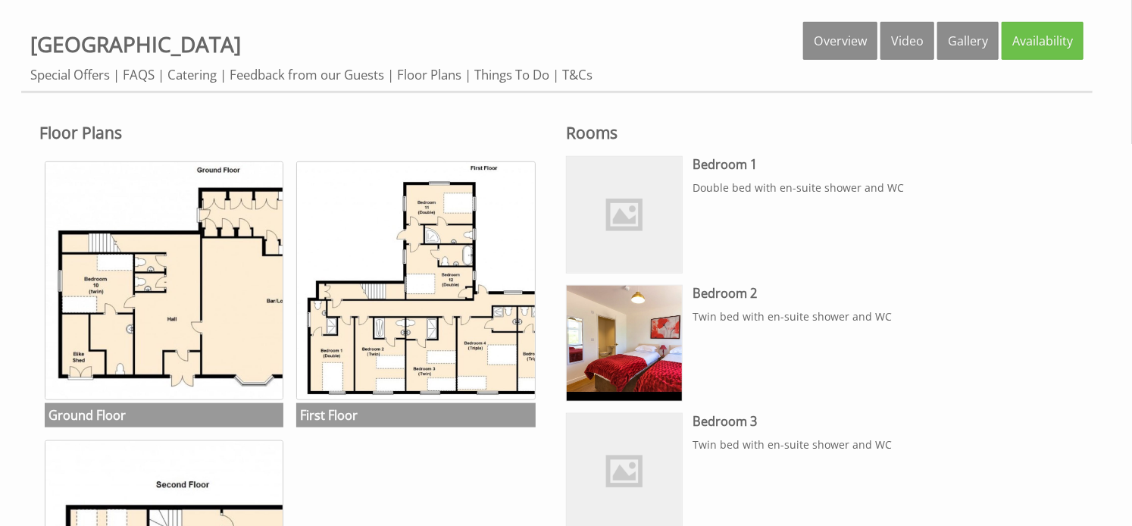
scroll to position [361, 0]
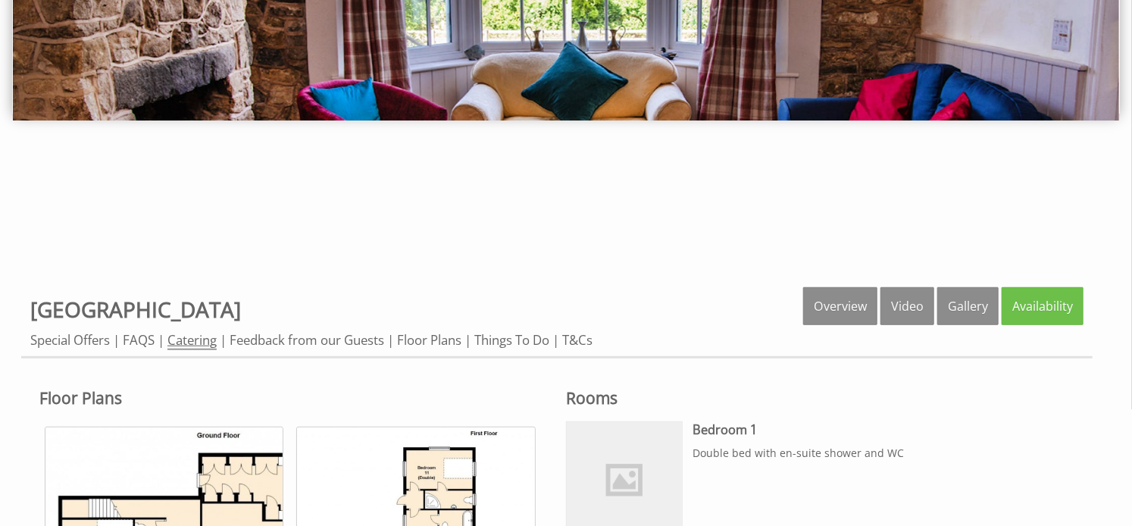
click at [206, 341] on link "Catering" at bounding box center [191, 340] width 49 height 19
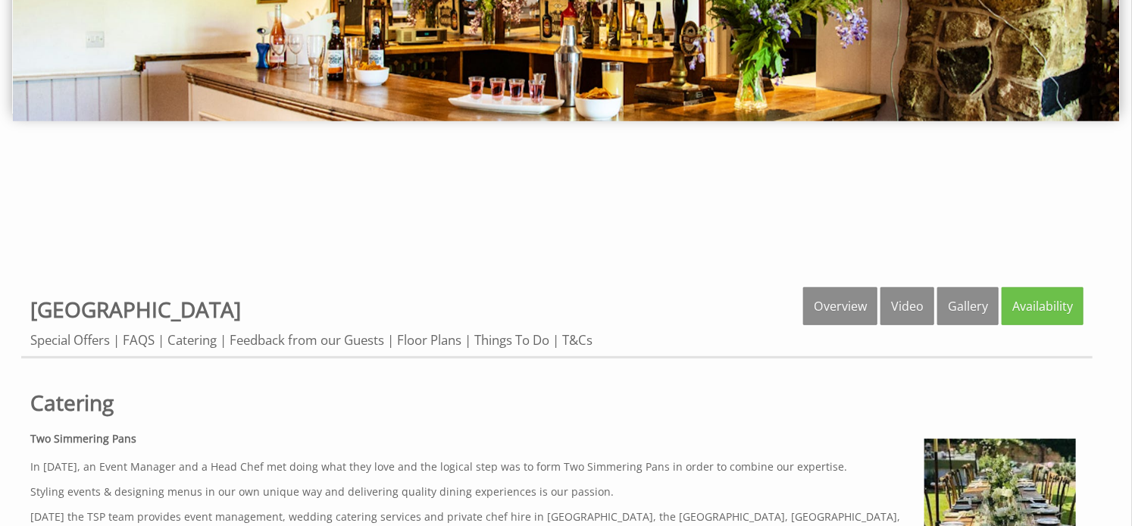
scroll to position [378, 0]
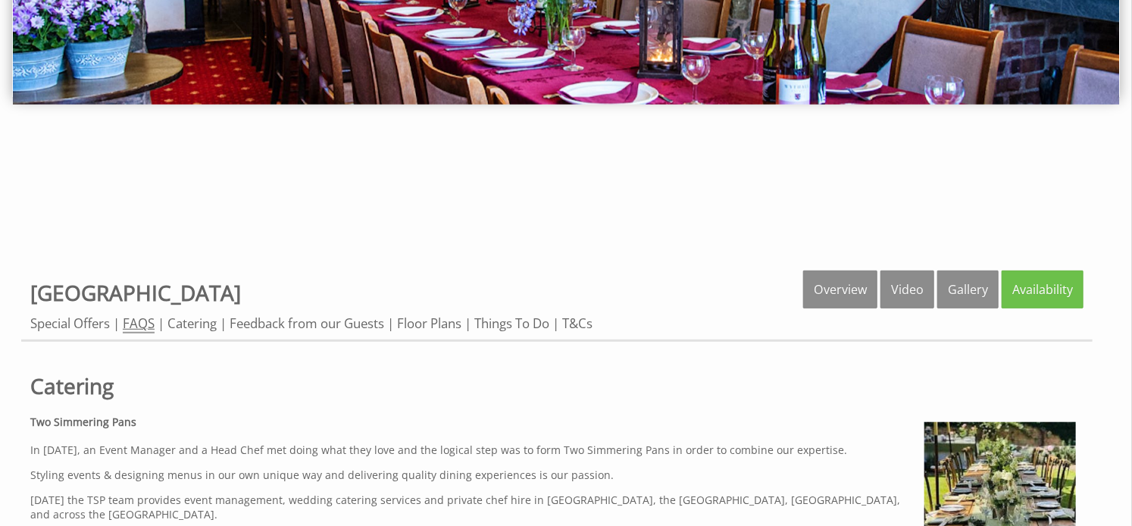
click at [139, 325] on link "FAQS" at bounding box center [139, 323] width 32 height 19
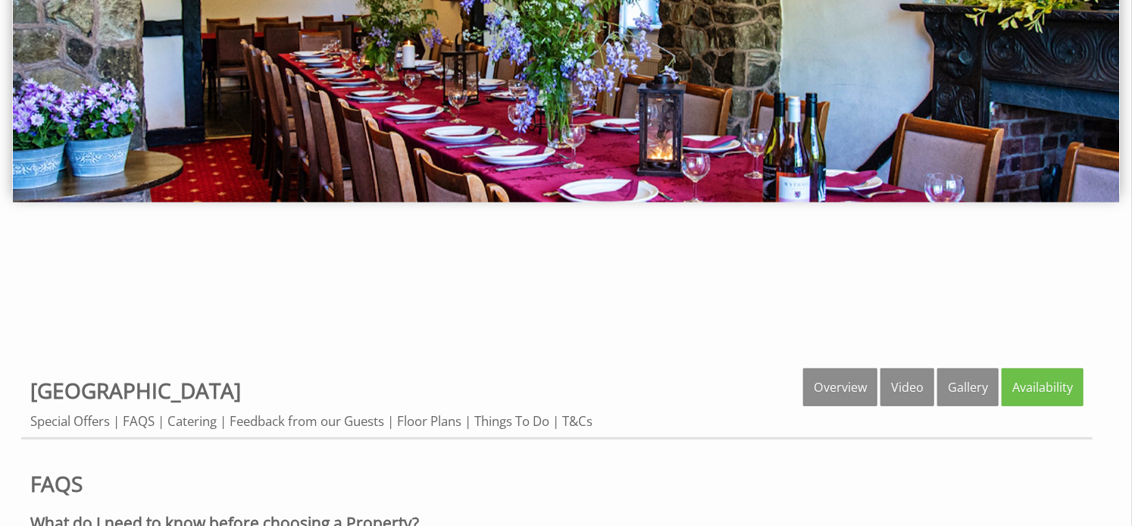
scroll to position [296, 0]
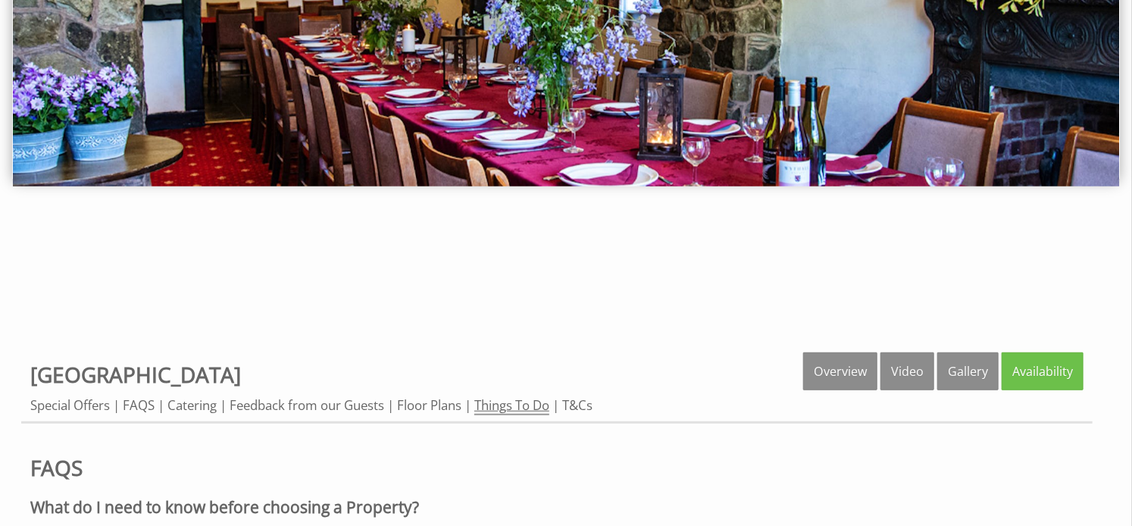
click at [524, 404] on link "Things To Do" at bounding box center [511, 405] width 75 height 19
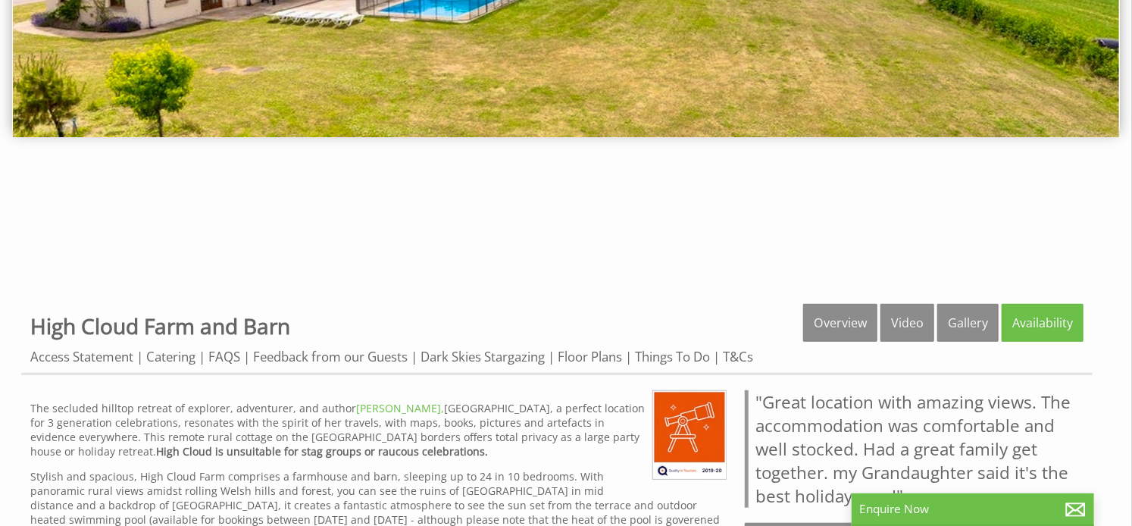
scroll to position [364, 0]
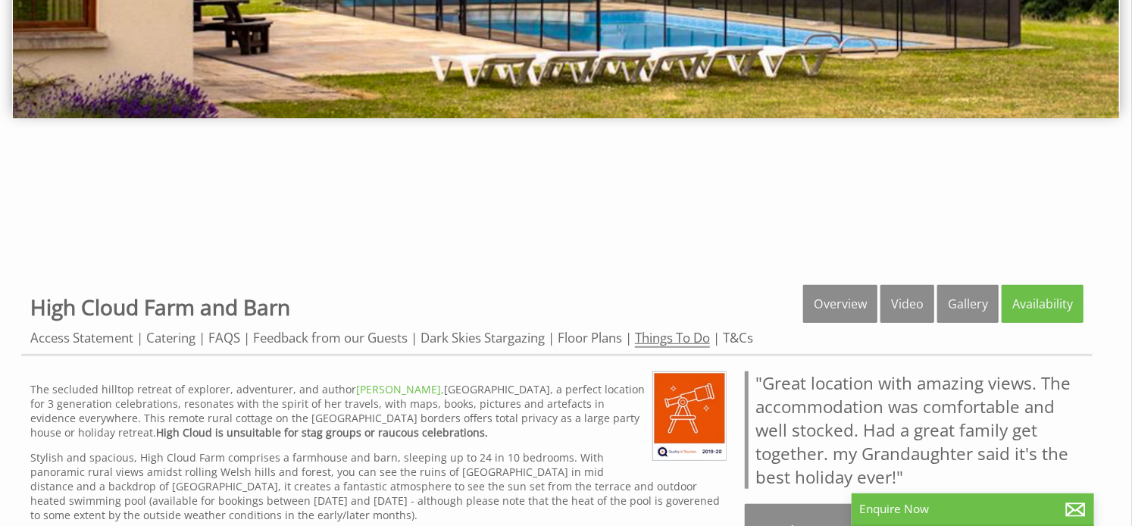
click at [700, 340] on link "Things To Do" at bounding box center [672, 338] width 75 height 19
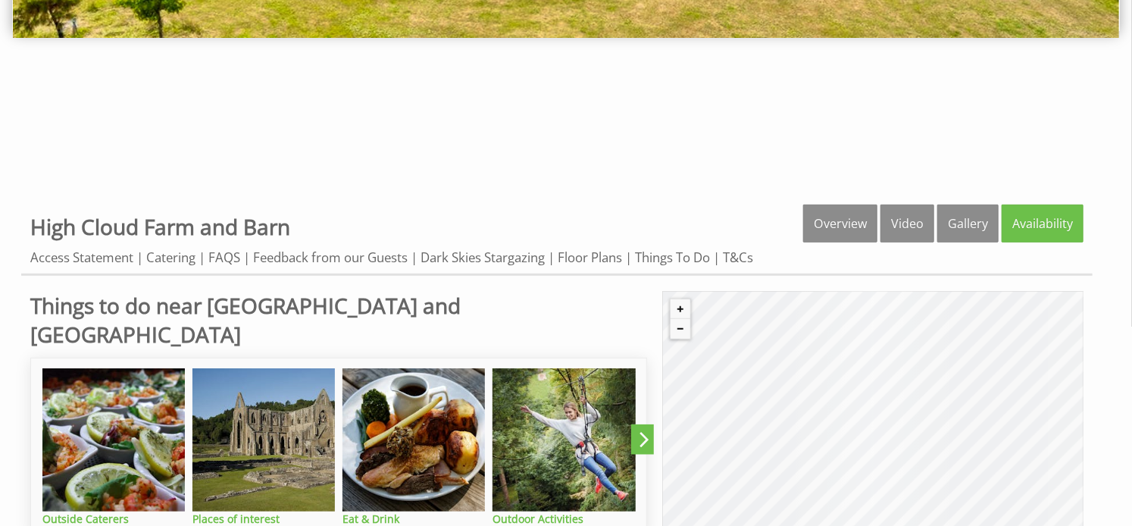
scroll to position [494, 0]
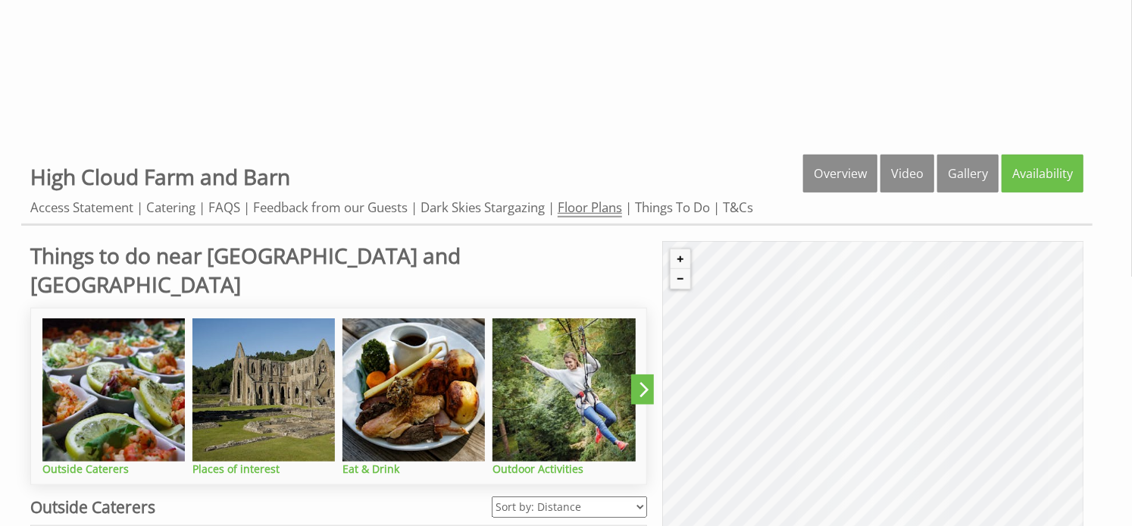
click at [609, 212] on link "Floor Plans" at bounding box center [589, 207] width 64 height 19
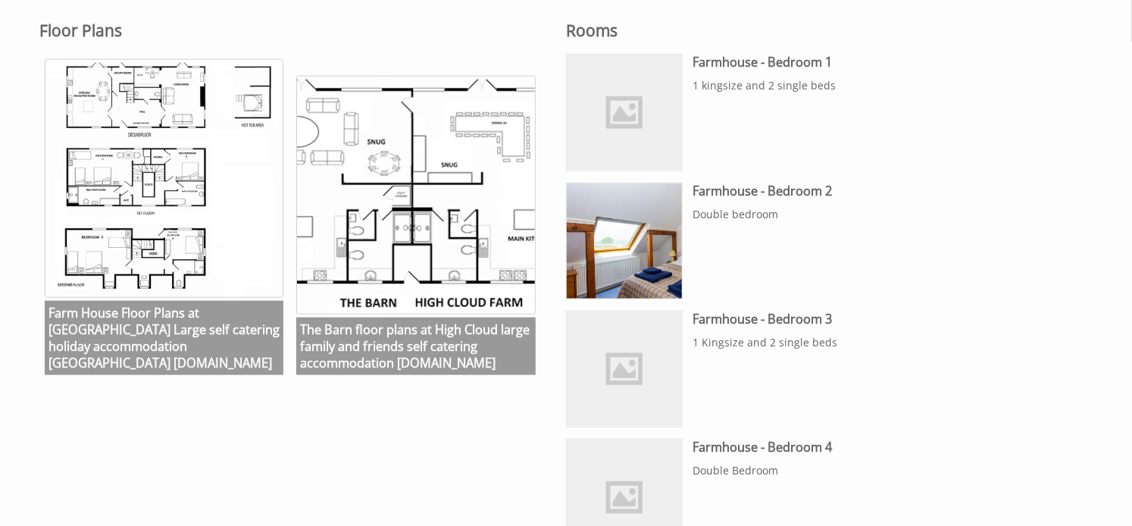
scroll to position [745, 0]
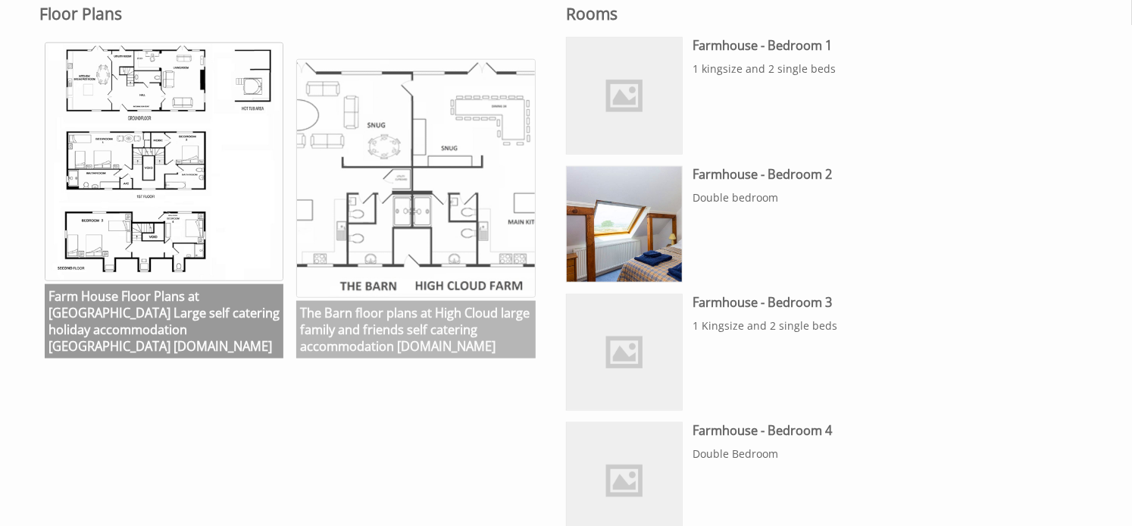
click at [408, 239] on img at bounding box center [415, 178] width 239 height 239
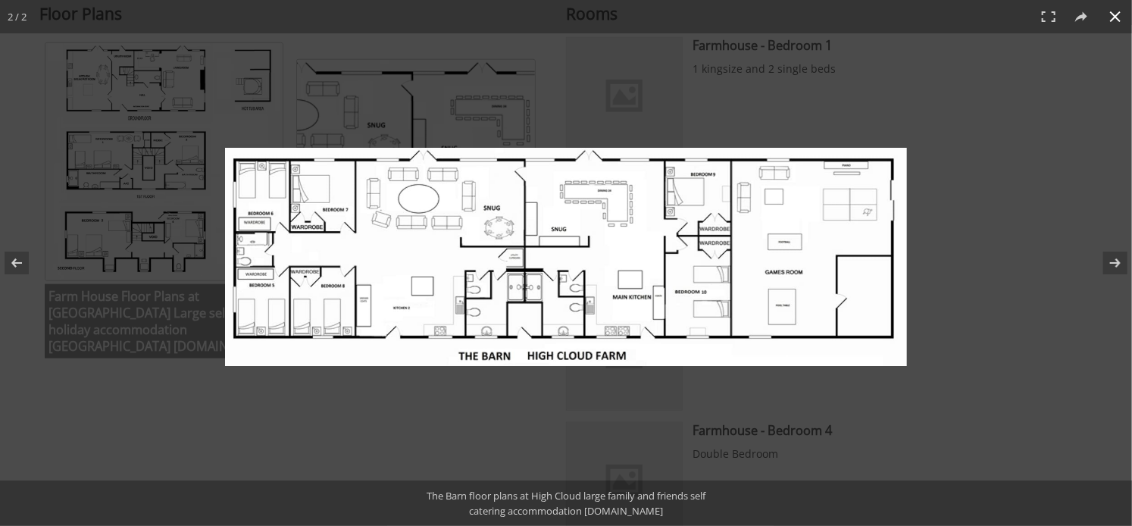
click at [1113, 22] on button at bounding box center [1114, 16] width 33 height 33
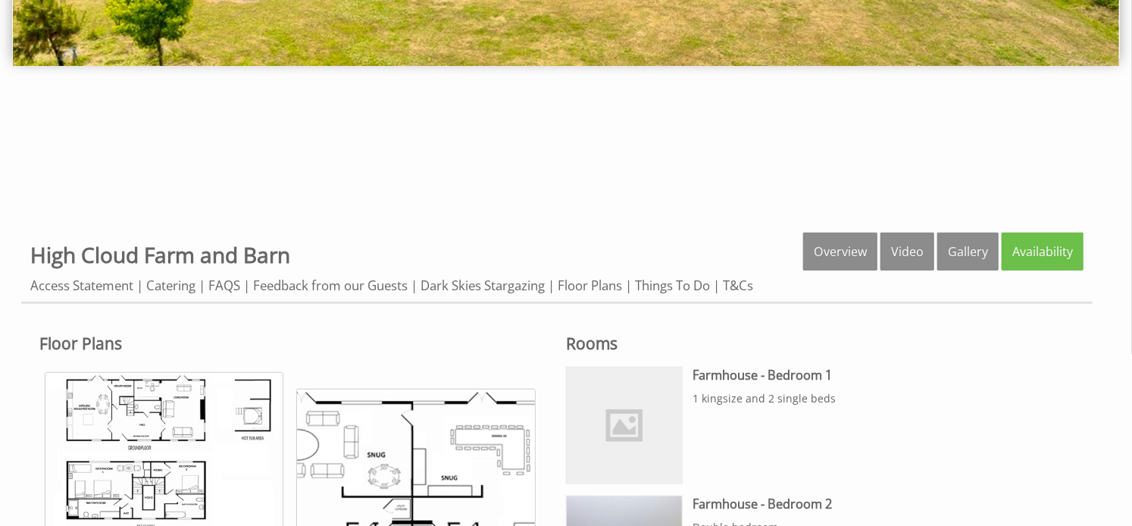
scroll to position [420, 0]
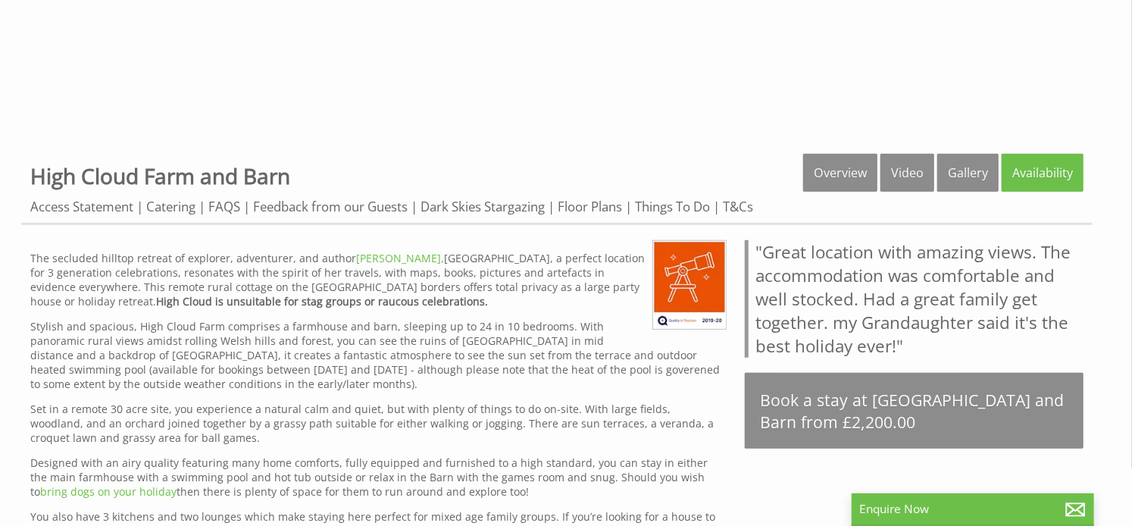
scroll to position [478, 0]
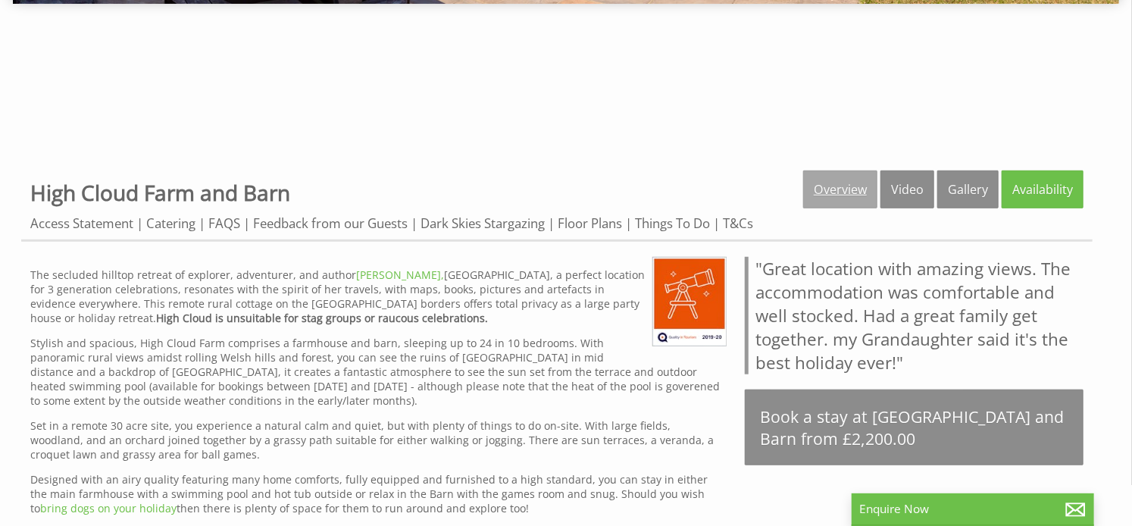
click at [840, 187] on link "Overview" at bounding box center [840, 189] width 74 height 38
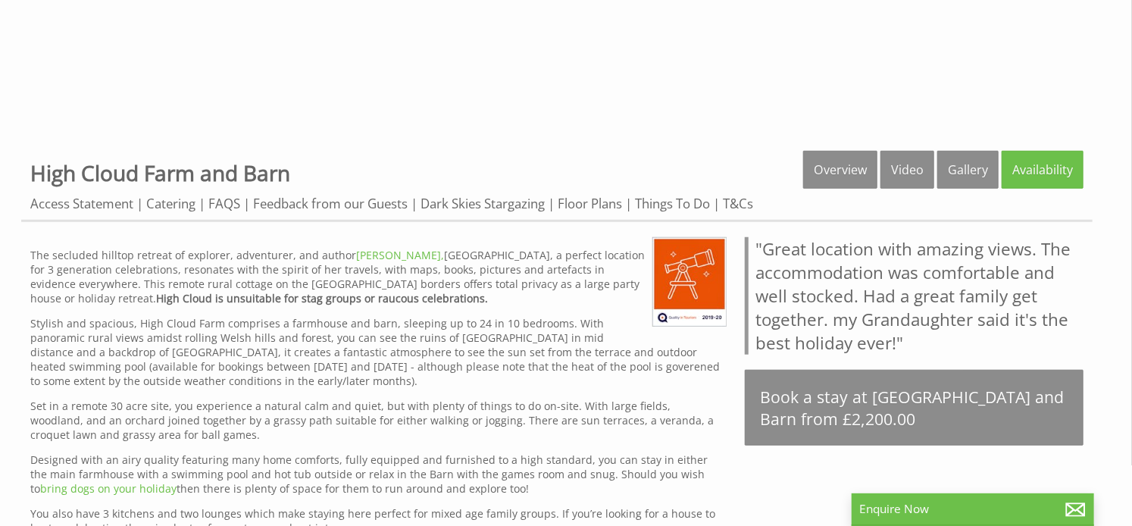
scroll to position [492, 0]
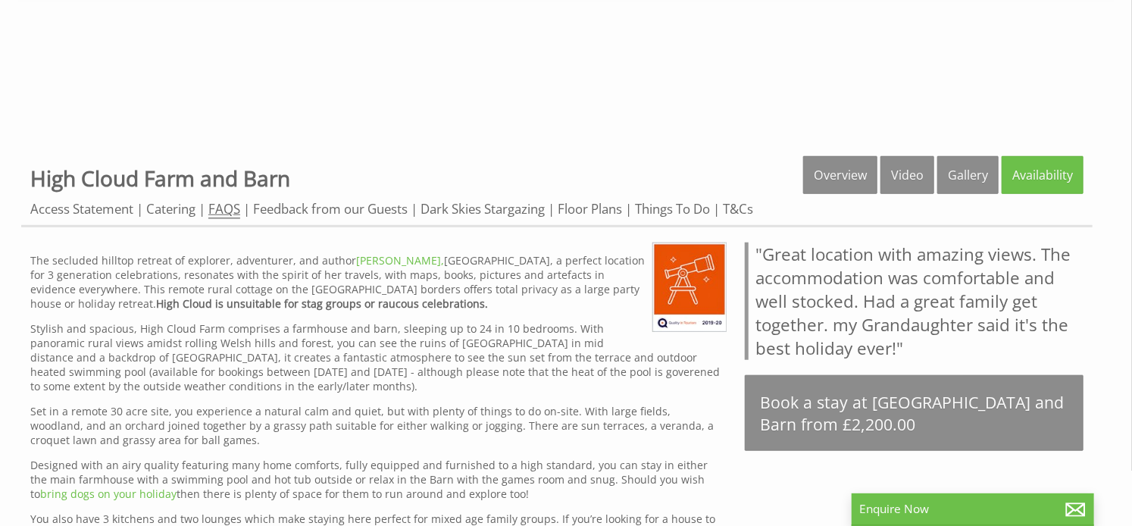
click at [226, 204] on link "FAQS" at bounding box center [224, 209] width 32 height 19
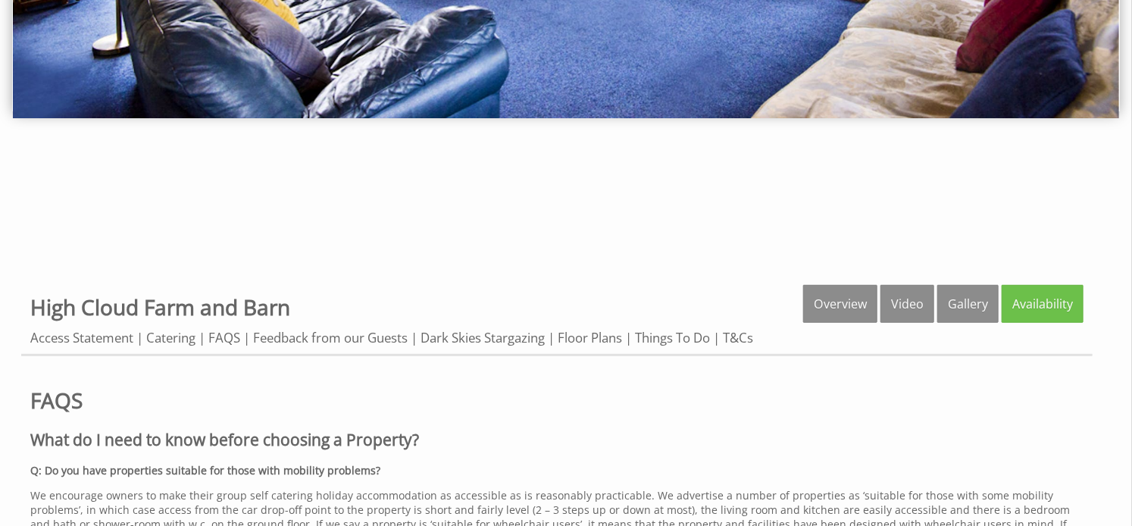
scroll to position [359, 0]
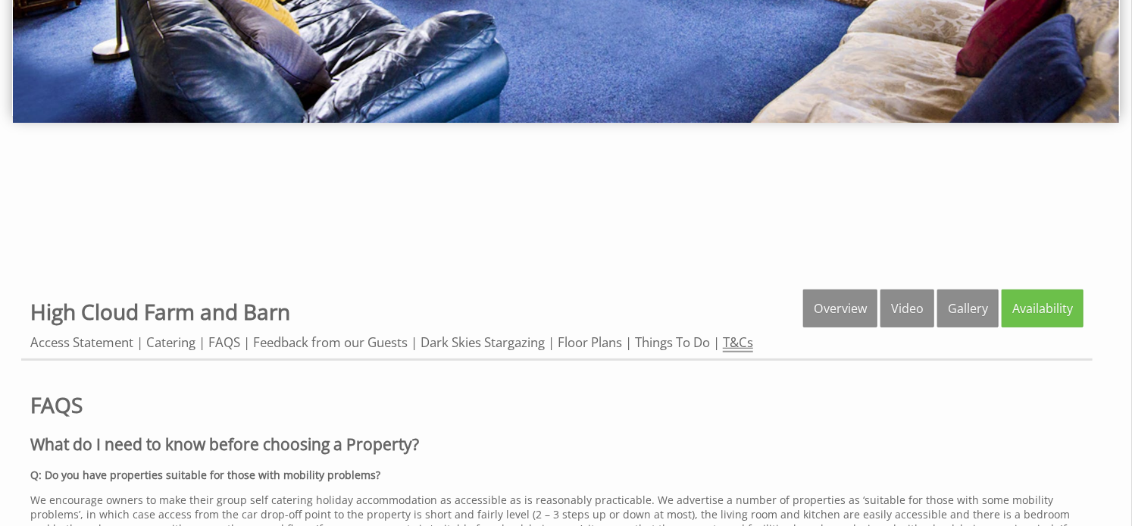
click at [744, 340] on link "T&Cs" at bounding box center [738, 342] width 30 height 19
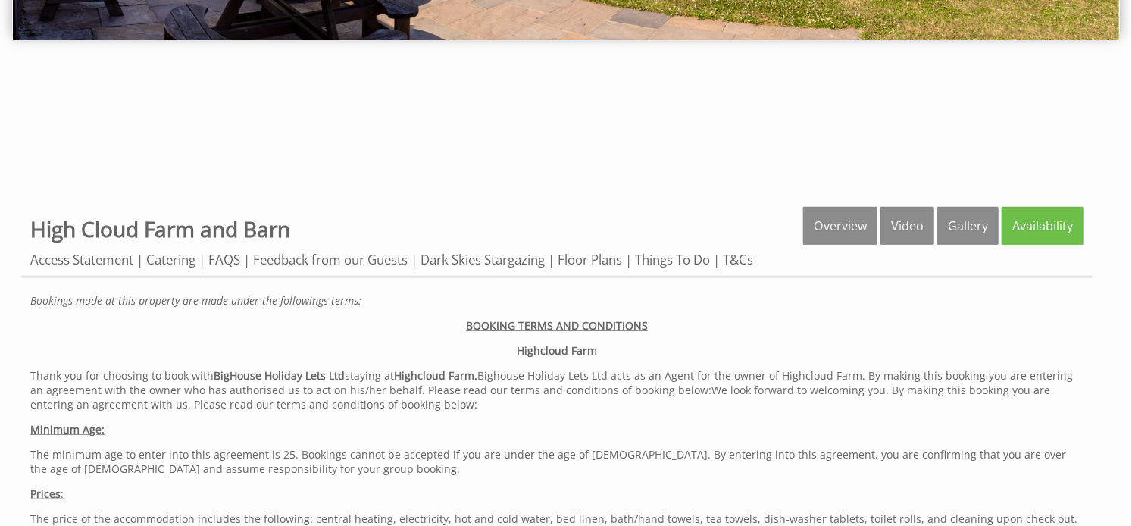
scroll to position [470, 0]
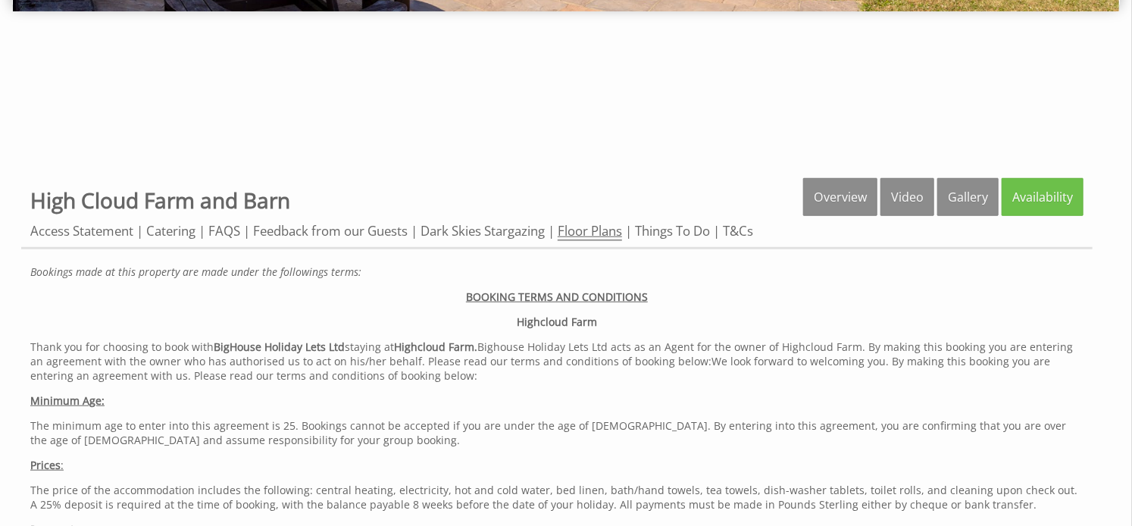
click at [618, 234] on link "Floor Plans" at bounding box center [589, 231] width 64 height 19
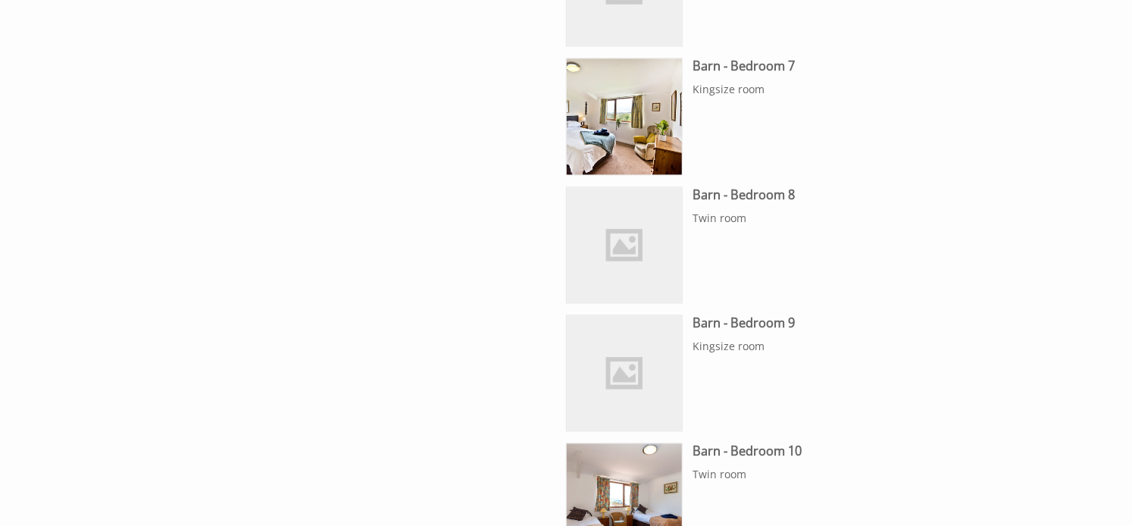
scroll to position [1474, 0]
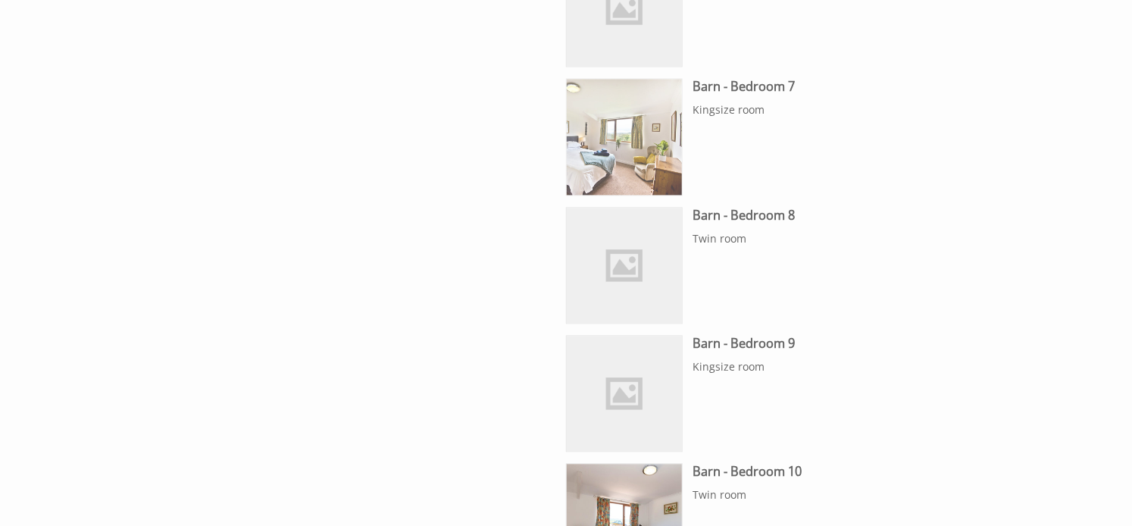
click at [637, 161] on img at bounding box center [624, 136] width 115 height 115
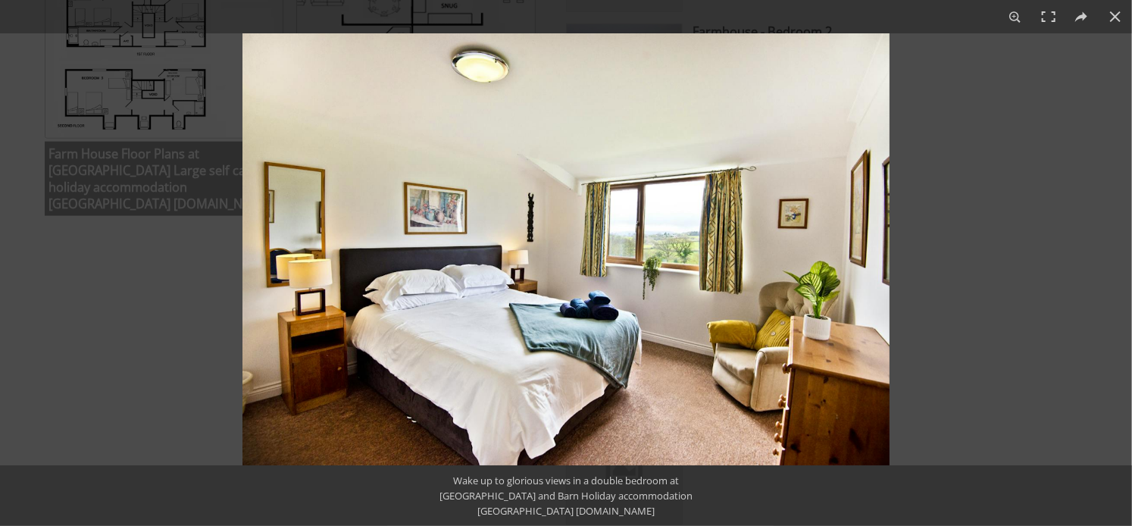
scroll to position [817, 0]
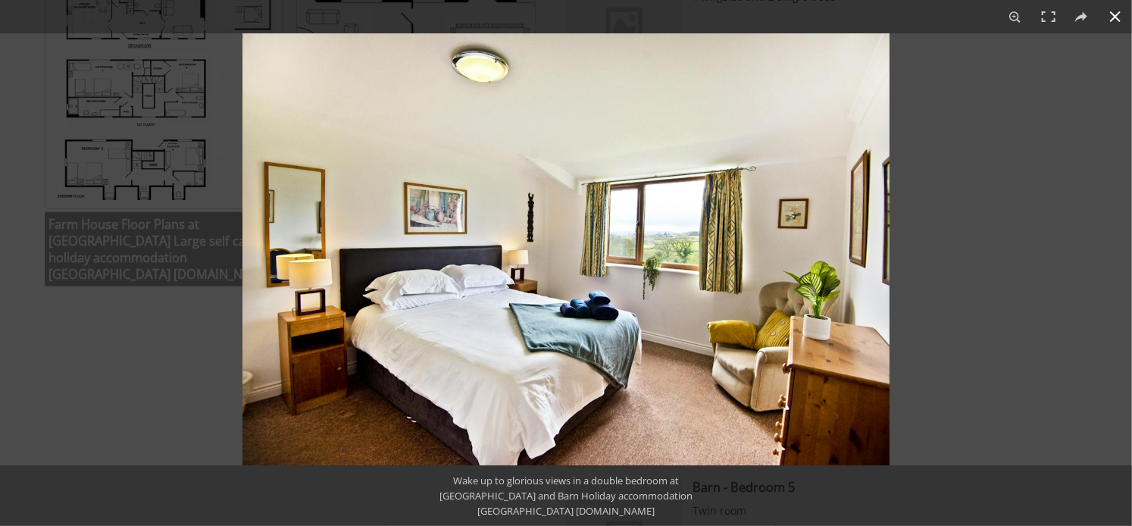
click at [1115, 16] on button at bounding box center [1114, 16] width 33 height 33
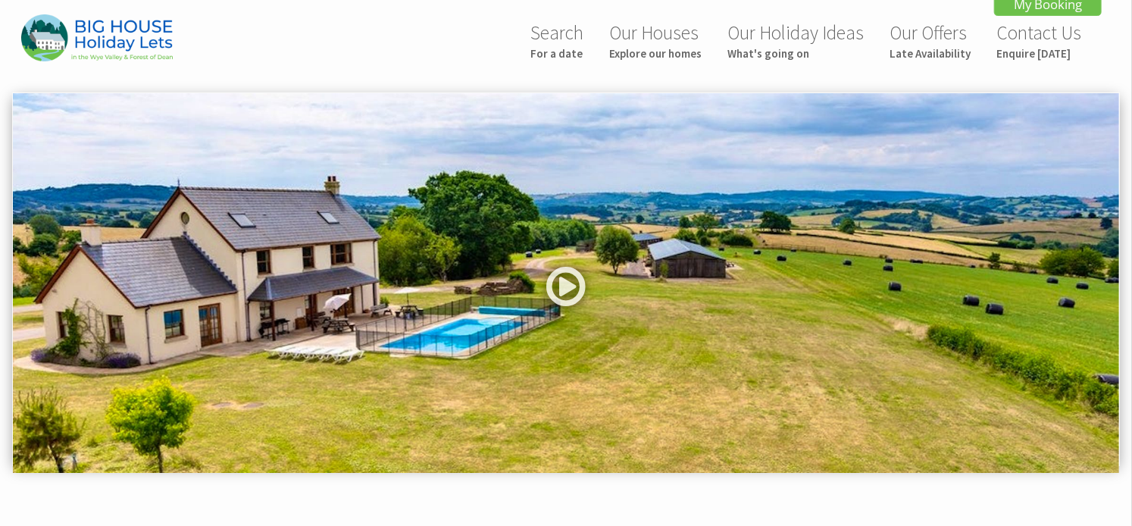
scroll to position [0, 0]
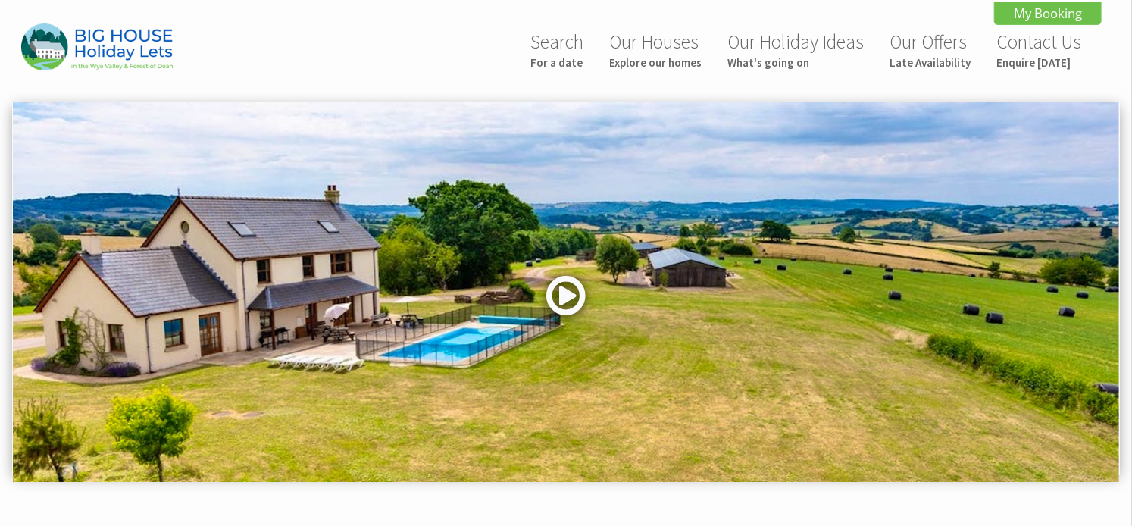
click at [563, 298] on link at bounding box center [565, 301] width 45 height 62
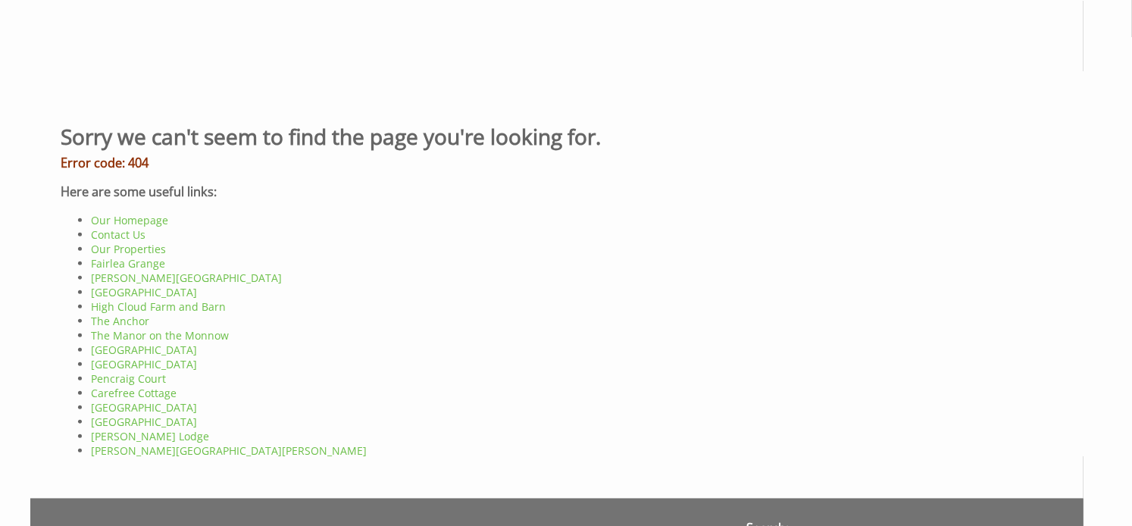
scroll to position [512, 0]
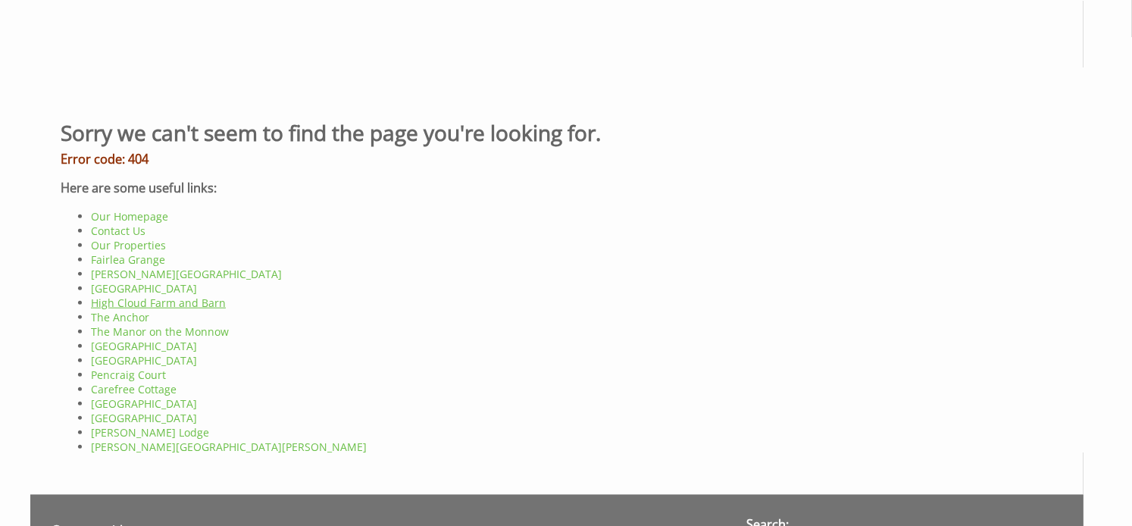
click at [101, 307] on link "High Cloud Farm and Barn" at bounding box center [157, 302] width 135 height 14
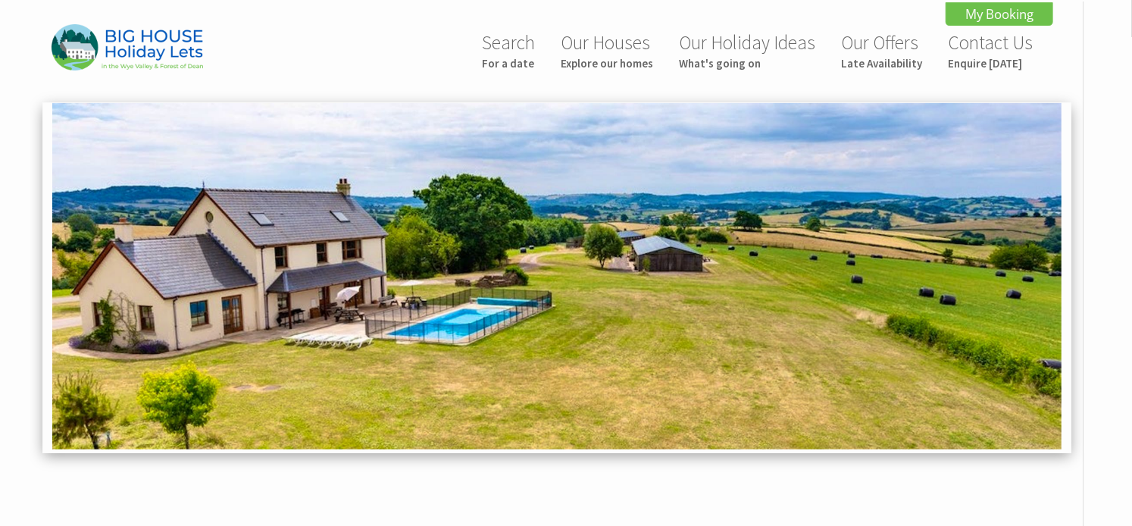
scroll to position [0, 0]
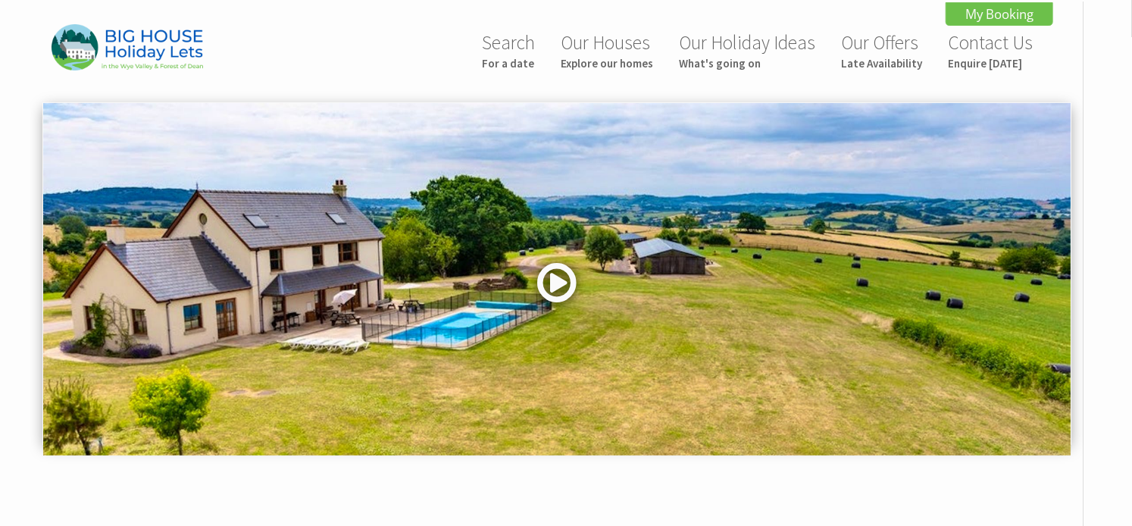
click at [536, 292] on link at bounding box center [555, 288] width 45 height 62
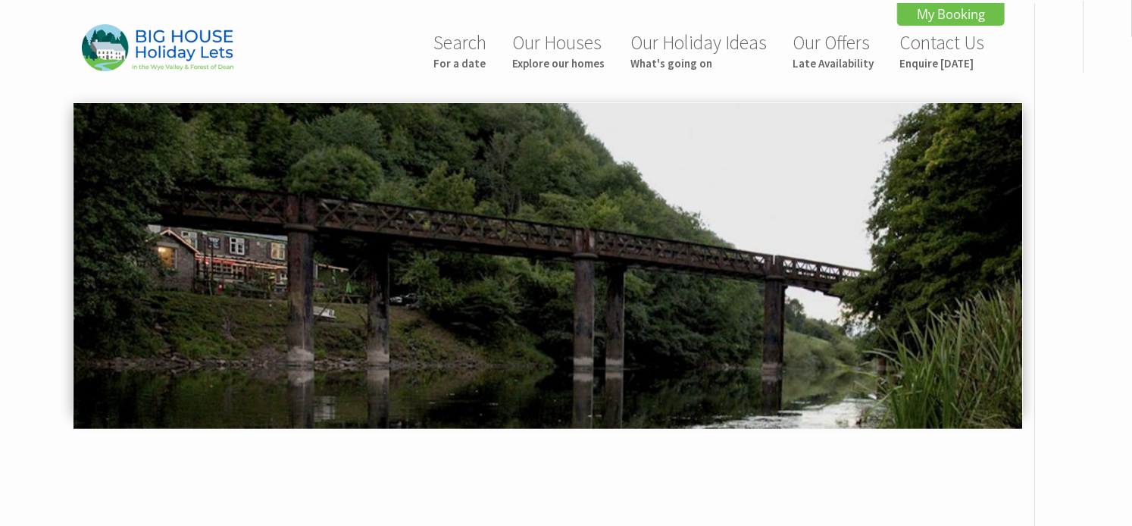
drag, startPoint x: 1011, startPoint y: 149, endPoint x: 1054, endPoint y: 92, distance: 71.5
